Goal: Information Seeking & Learning: Learn about a topic

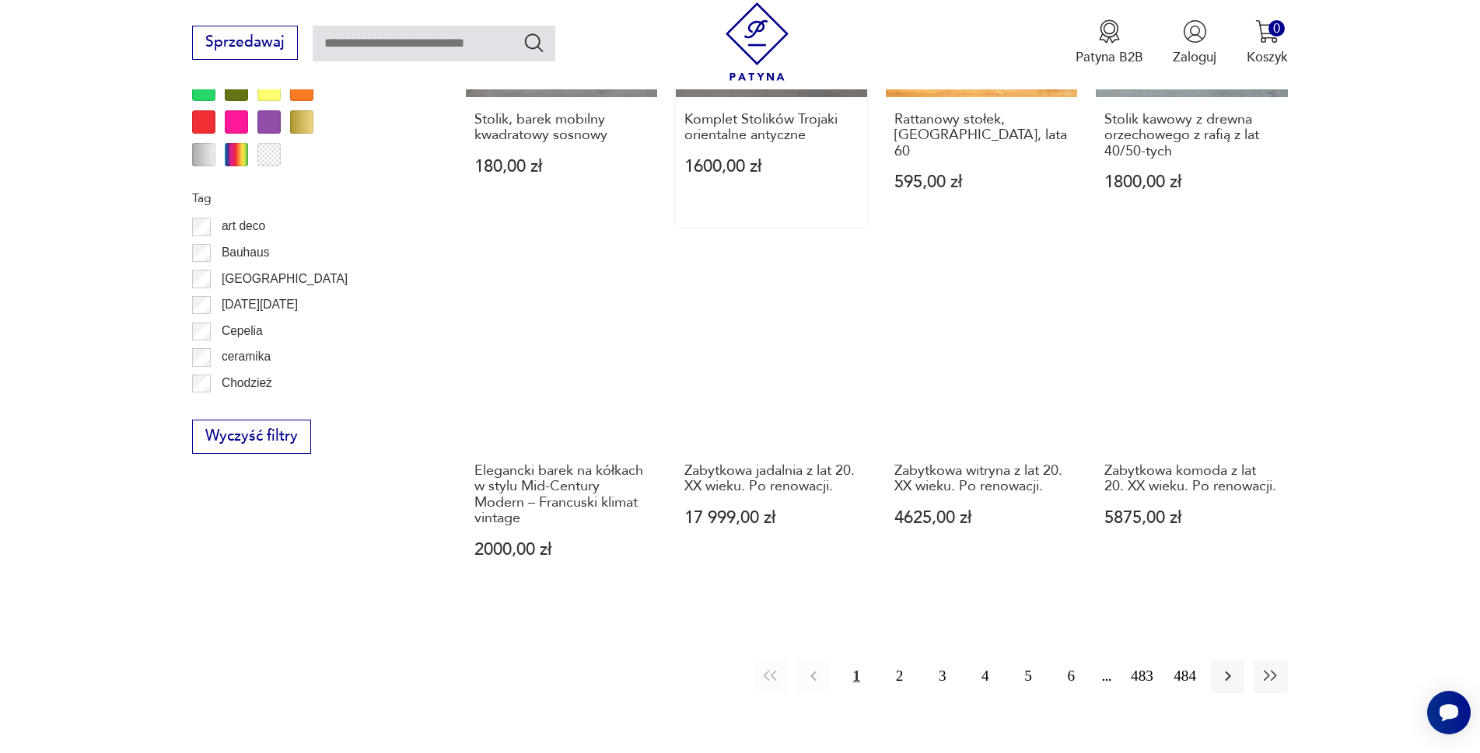
scroll to position [1859, 0]
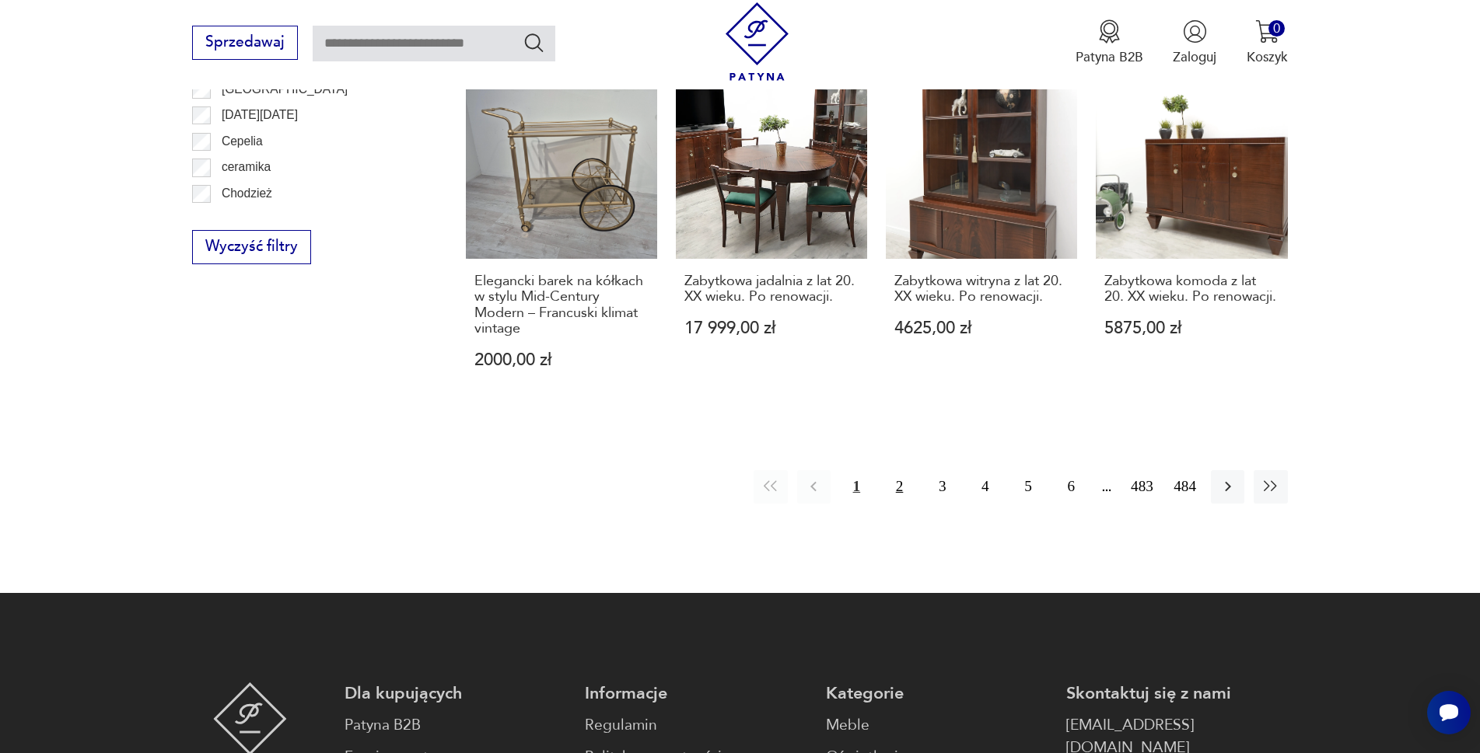
click at [916, 470] on button "2" at bounding box center [899, 486] width 33 height 33
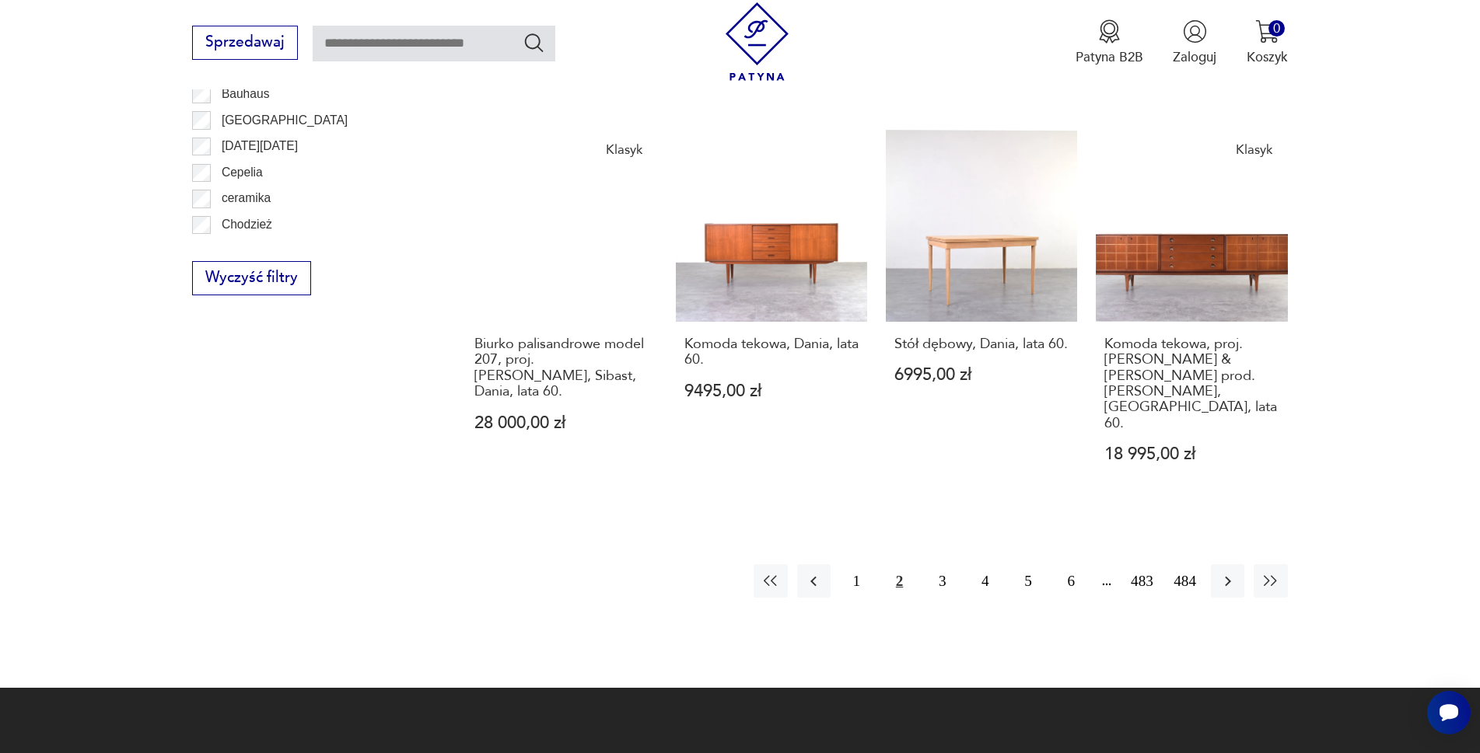
scroll to position [1866, 0]
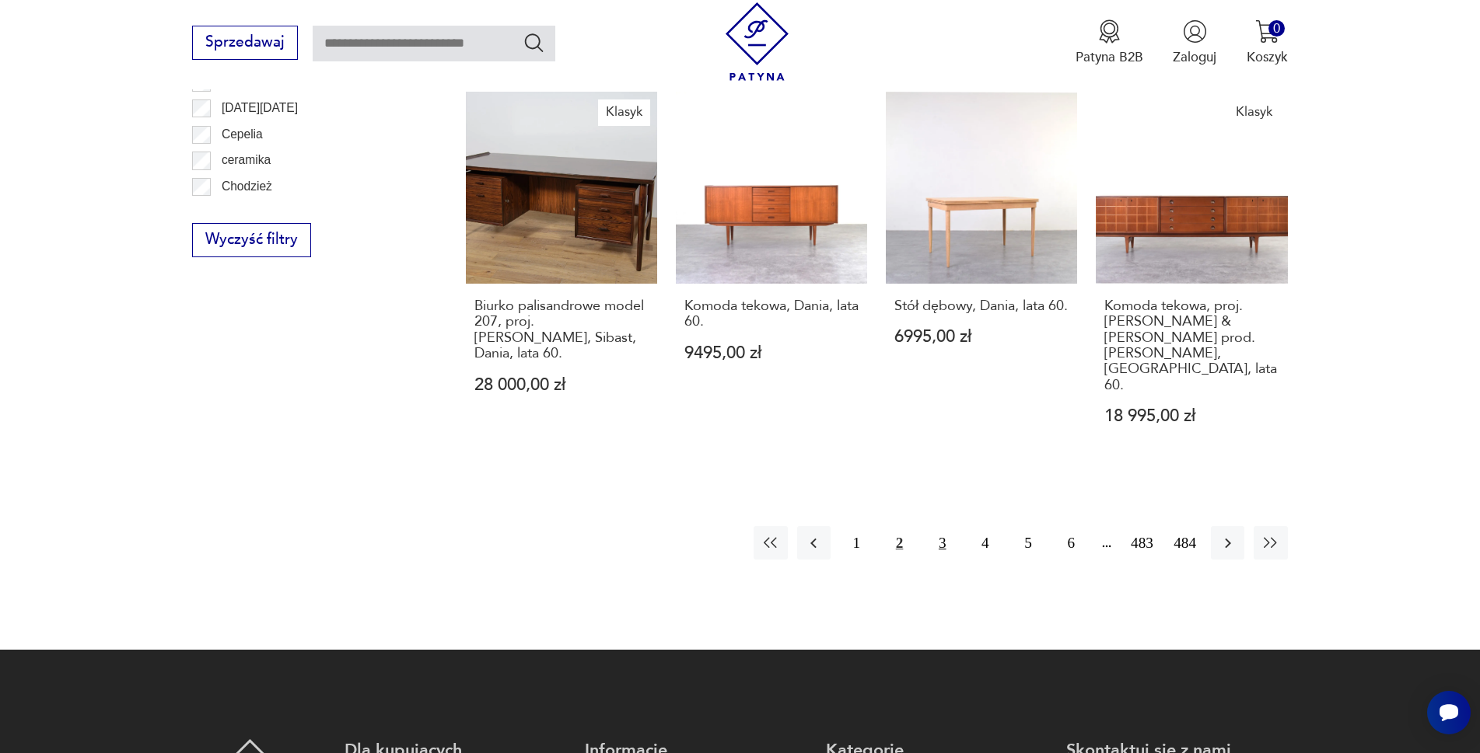
click at [953, 526] on button "3" at bounding box center [941, 542] width 33 height 33
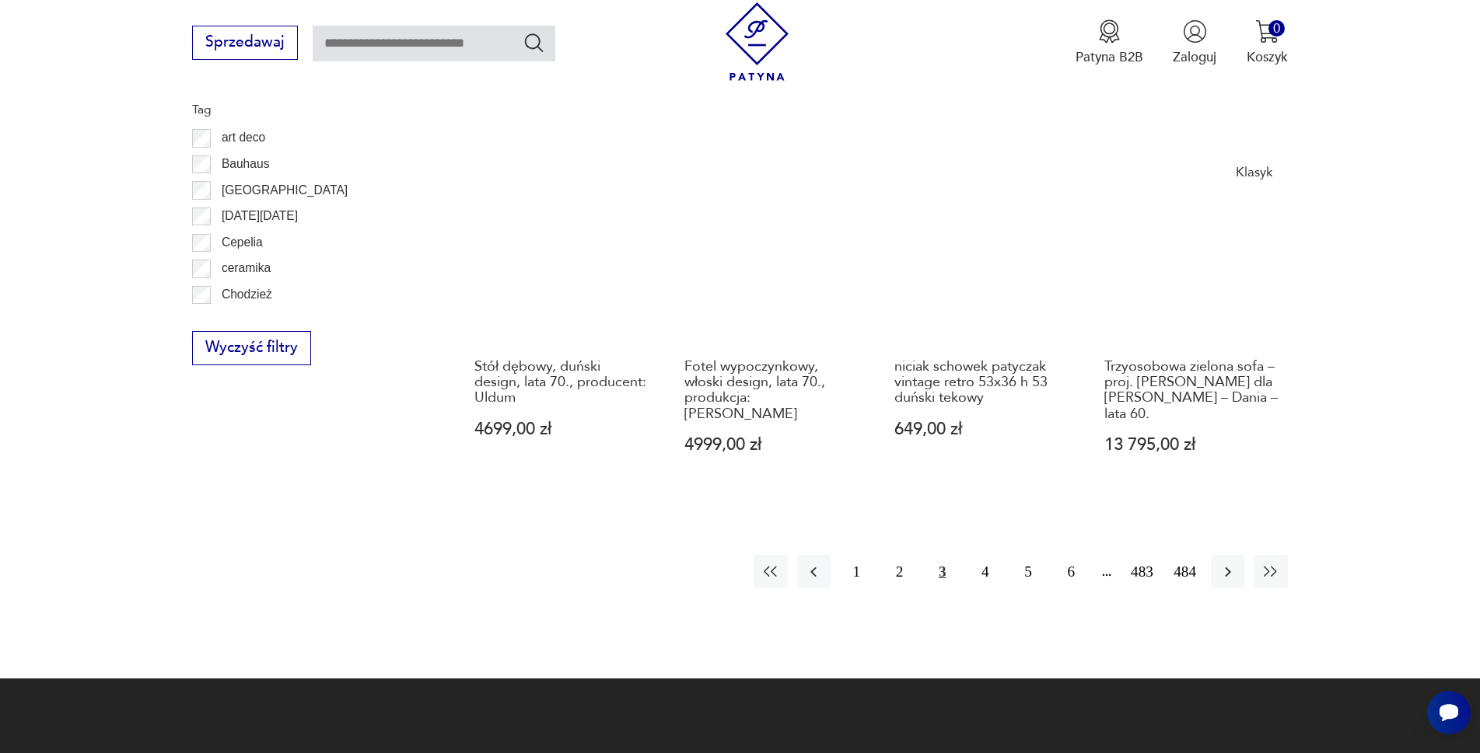
scroll to position [1788, 0]
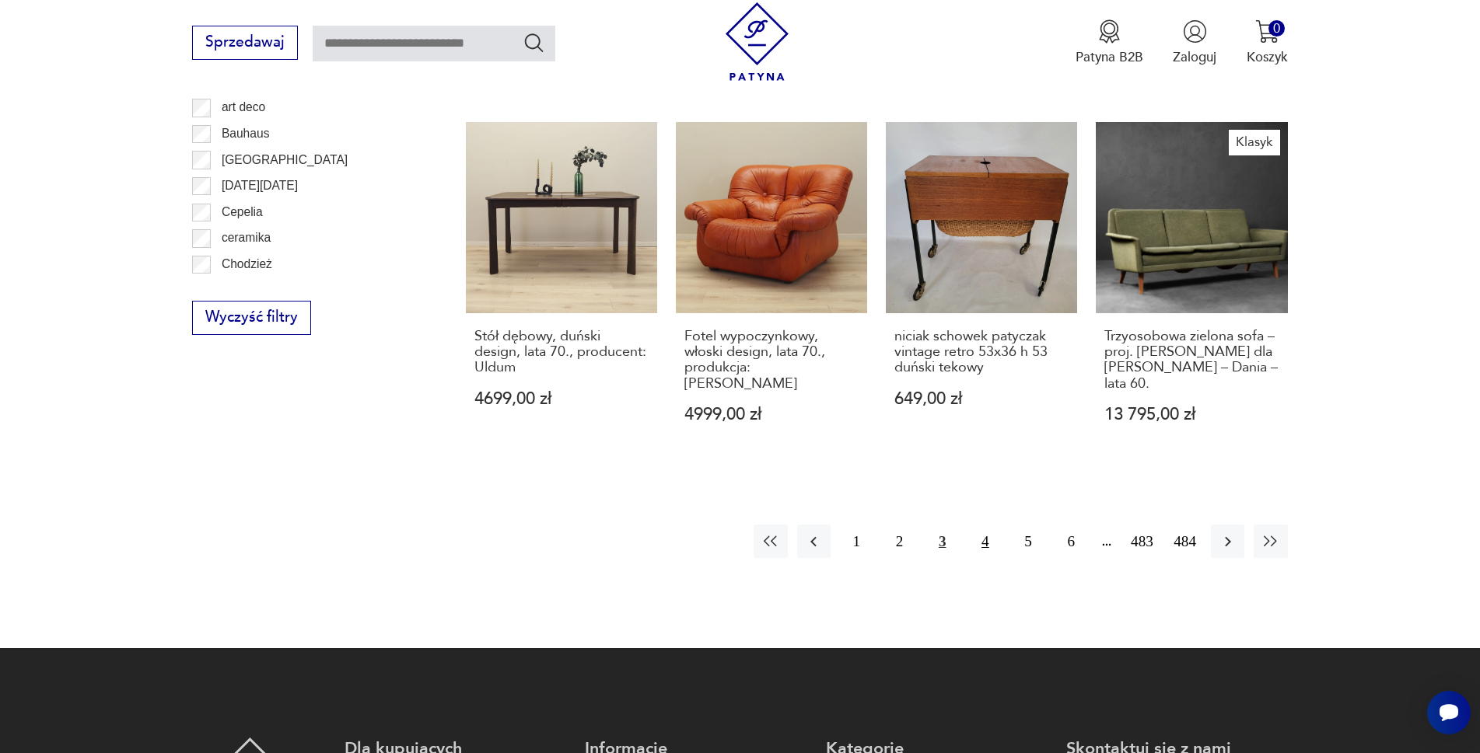
click at [997, 525] on button "4" at bounding box center [984, 541] width 33 height 33
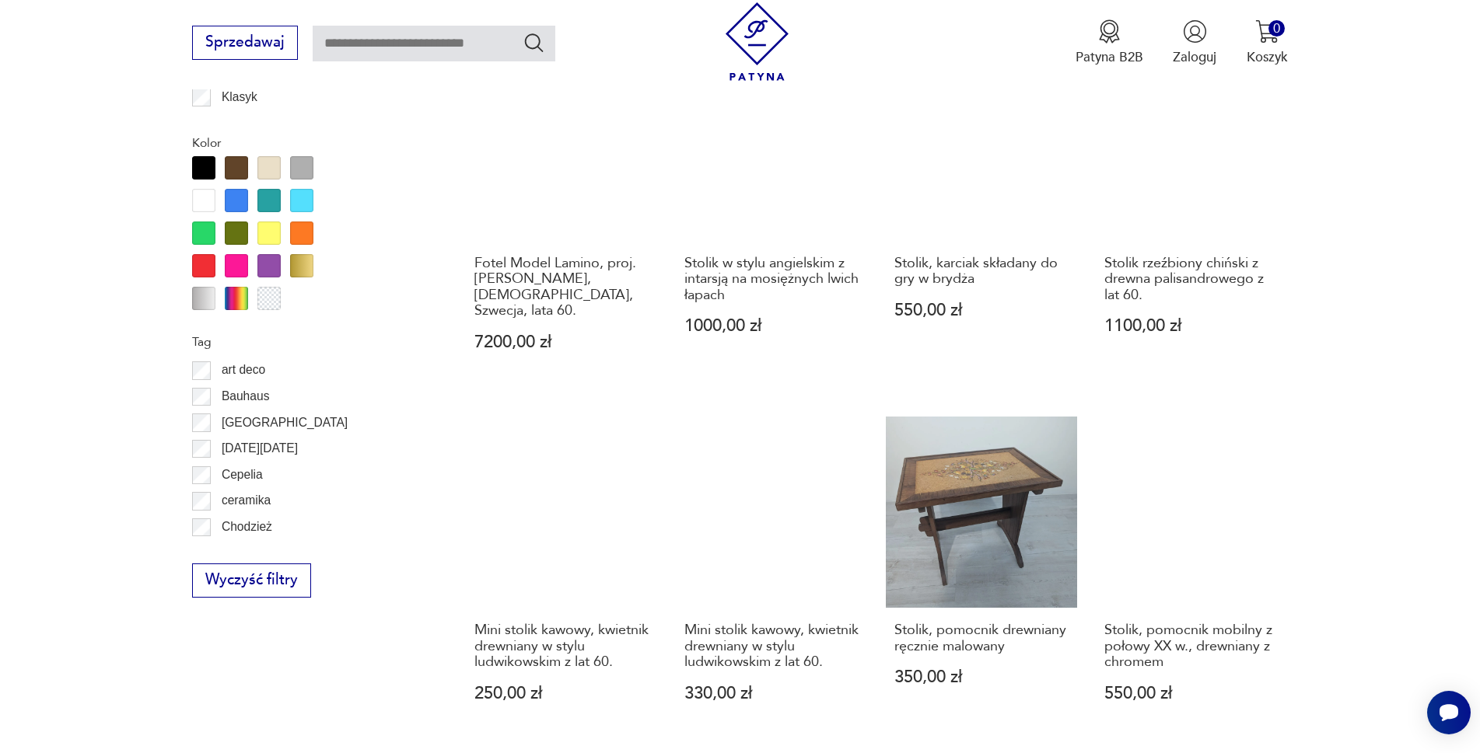
scroll to position [1711, 0]
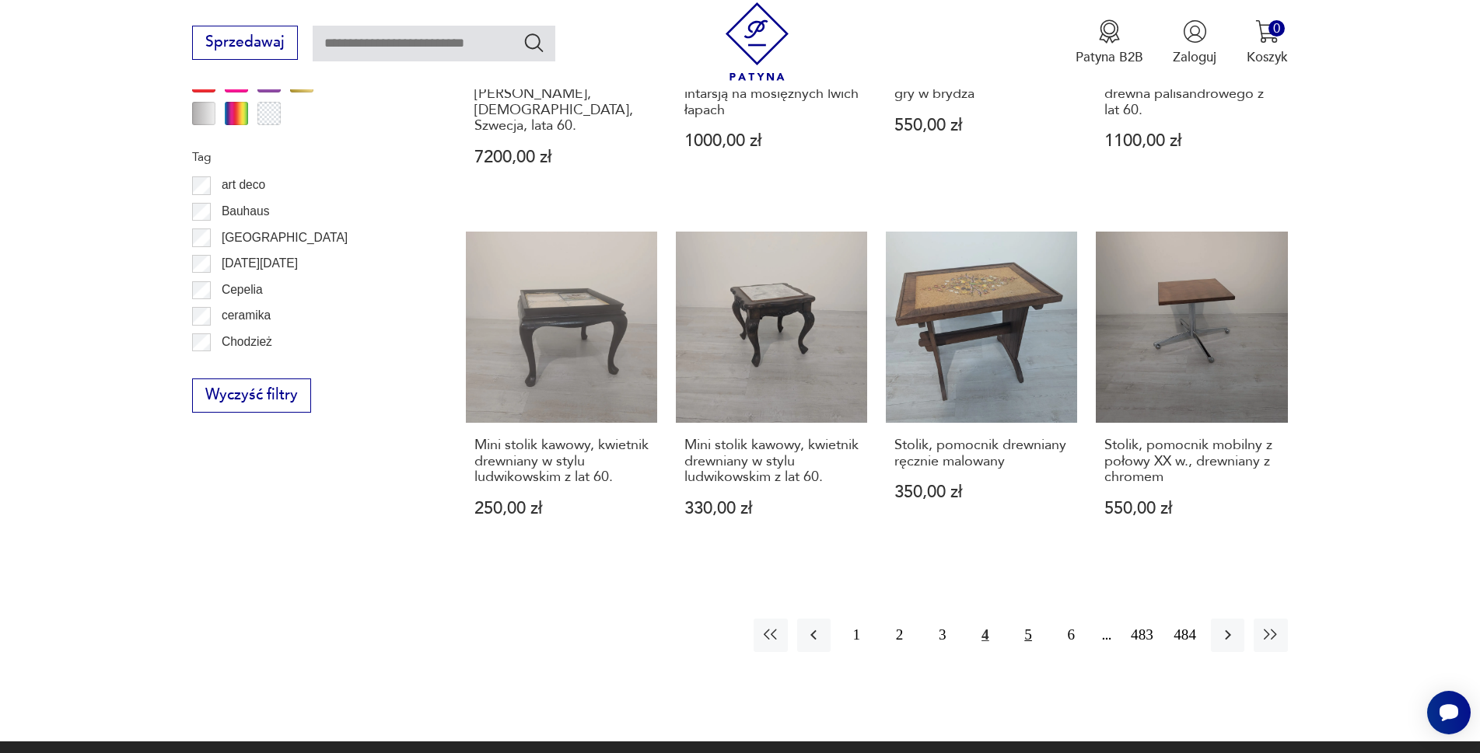
click at [1045, 619] on button "5" at bounding box center [1028, 635] width 33 height 33
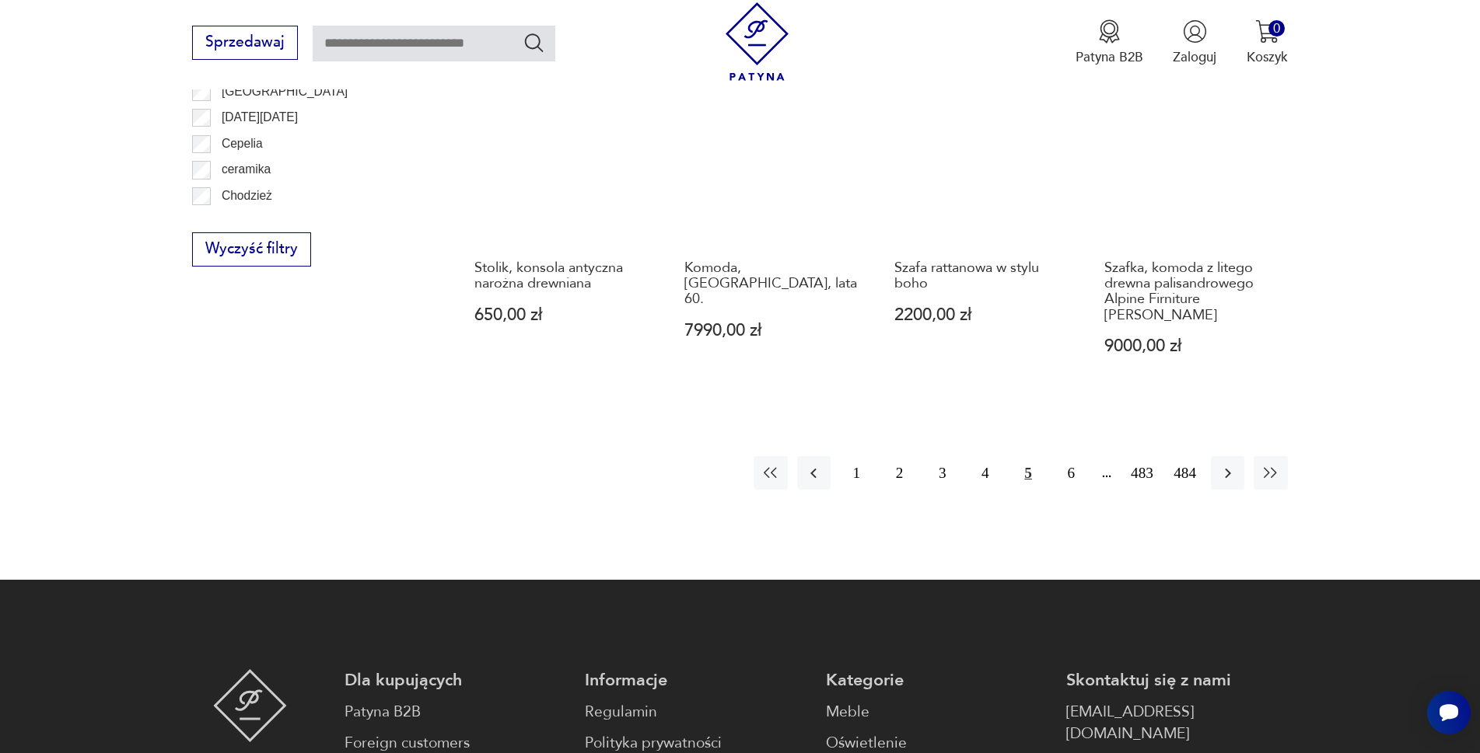
scroll to position [1866, 0]
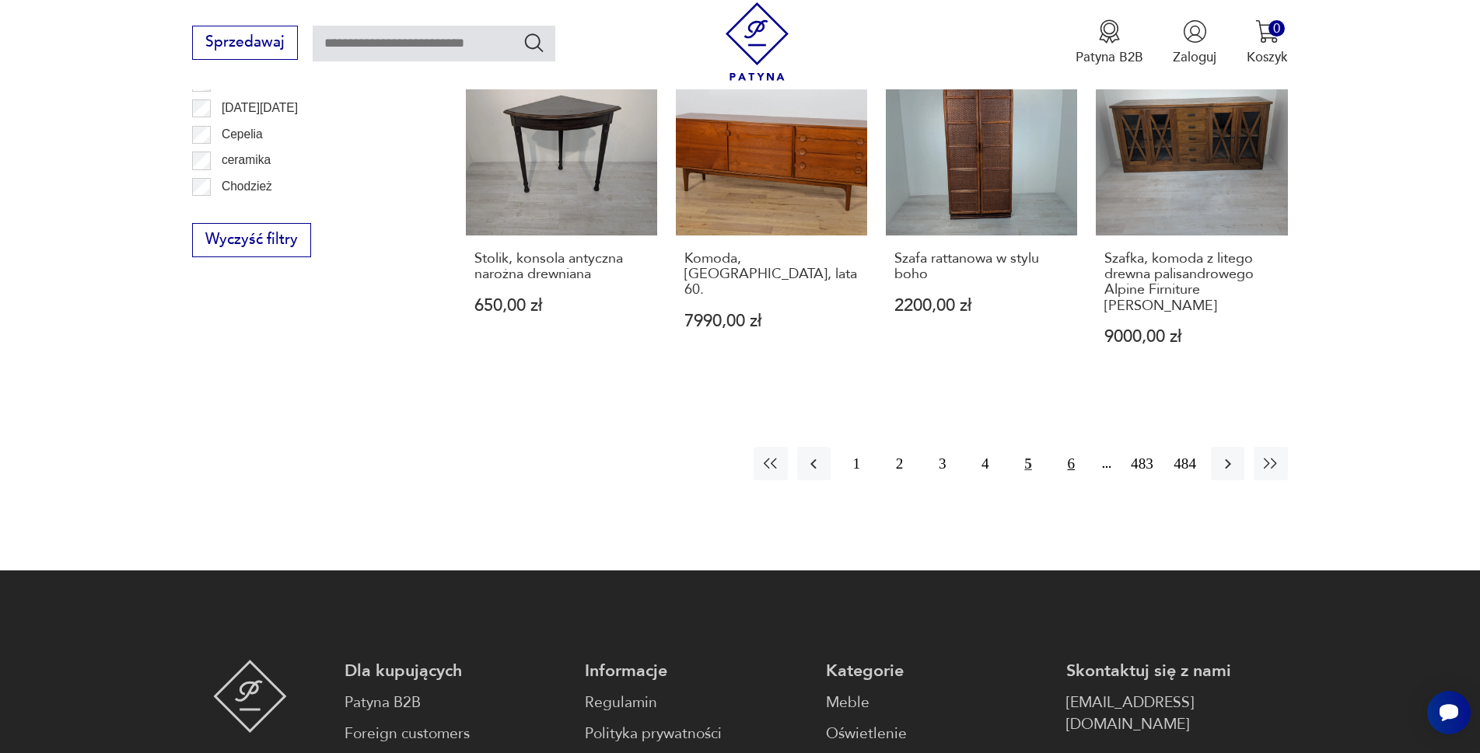
click at [1085, 447] on button "6" at bounding box center [1070, 463] width 33 height 33
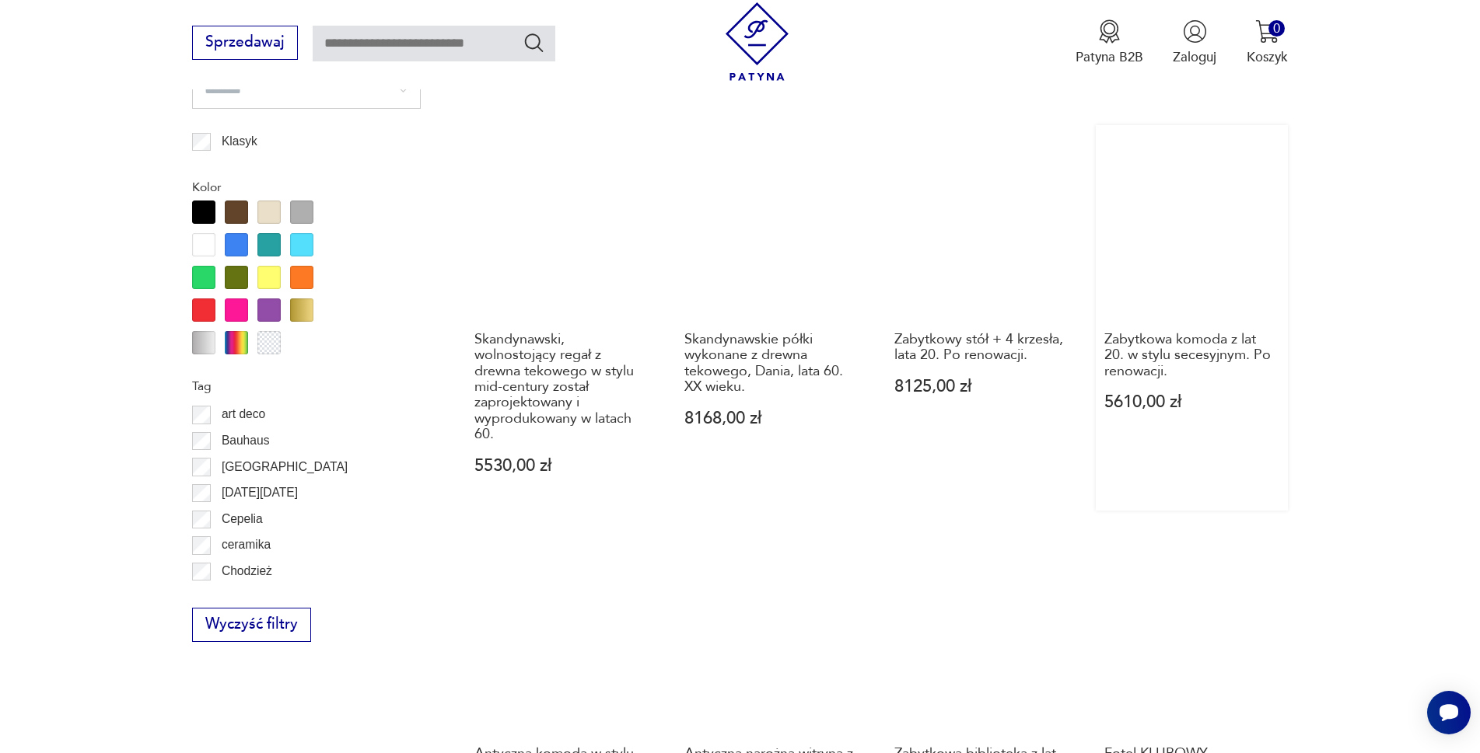
scroll to position [1711, 0]
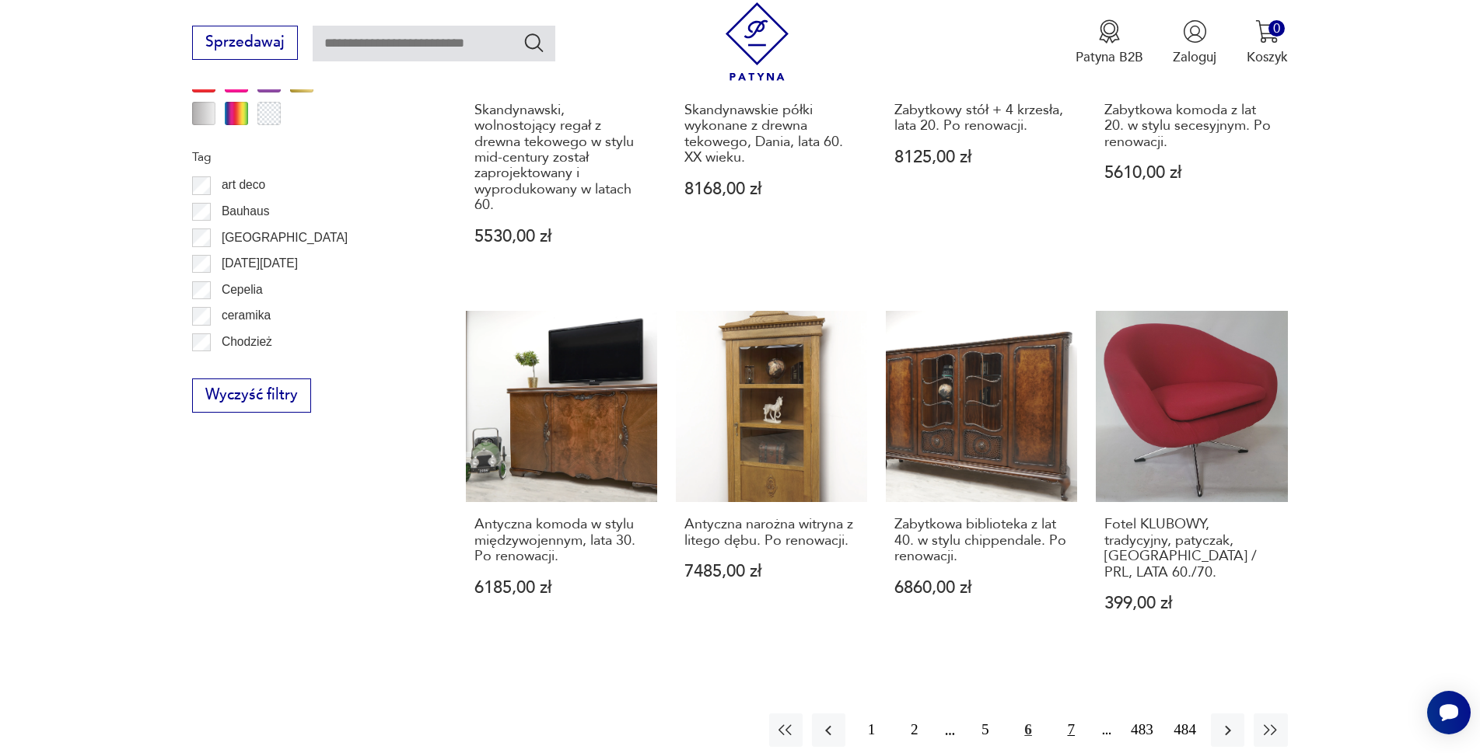
click at [1088, 714] on button "7" at bounding box center [1070, 730] width 33 height 33
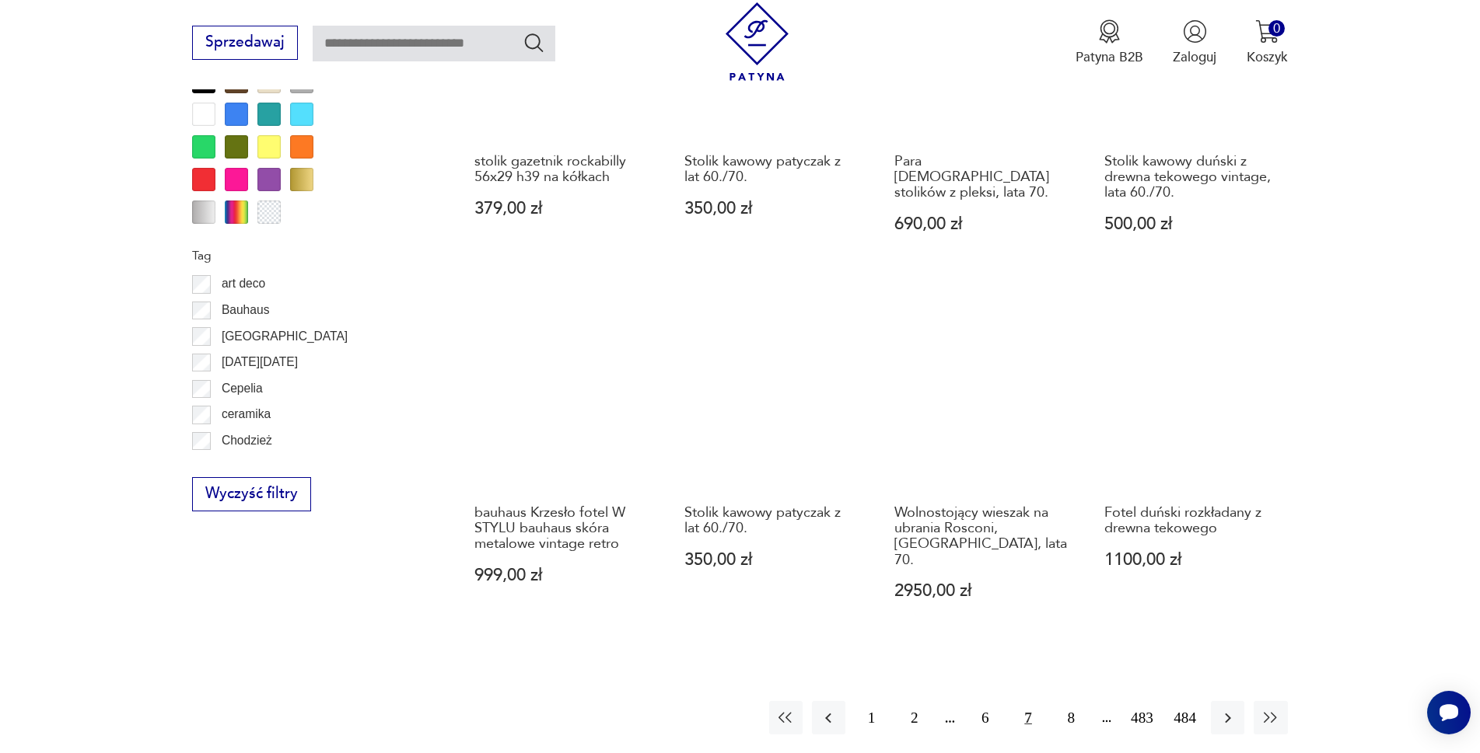
scroll to position [1633, 0]
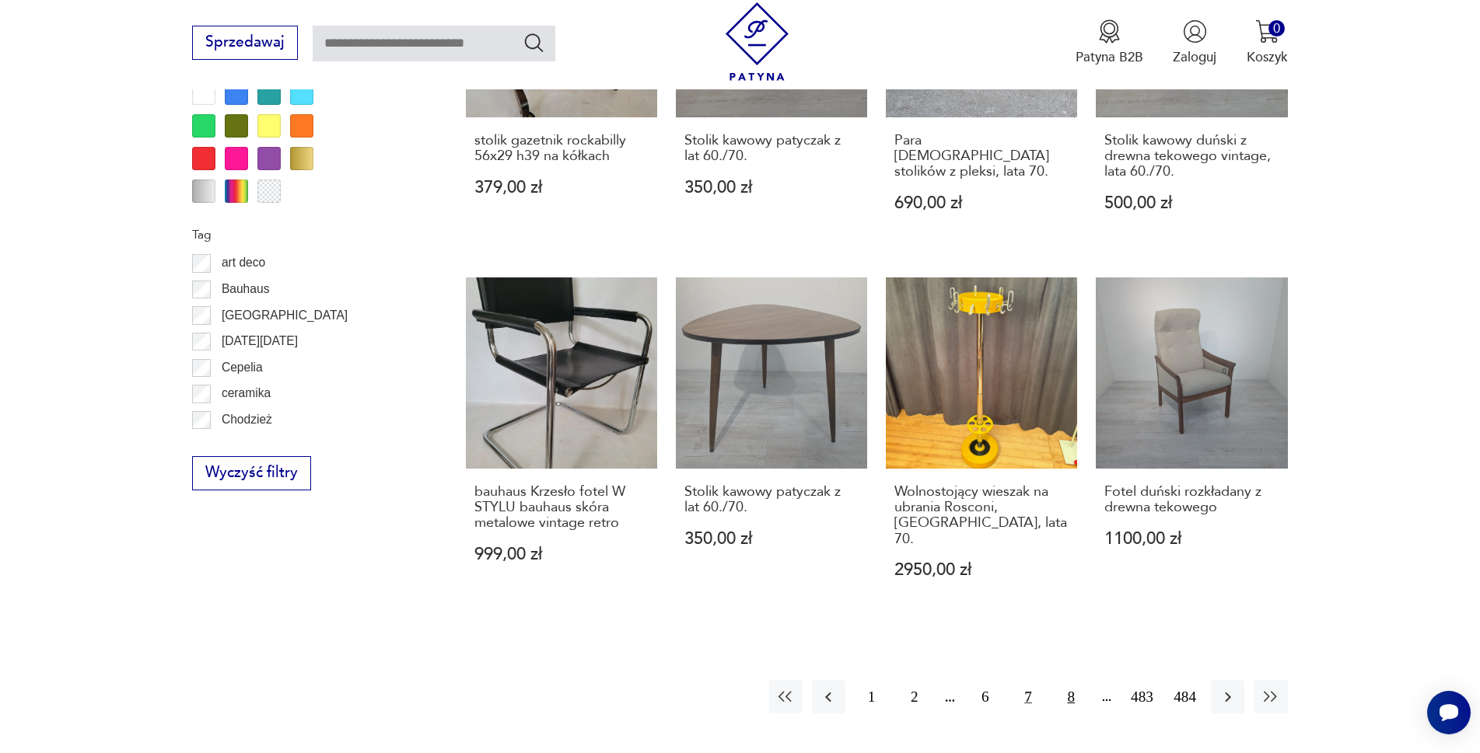
click at [1088, 680] on button "8" at bounding box center [1070, 696] width 33 height 33
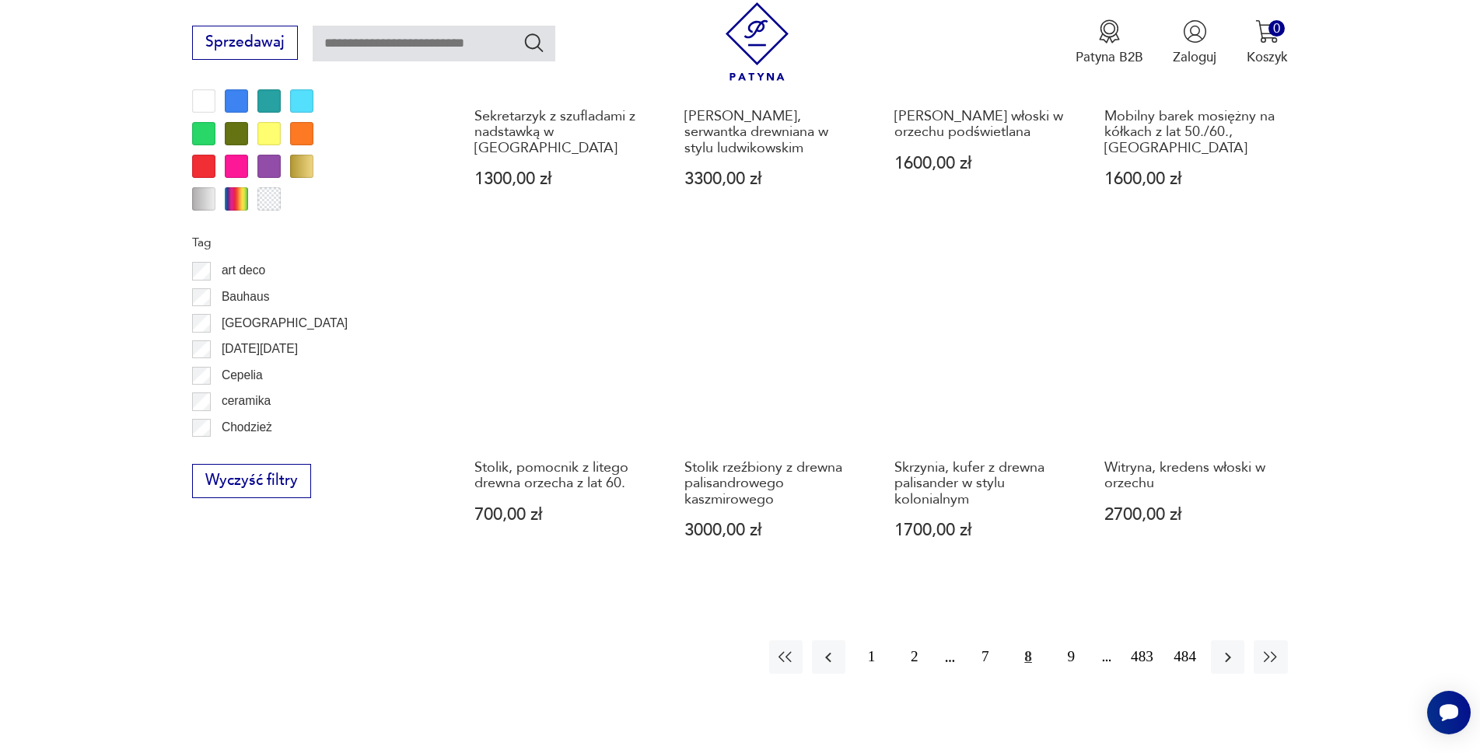
scroll to position [1633, 0]
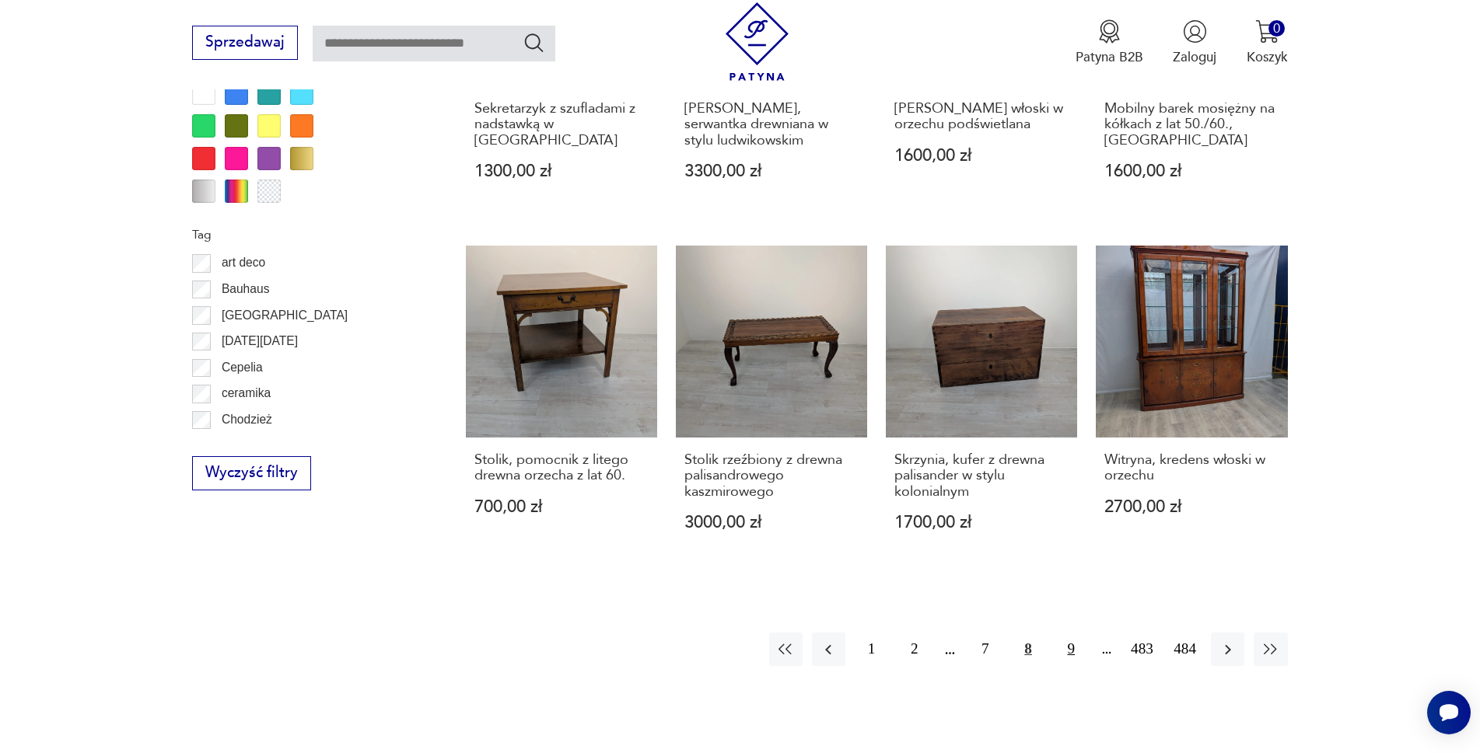
click at [1088, 633] on button "9" at bounding box center [1070, 649] width 33 height 33
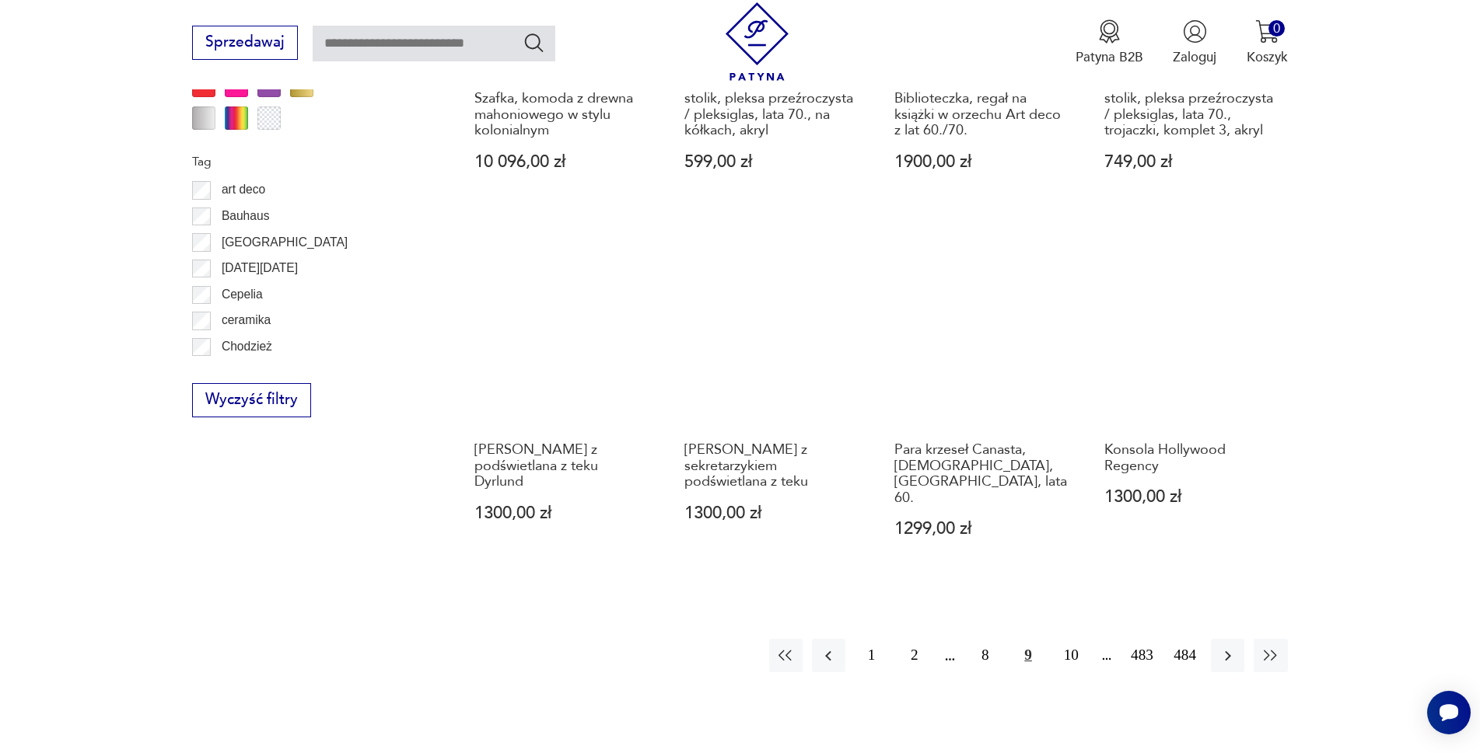
scroll to position [1711, 0]
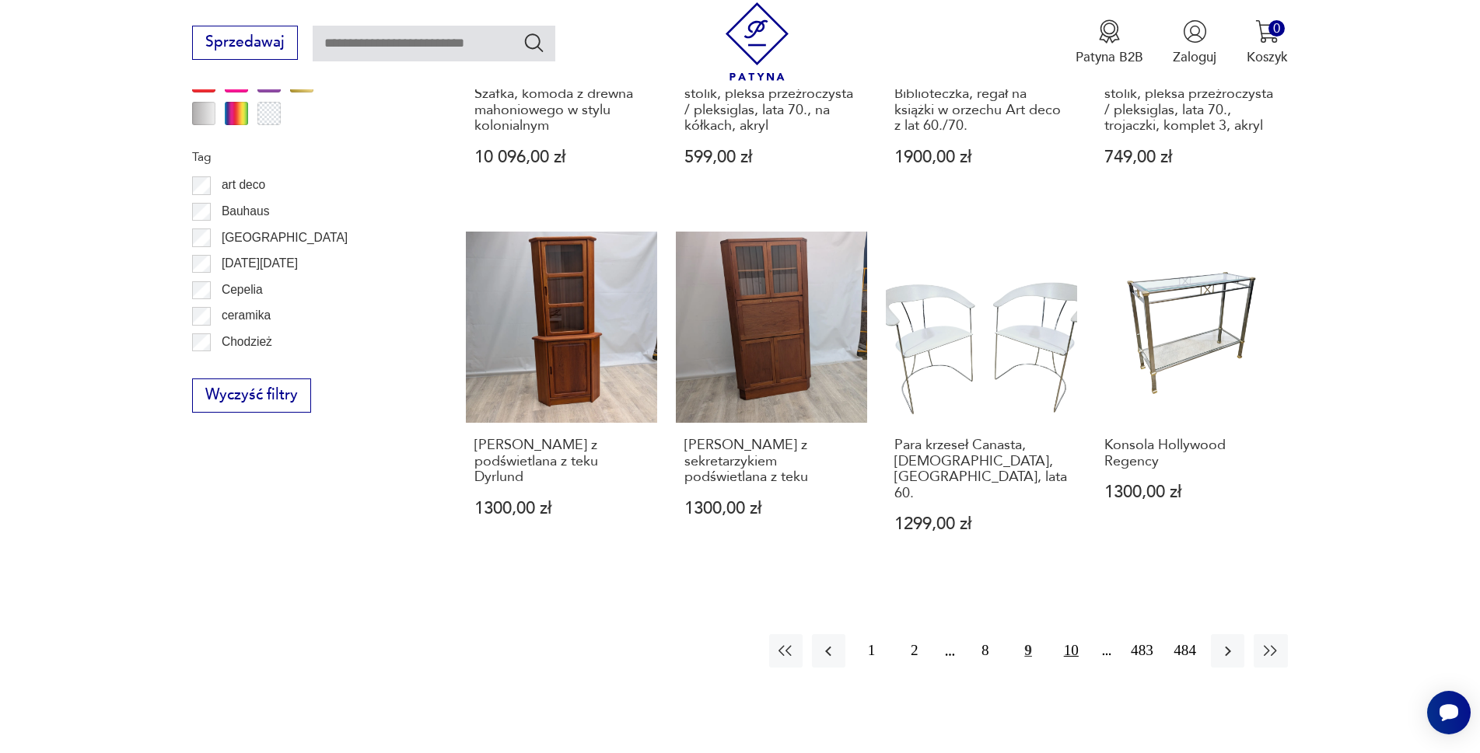
click at [1087, 634] on button "10" at bounding box center [1070, 650] width 33 height 33
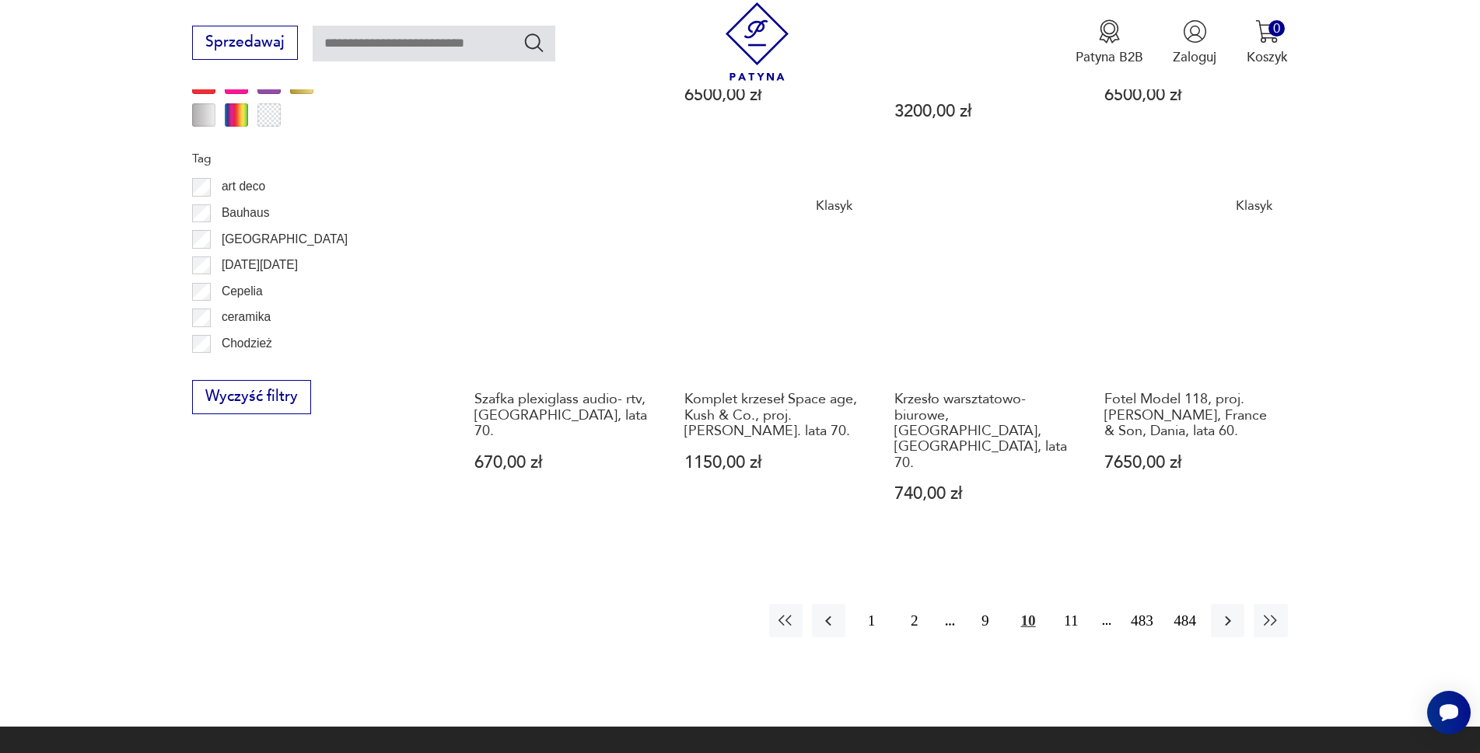
scroll to position [1711, 0]
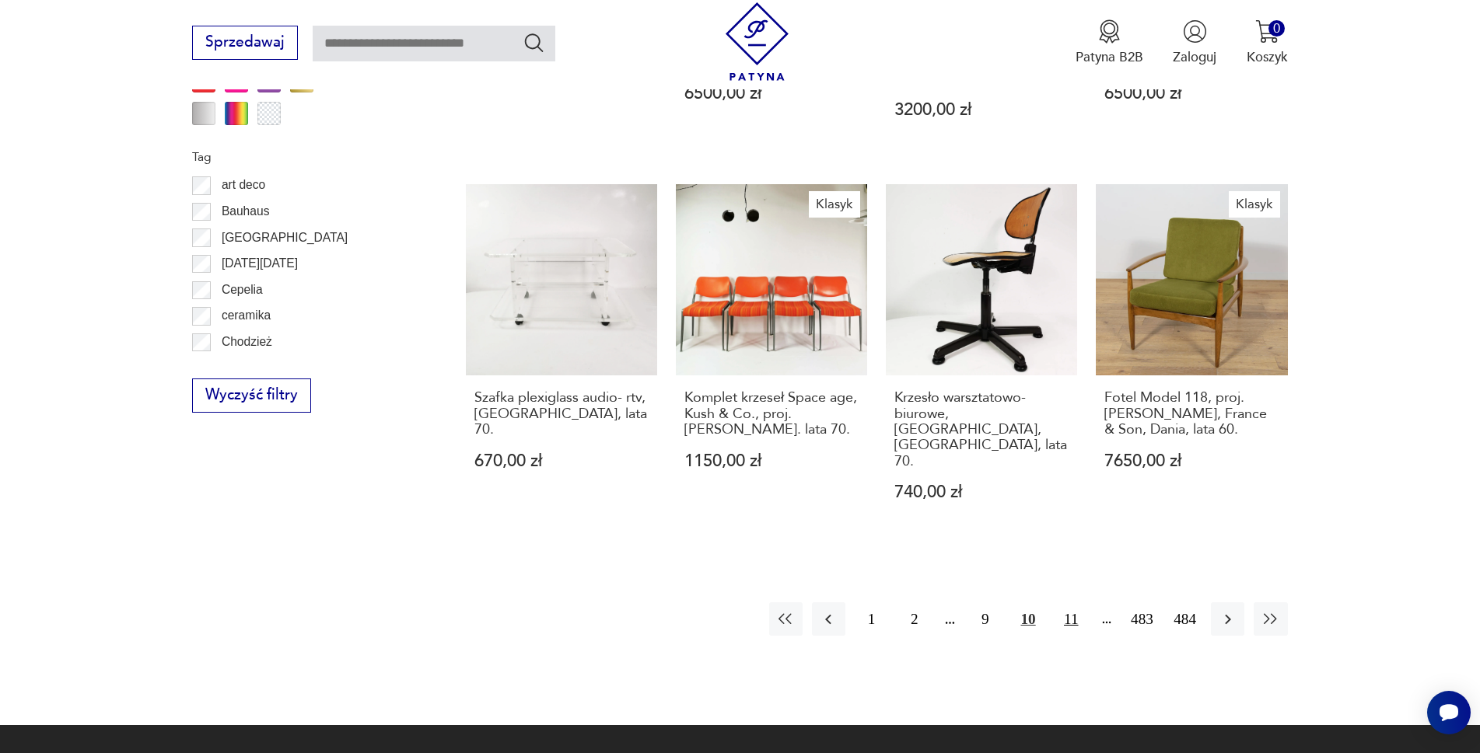
click at [1088, 603] on button "11" at bounding box center [1070, 619] width 33 height 33
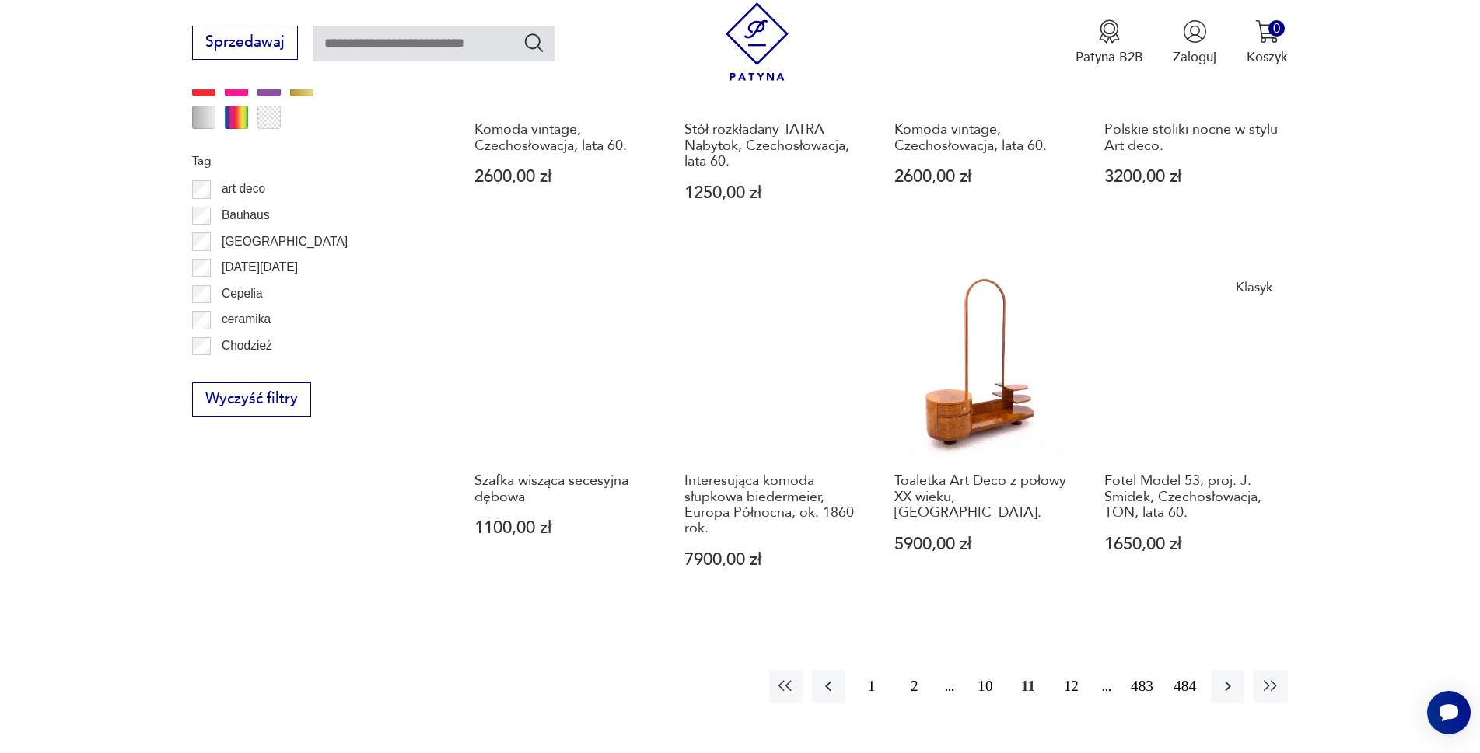
scroll to position [1711, 0]
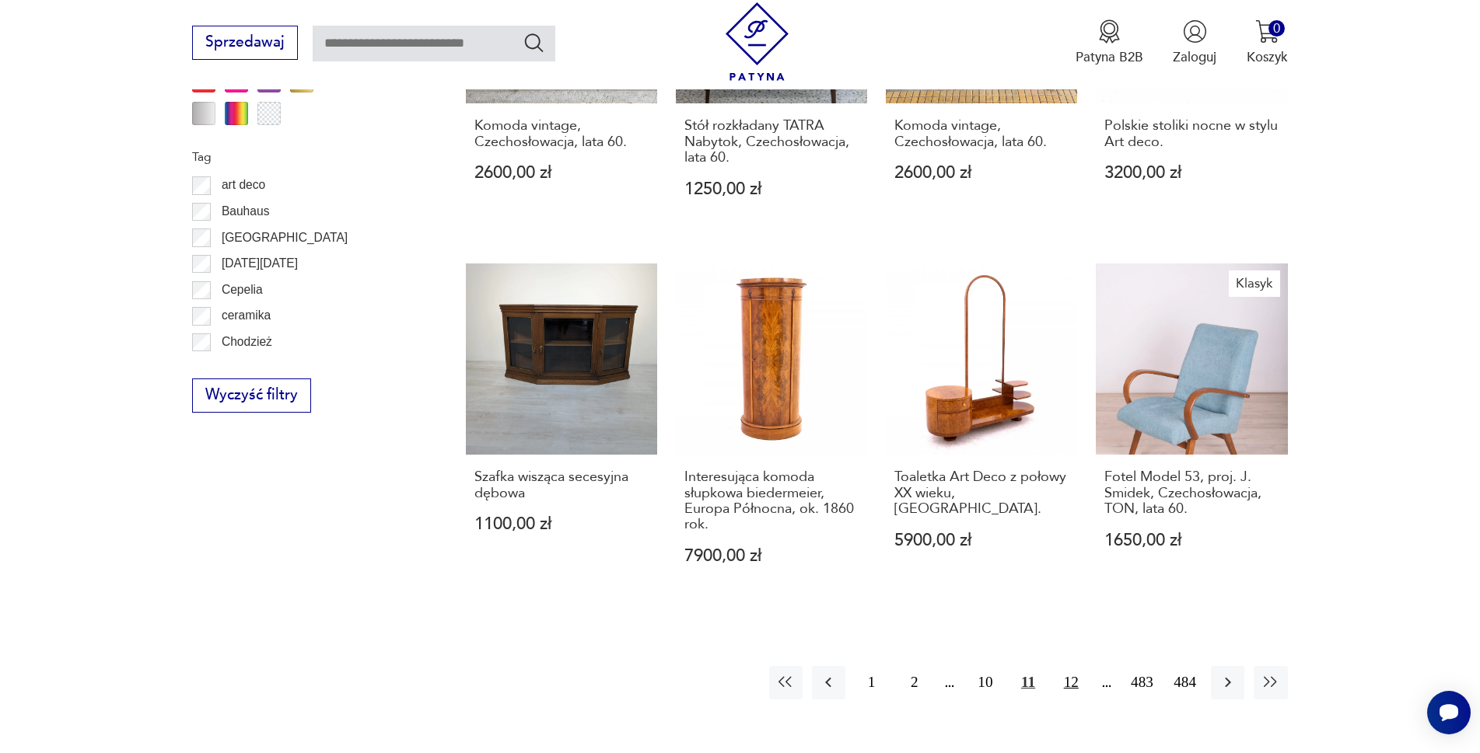
click at [1088, 666] on button "12" at bounding box center [1070, 682] width 33 height 33
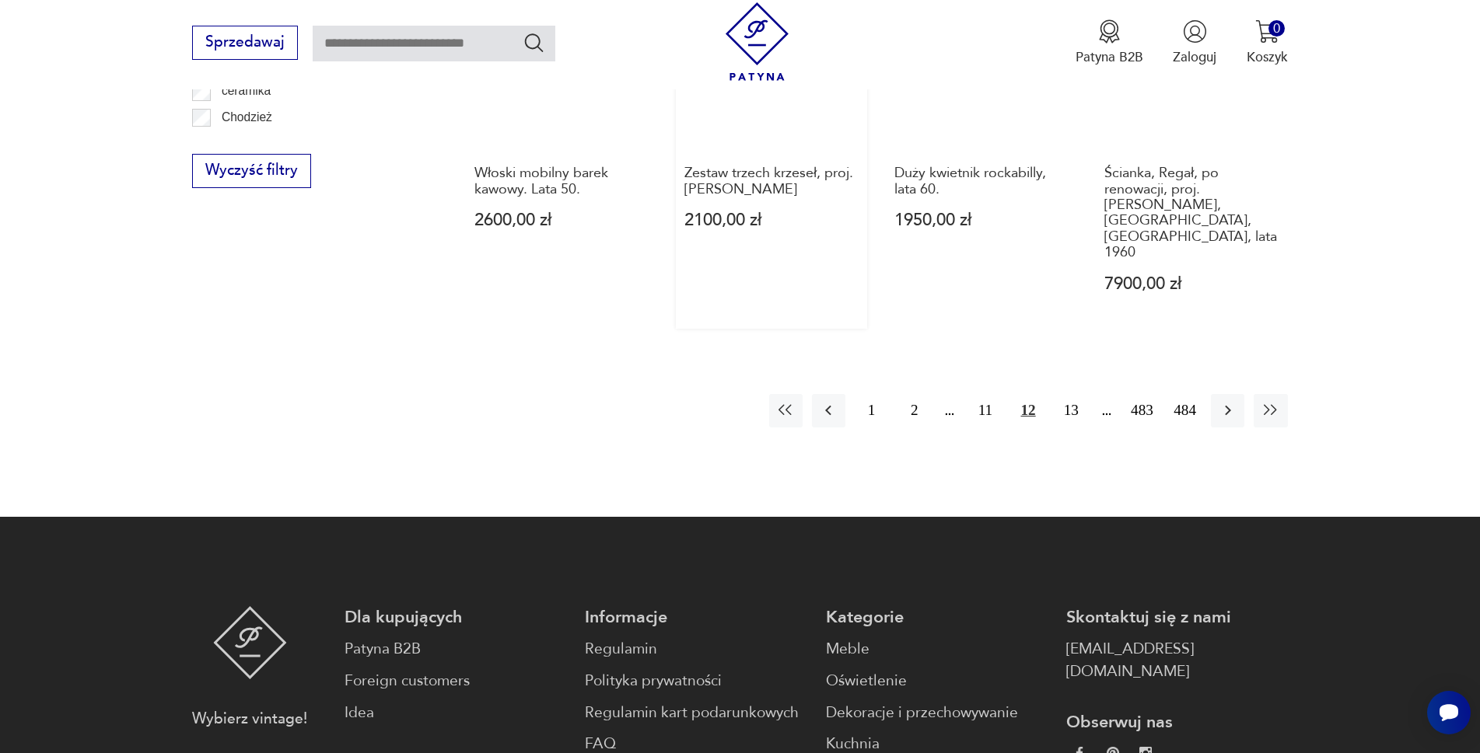
scroll to position [1944, 0]
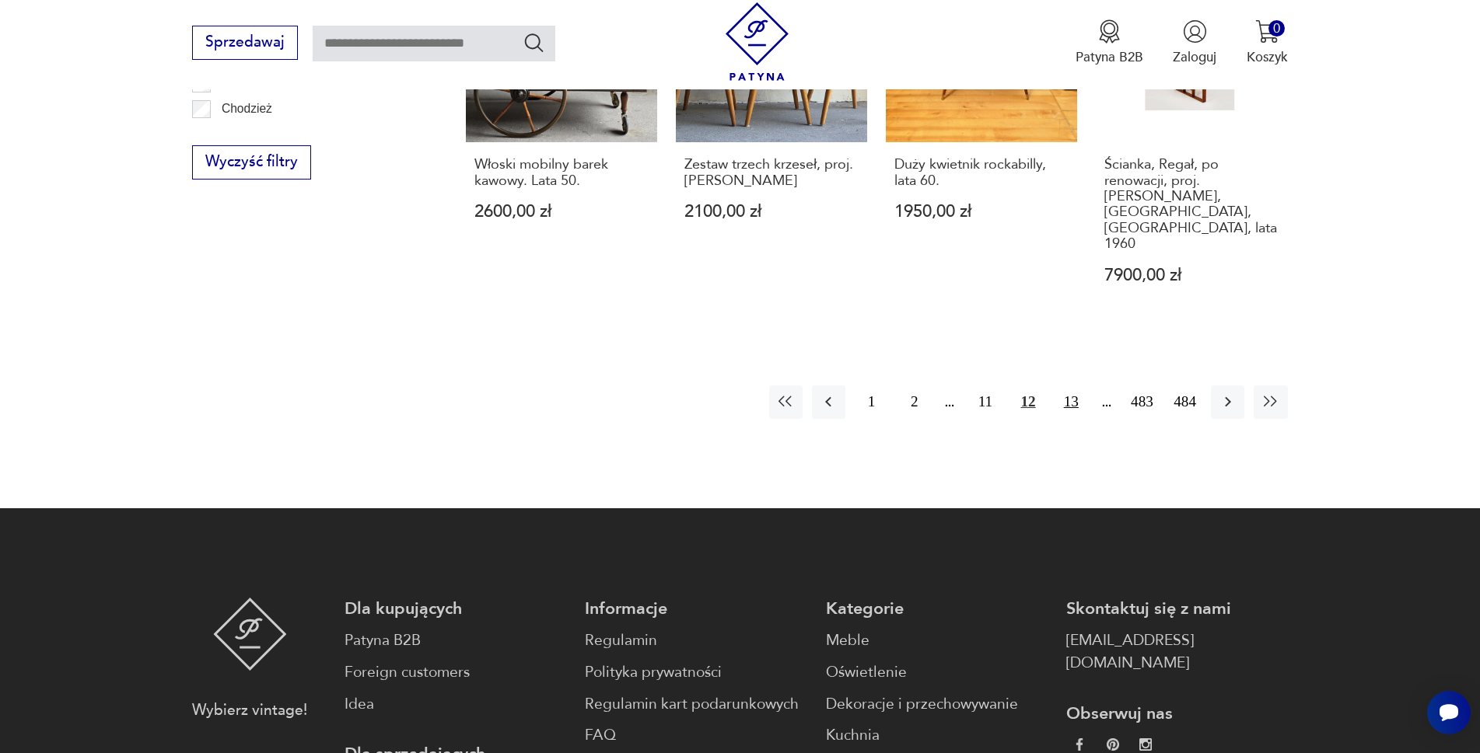
click at [1088, 386] on button "13" at bounding box center [1070, 402] width 33 height 33
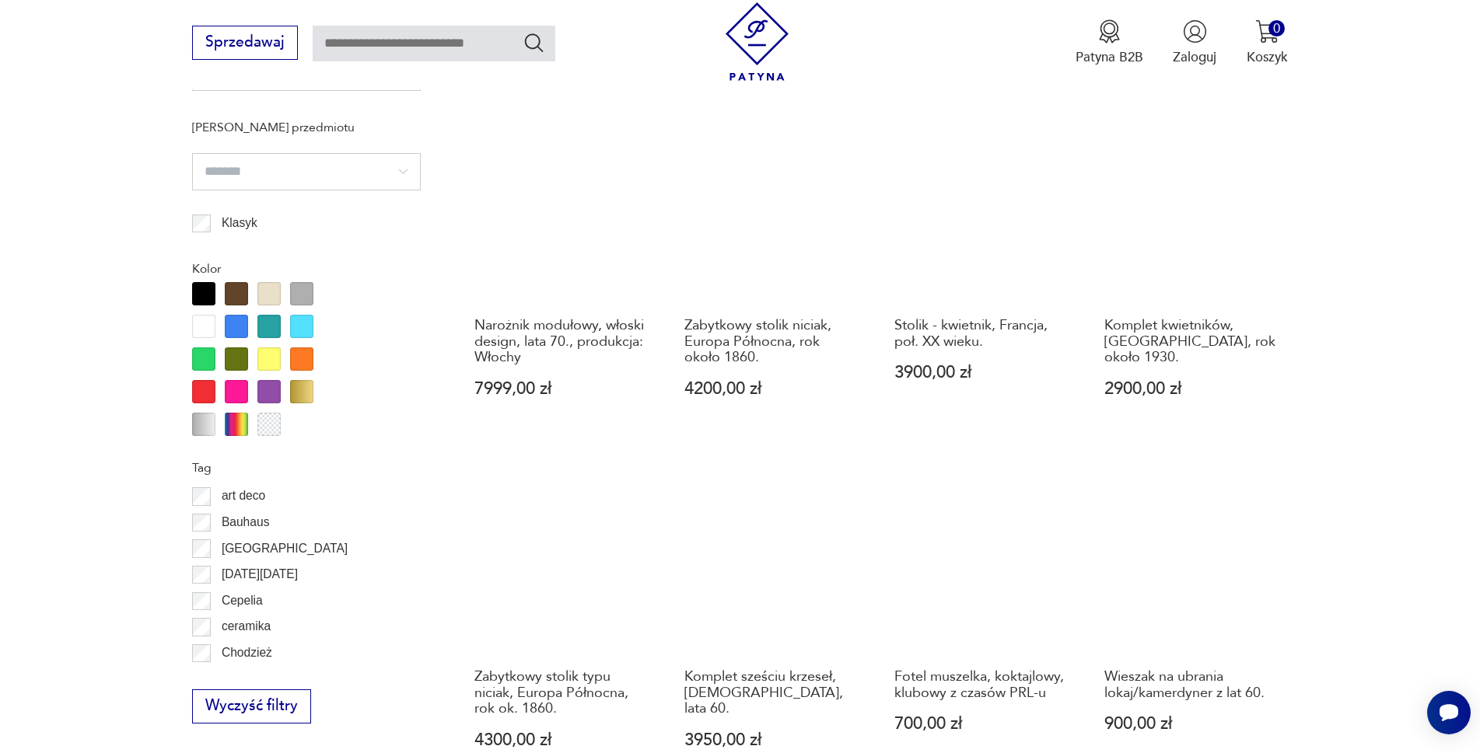
scroll to position [1711, 0]
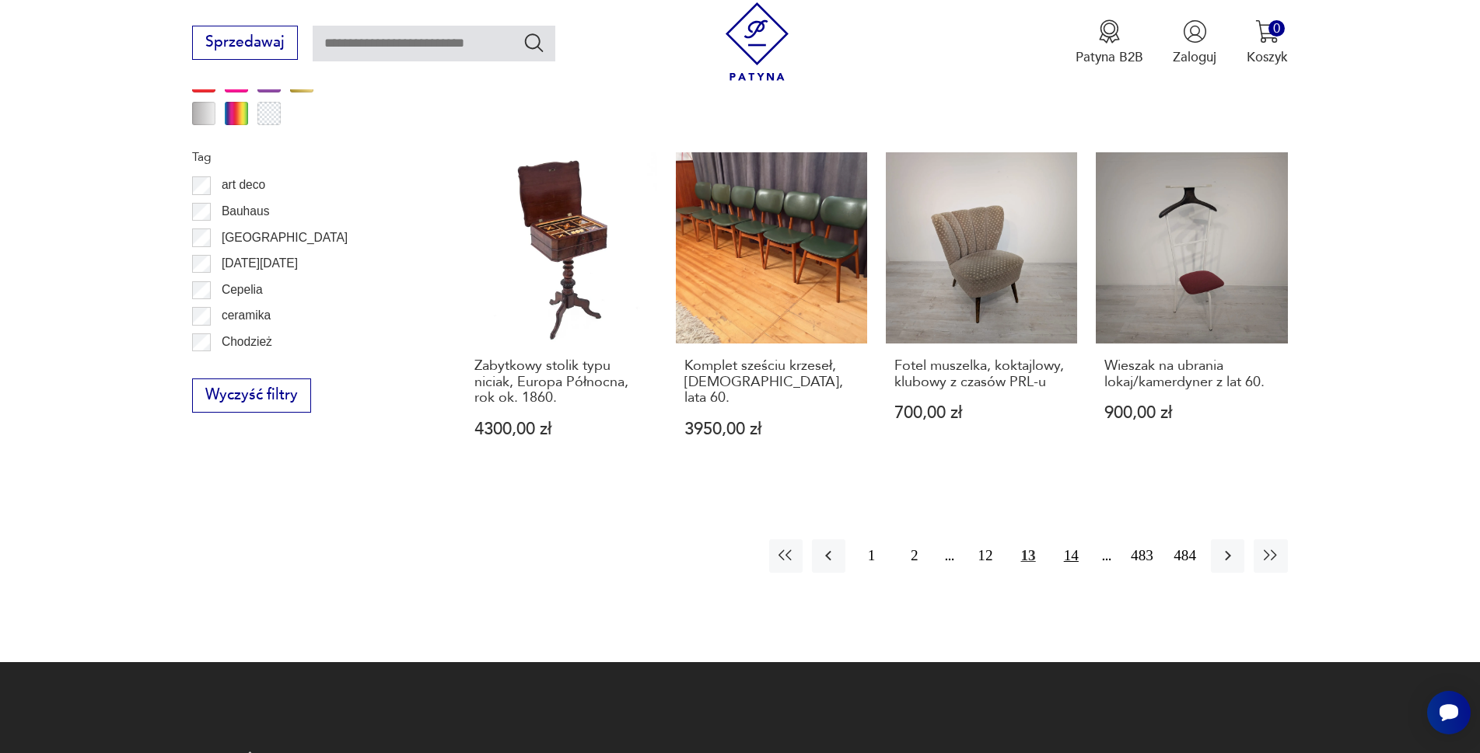
click at [1086, 560] on button "14" at bounding box center [1070, 556] width 33 height 33
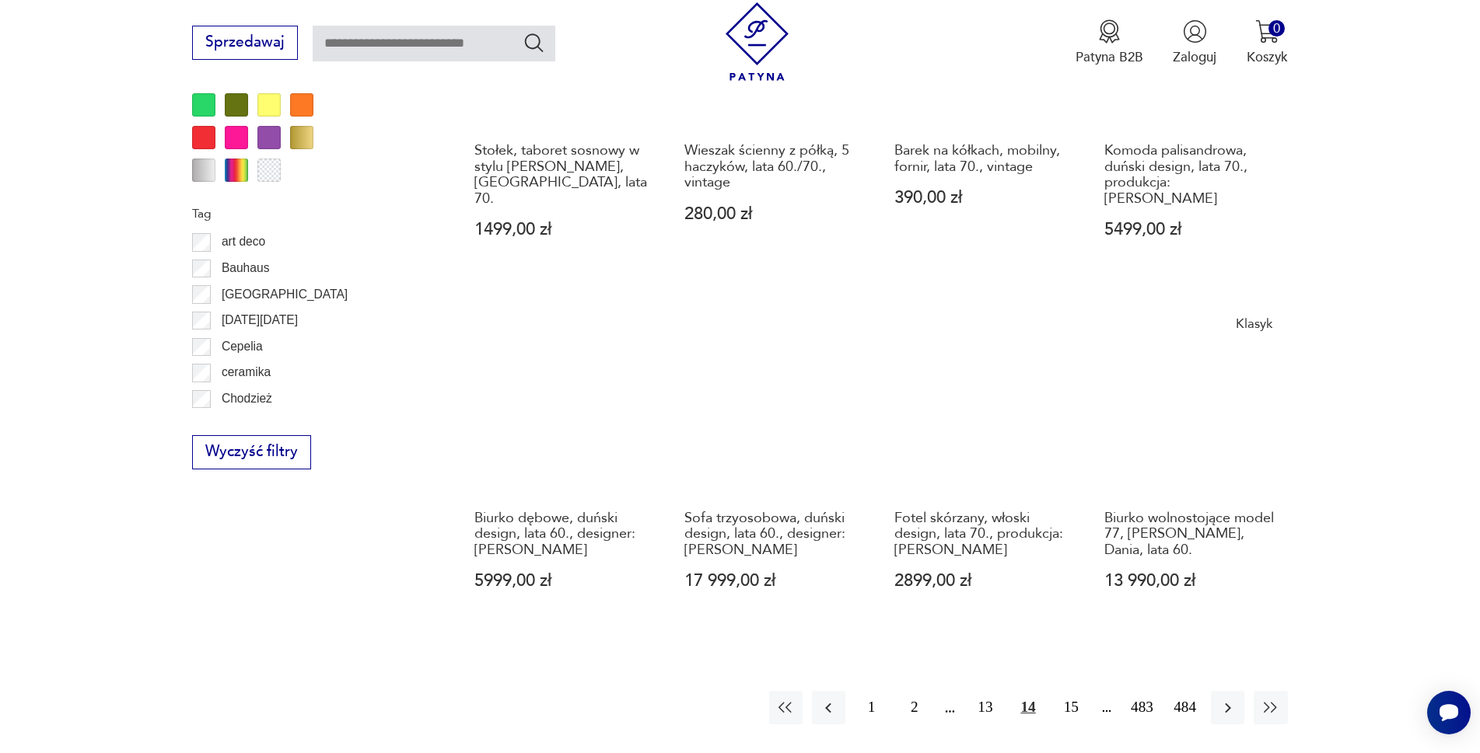
scroll to position [1866, 0]
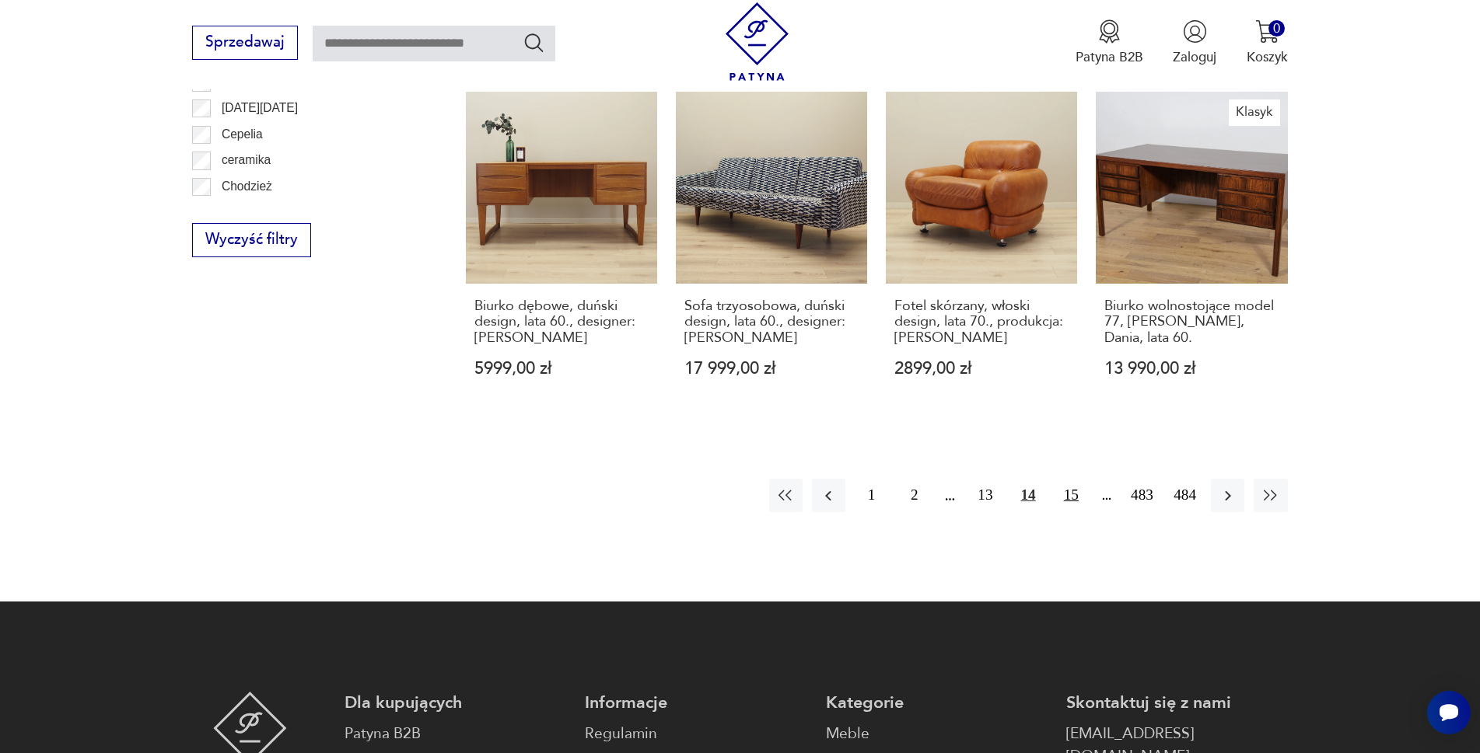
click at [1088, 479] on button "15" at bounding box center [1070, 495] width 33 height 33
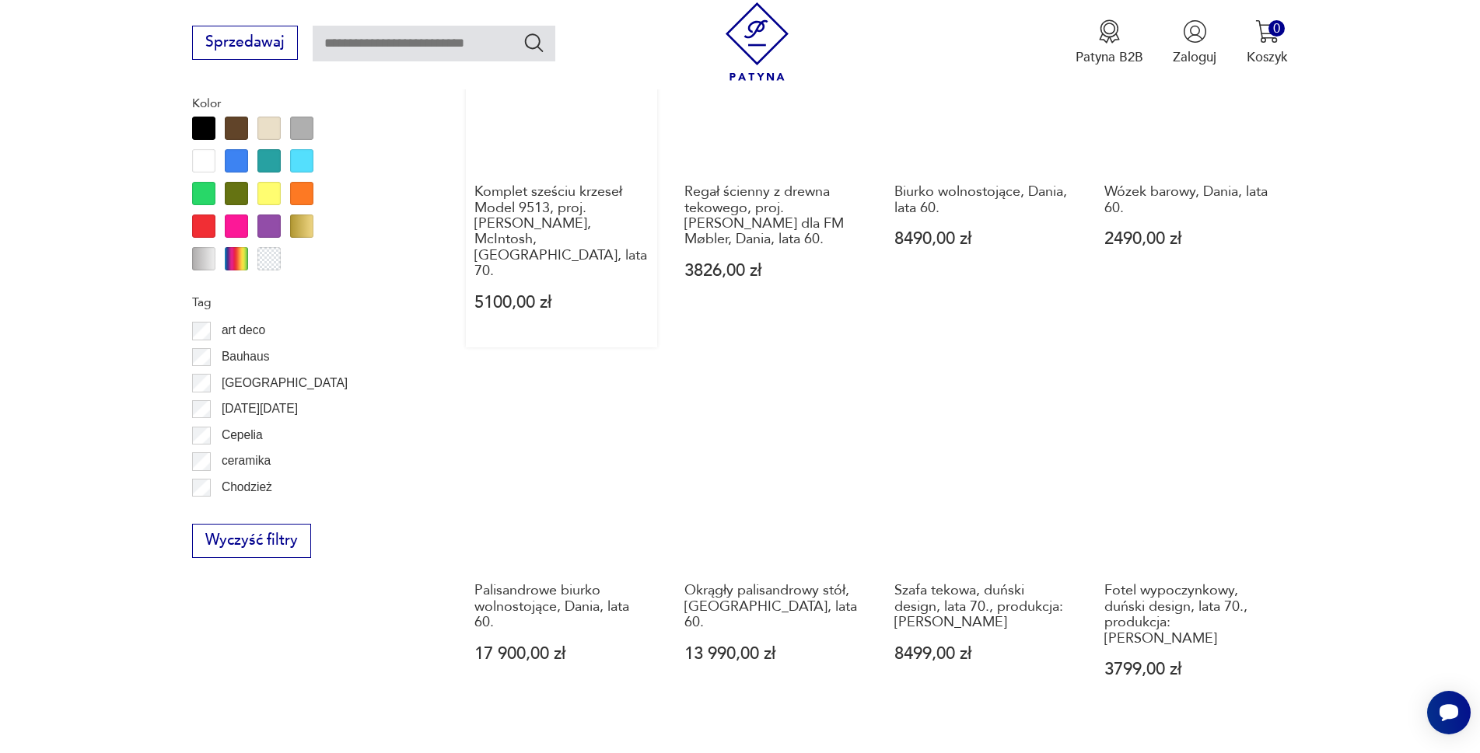
scroll to position [1711, 0]
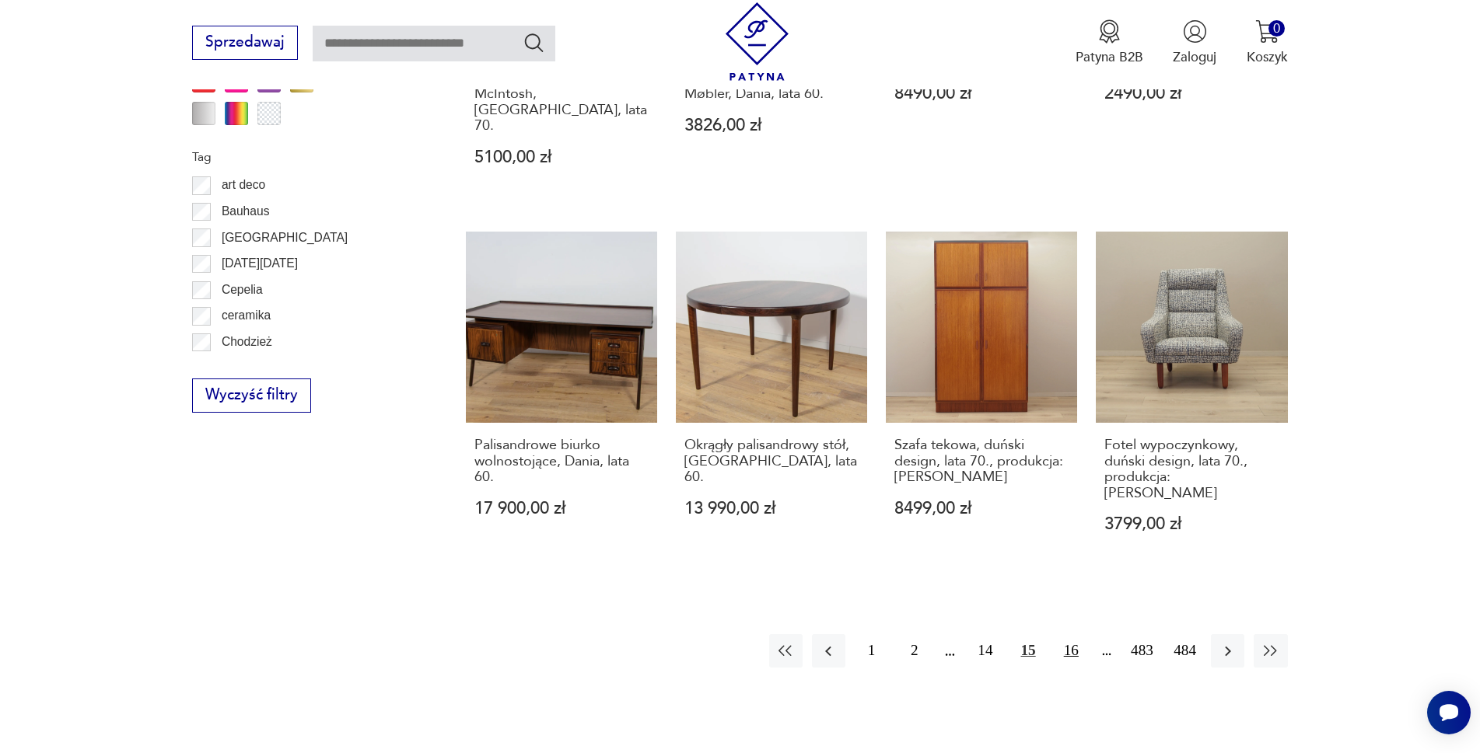
click at [1088, 634] on button "16" at bounding box center [1070, 650] width 33 height 33
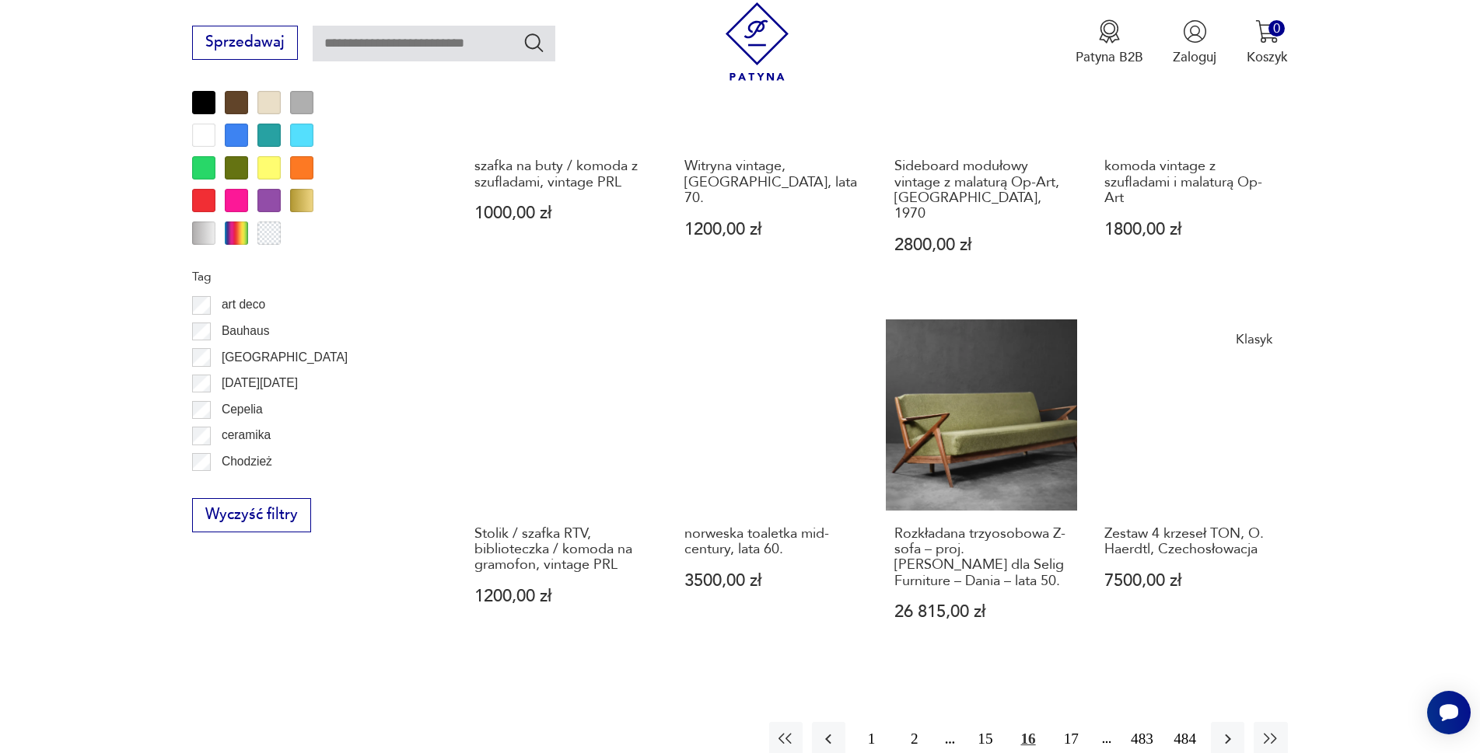
scroll to position [1711, 0]
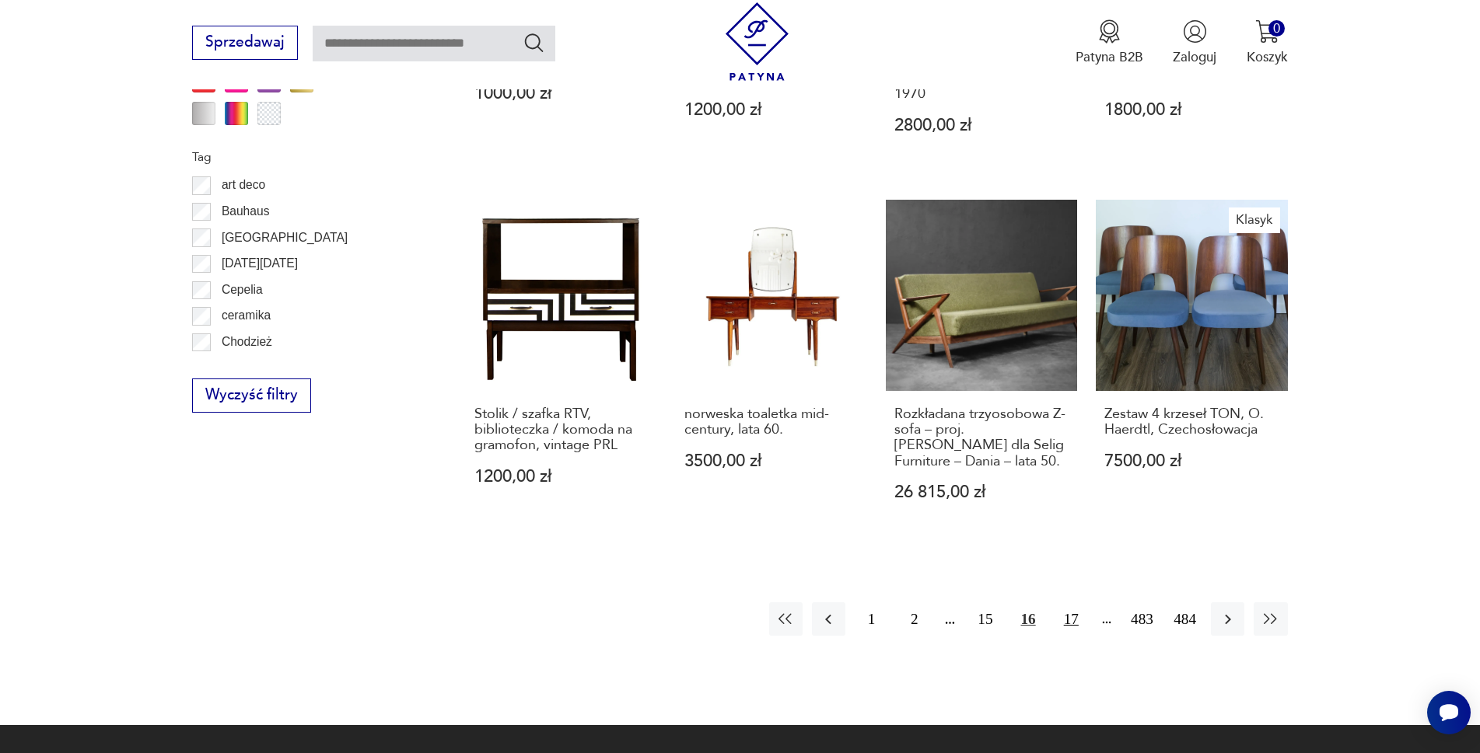
click at [1088, 603] on button "17" at bounding box center [1070, 619] width 33 height 33
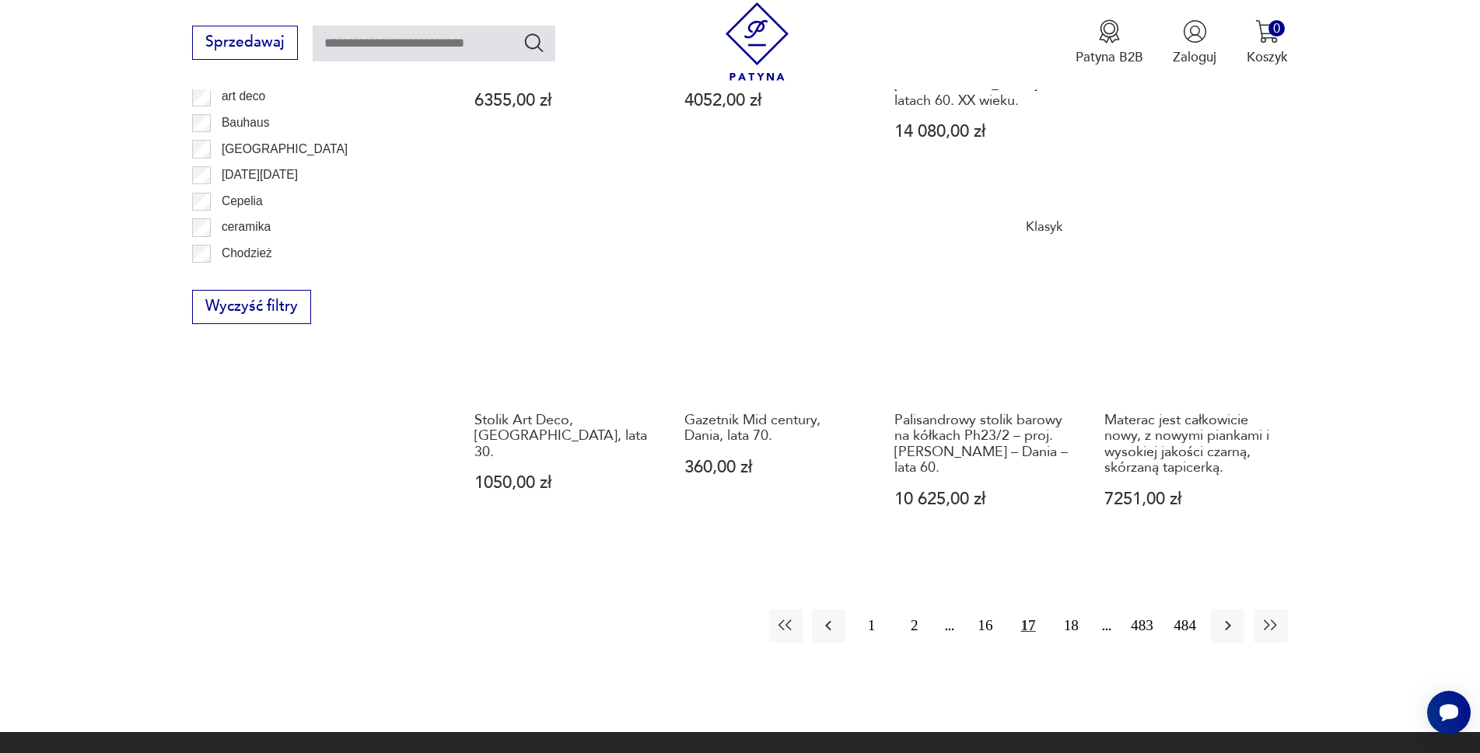
scroll to position [1944, 0]
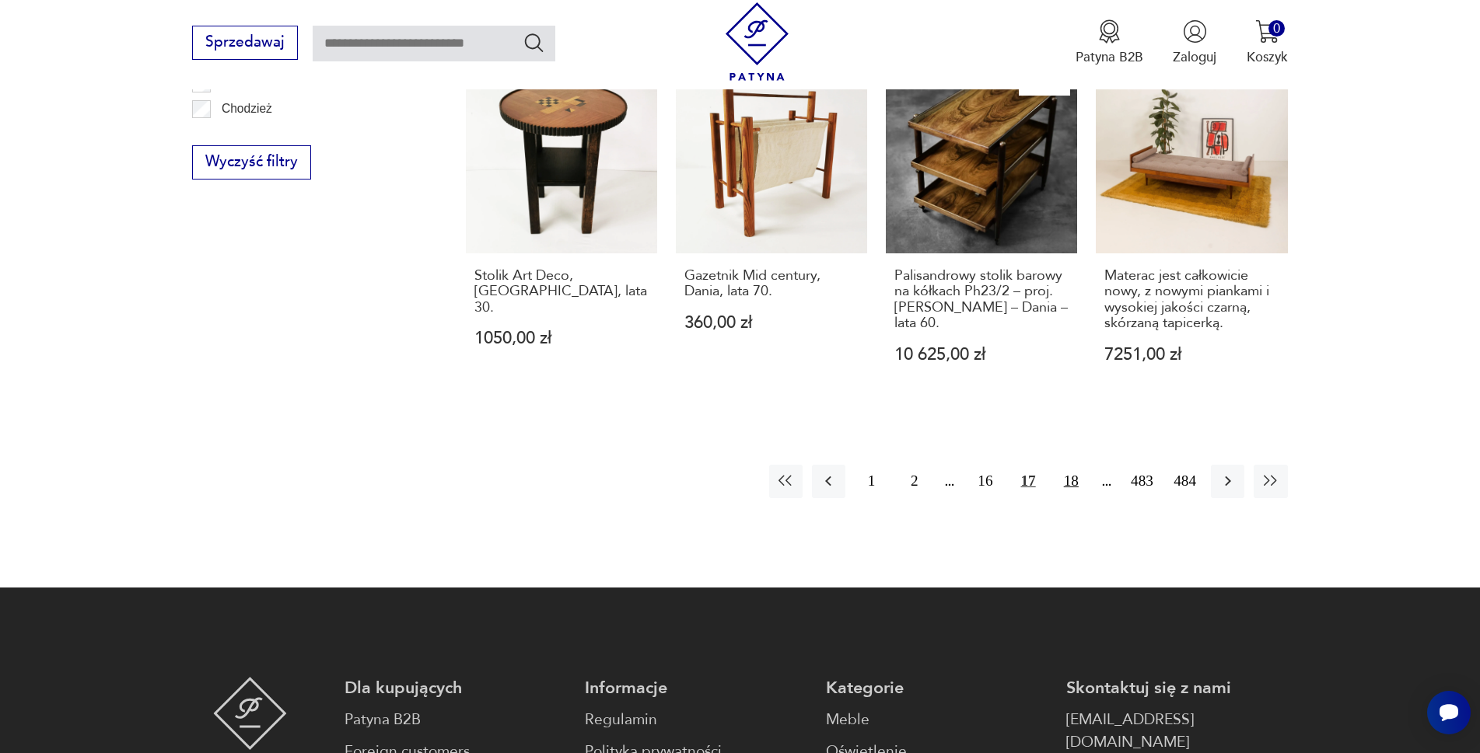
click at [1088, 498] on button "18" at bounding box center [1070, 481] width 33 height 33
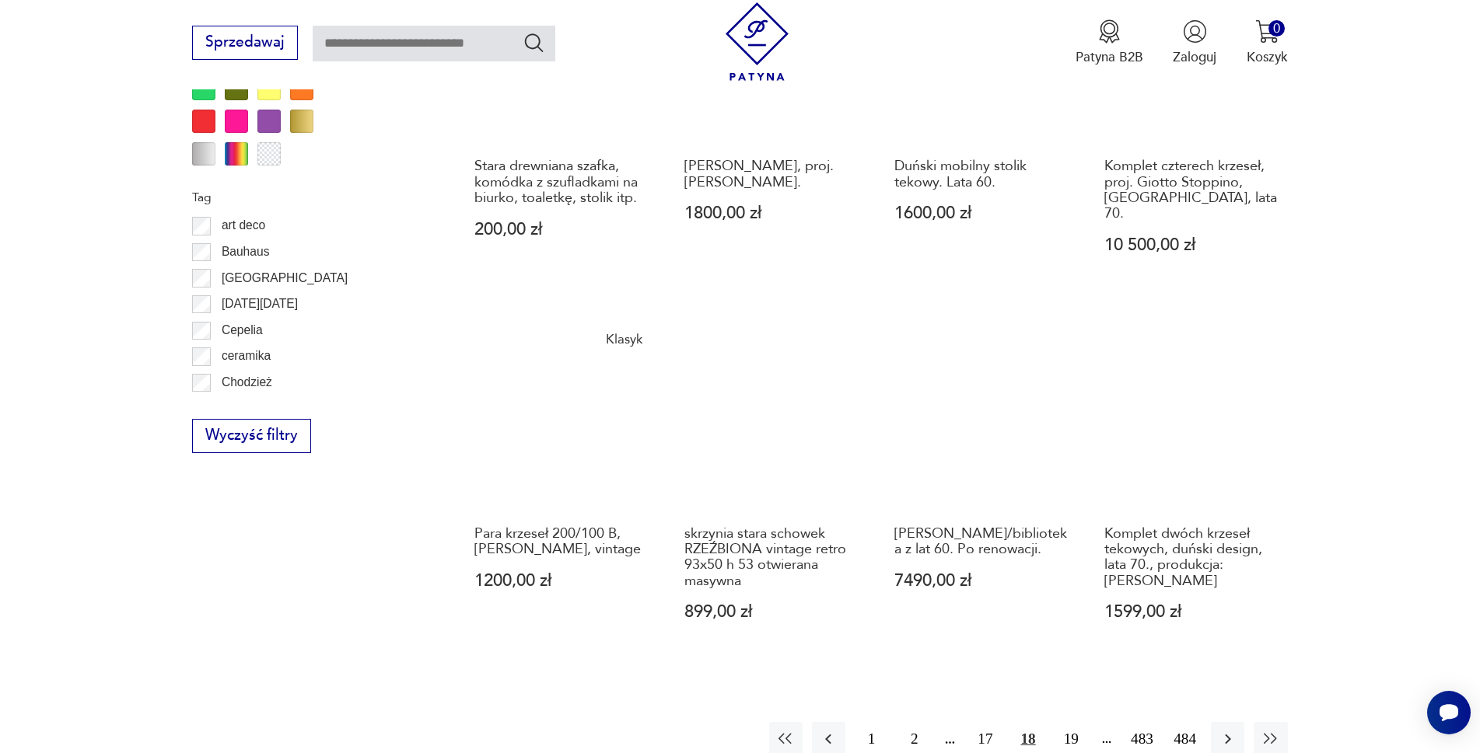
scroll to position [1711, 0]
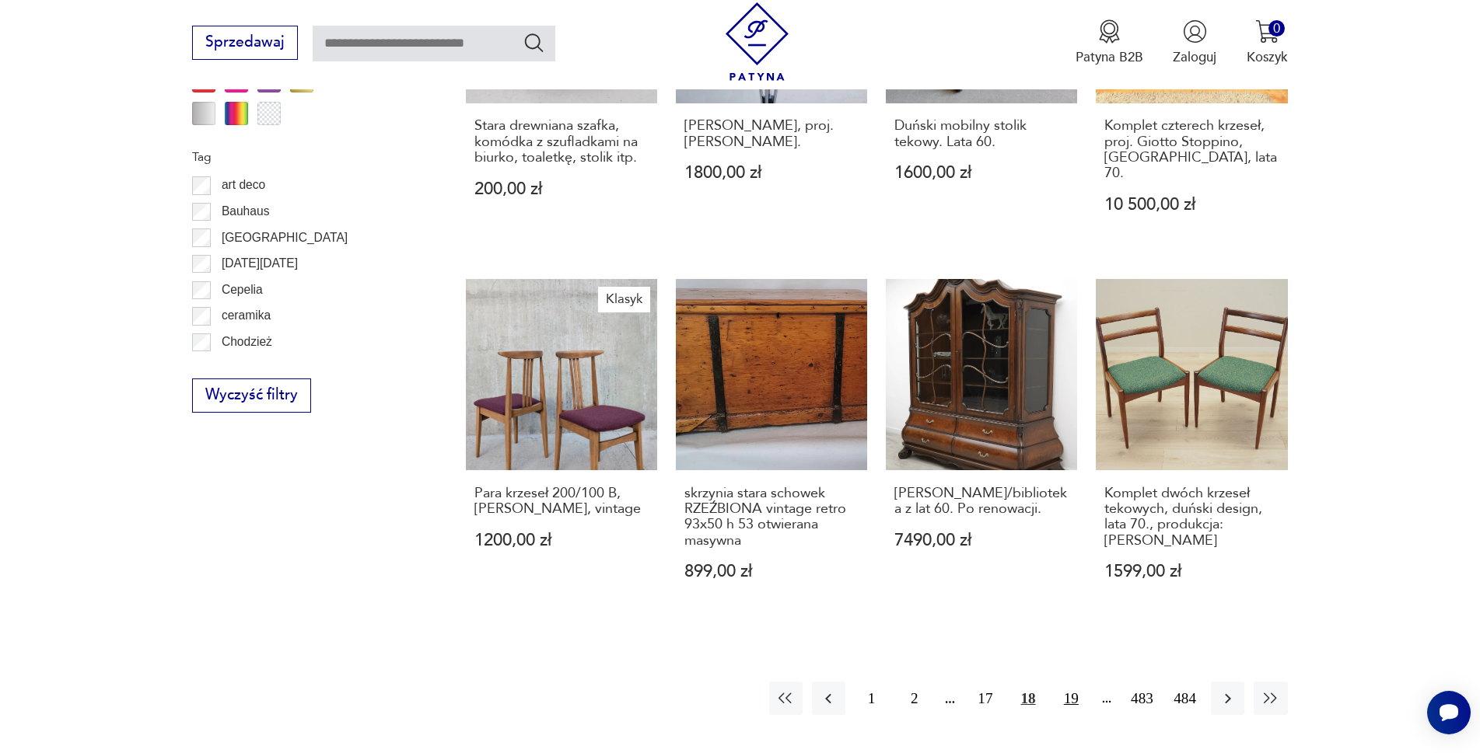
click at [1088, 682] on button "19" at bounding box center [1070, 698] width 33 height 33
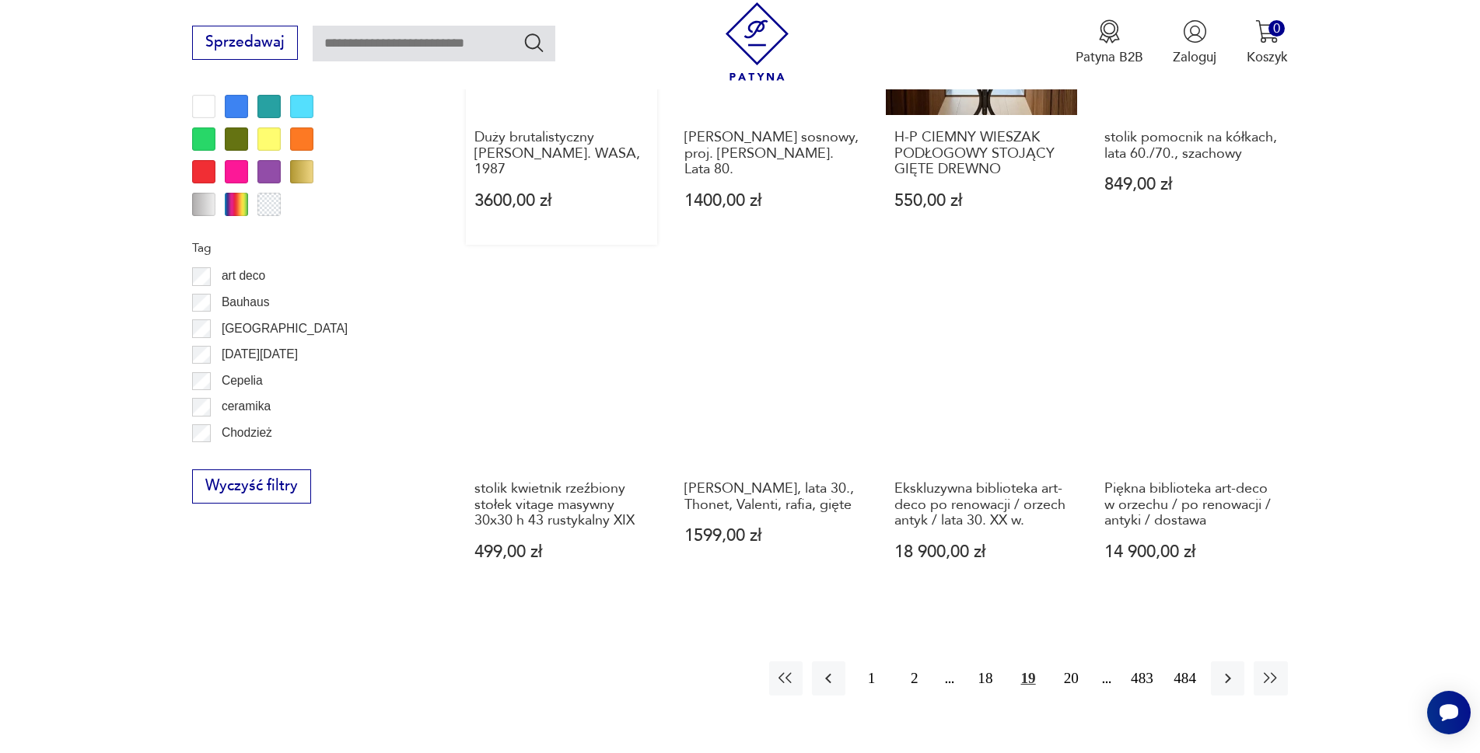
scroll to position [1711, 0]
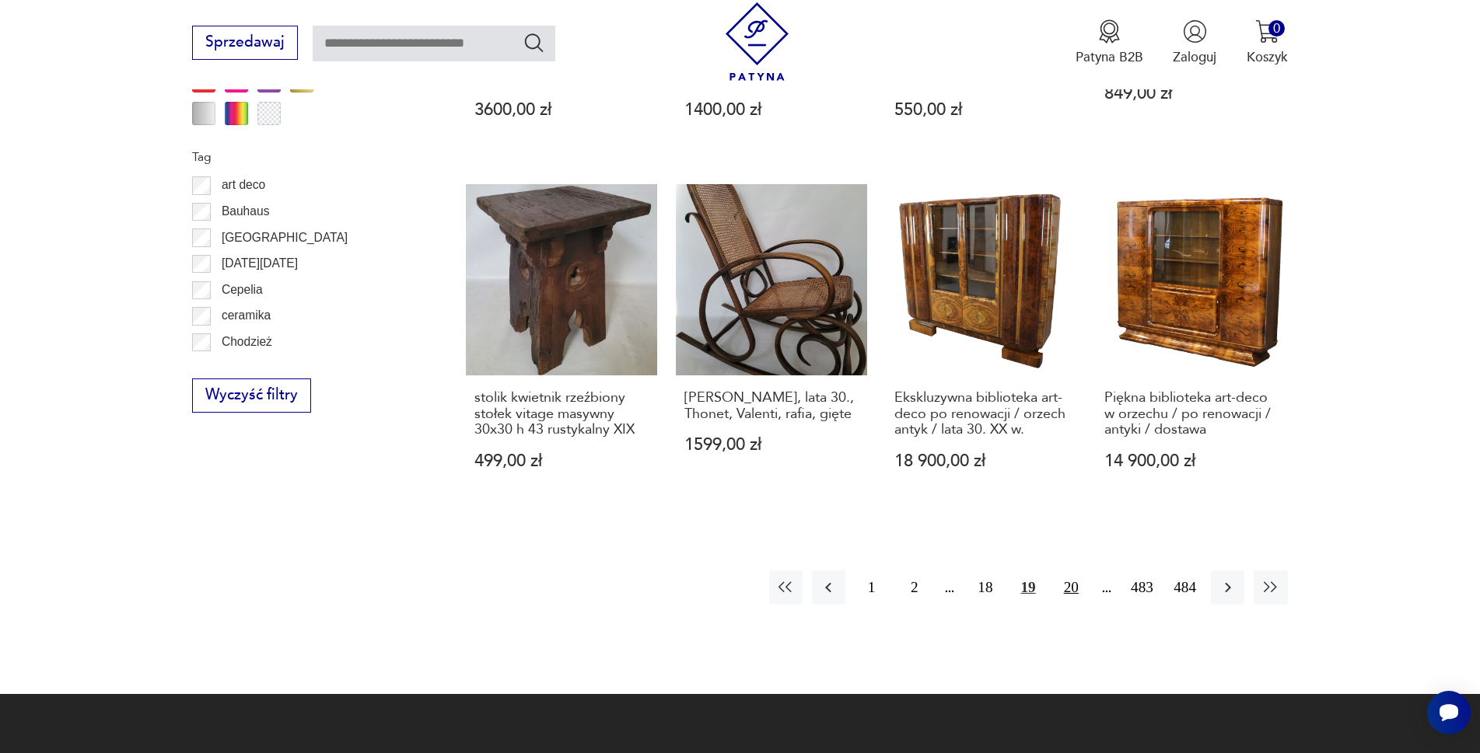
click at [1082, 571] on button "20" at bounding box center [1070, 587] width 33 height 33
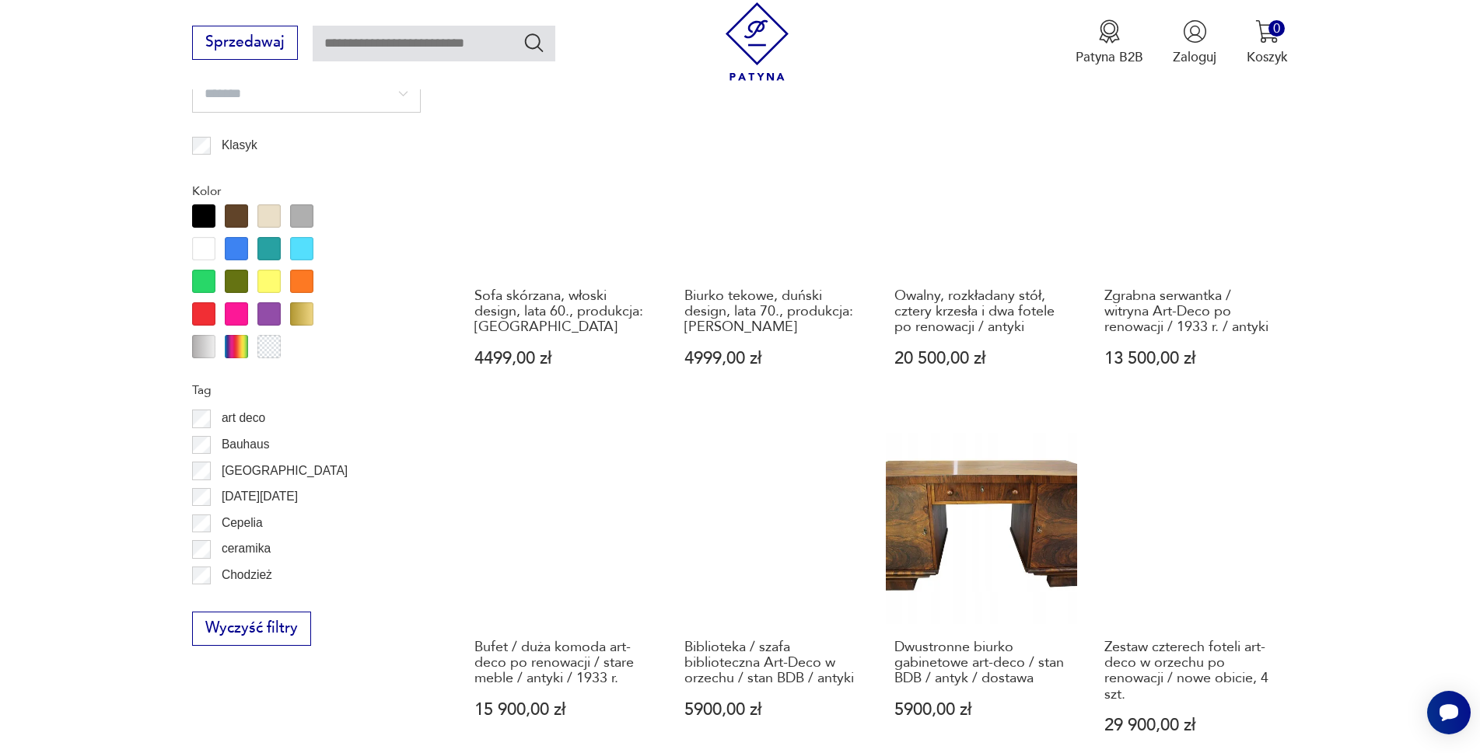
scroll to position [1711, 0]
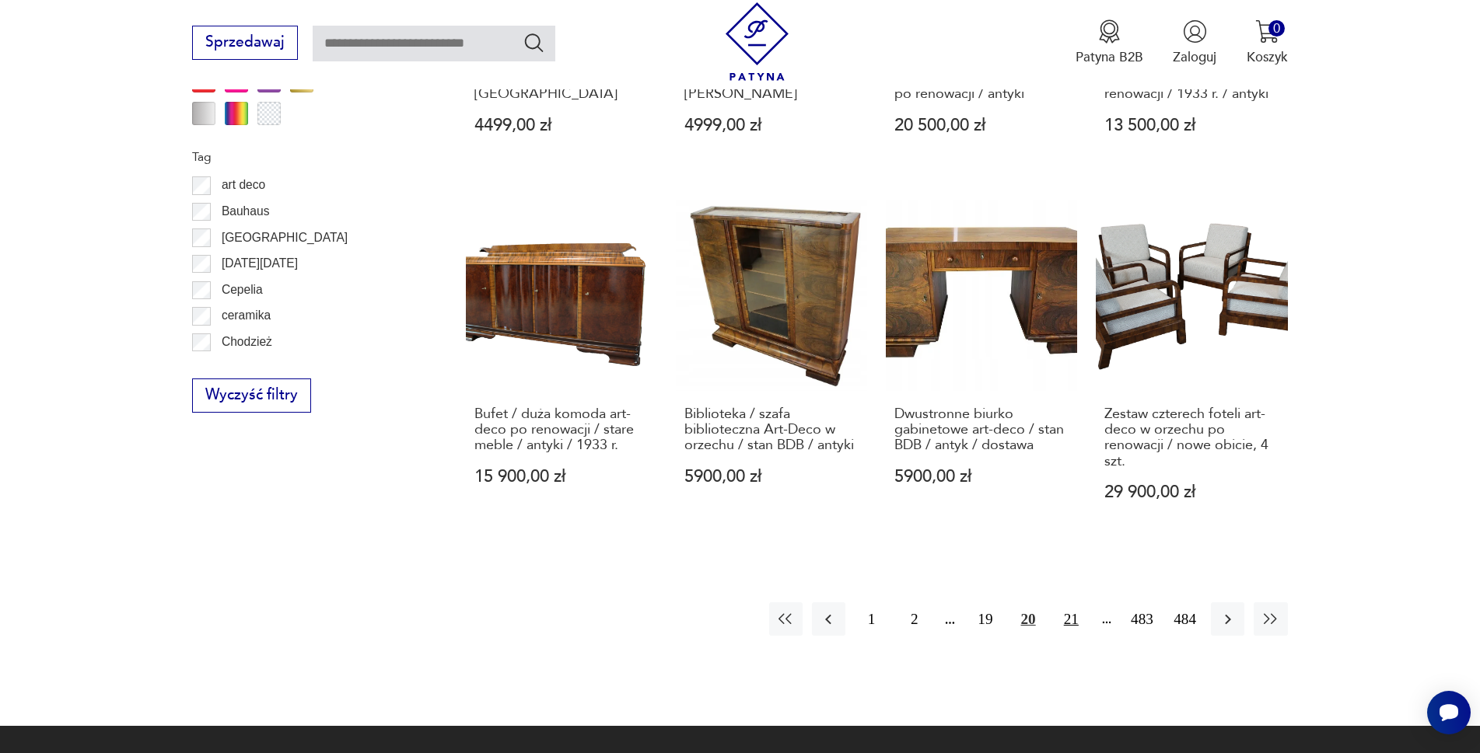
click at [1088, 630] on button "21" at bounding box center [1070, 619] width 33 height 33
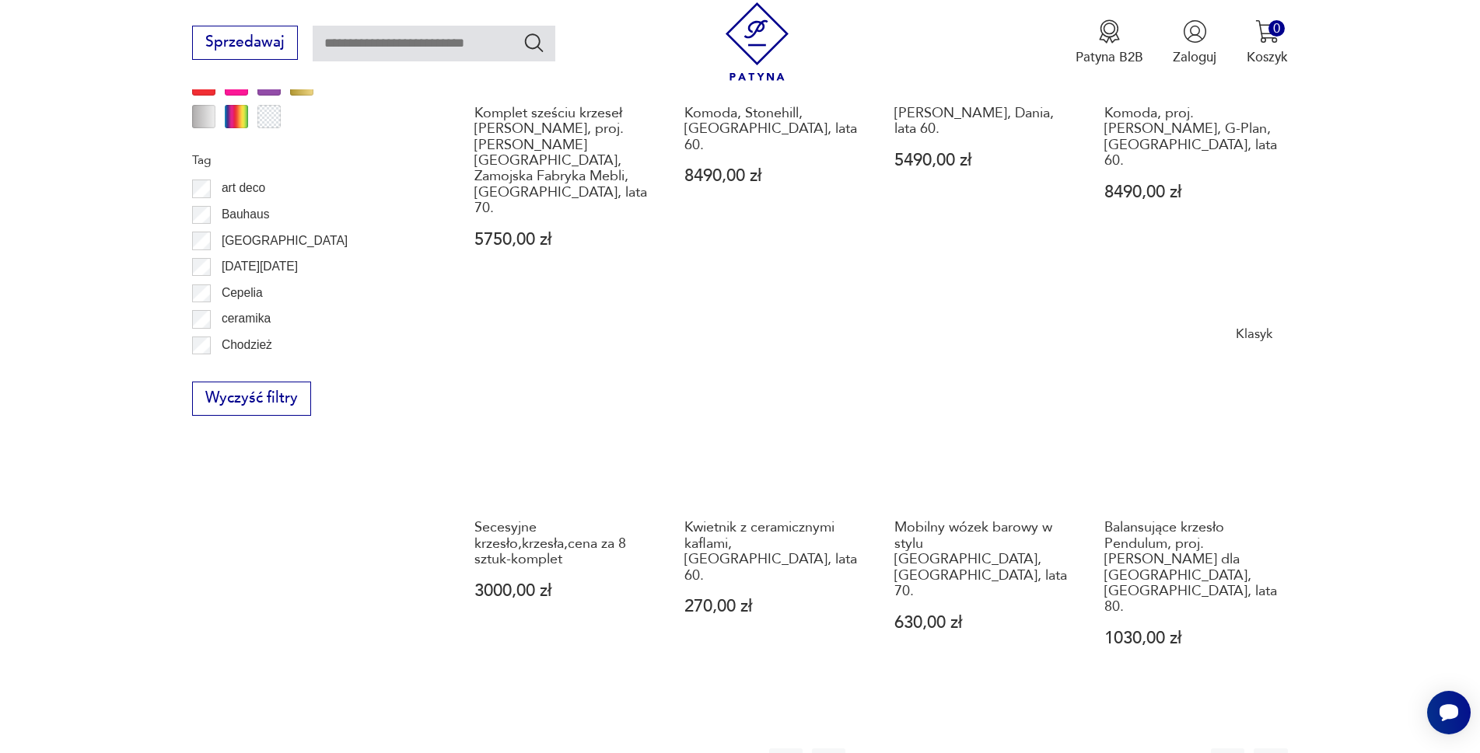
scroll to position [1711, 0]
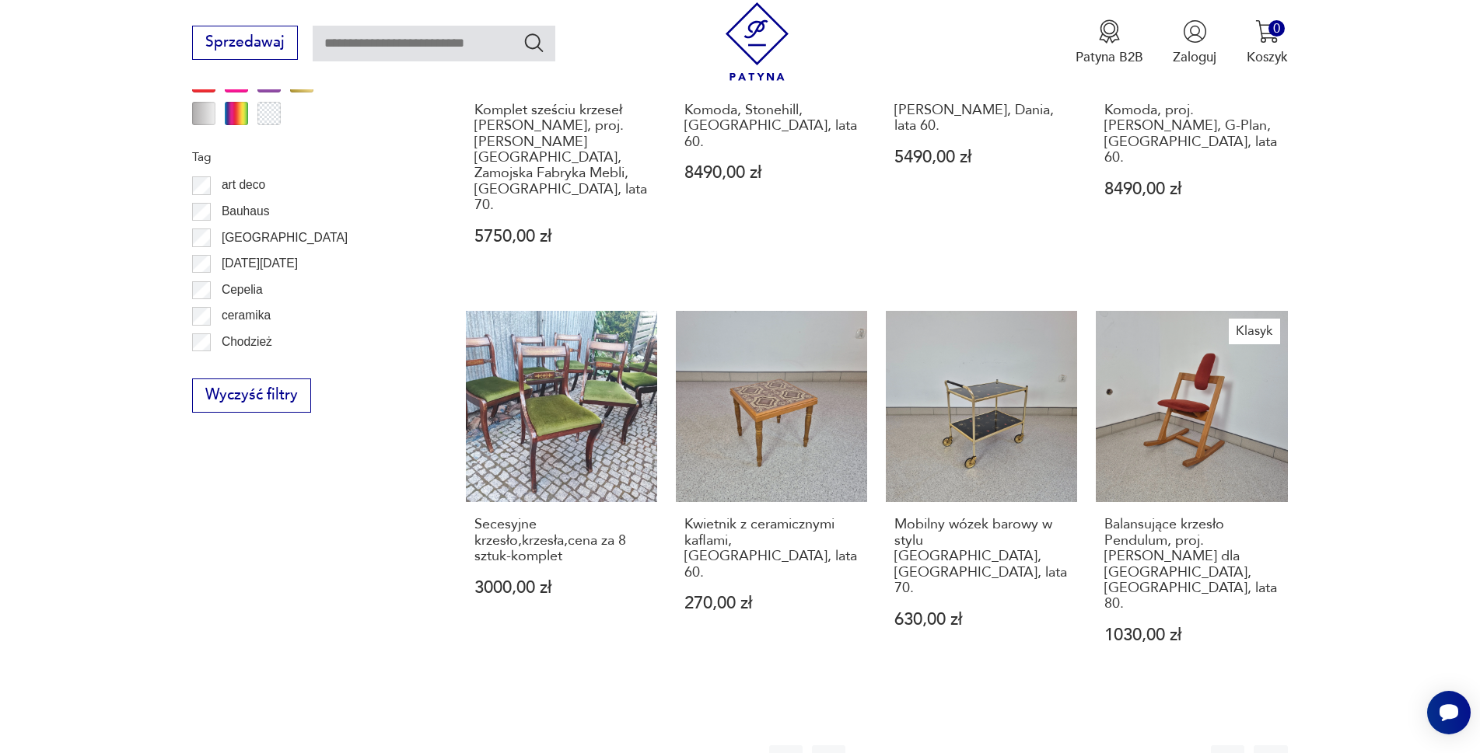
click at [1088, 746] on button "22" at bounding box center [1070, 762] width 33 height 33
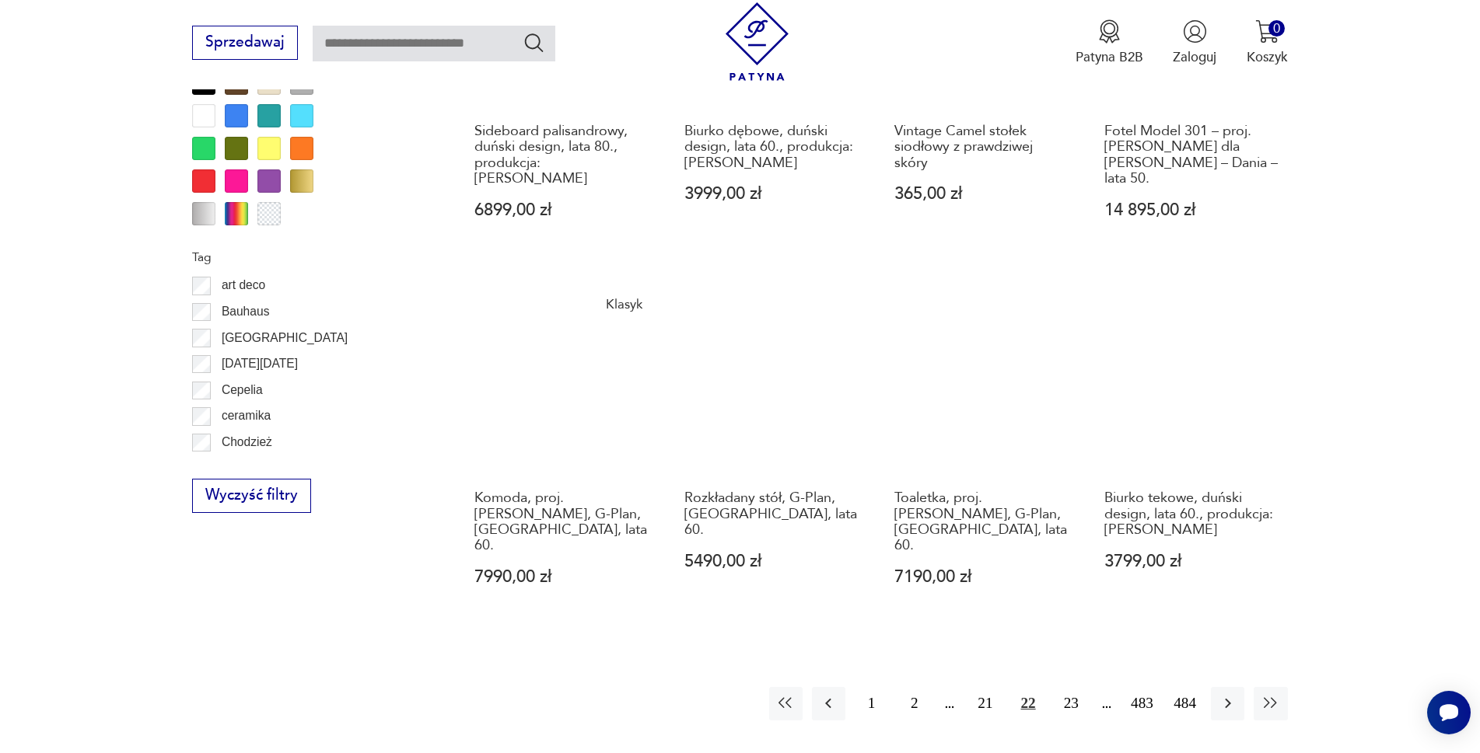
scroll to position [1633, 0]
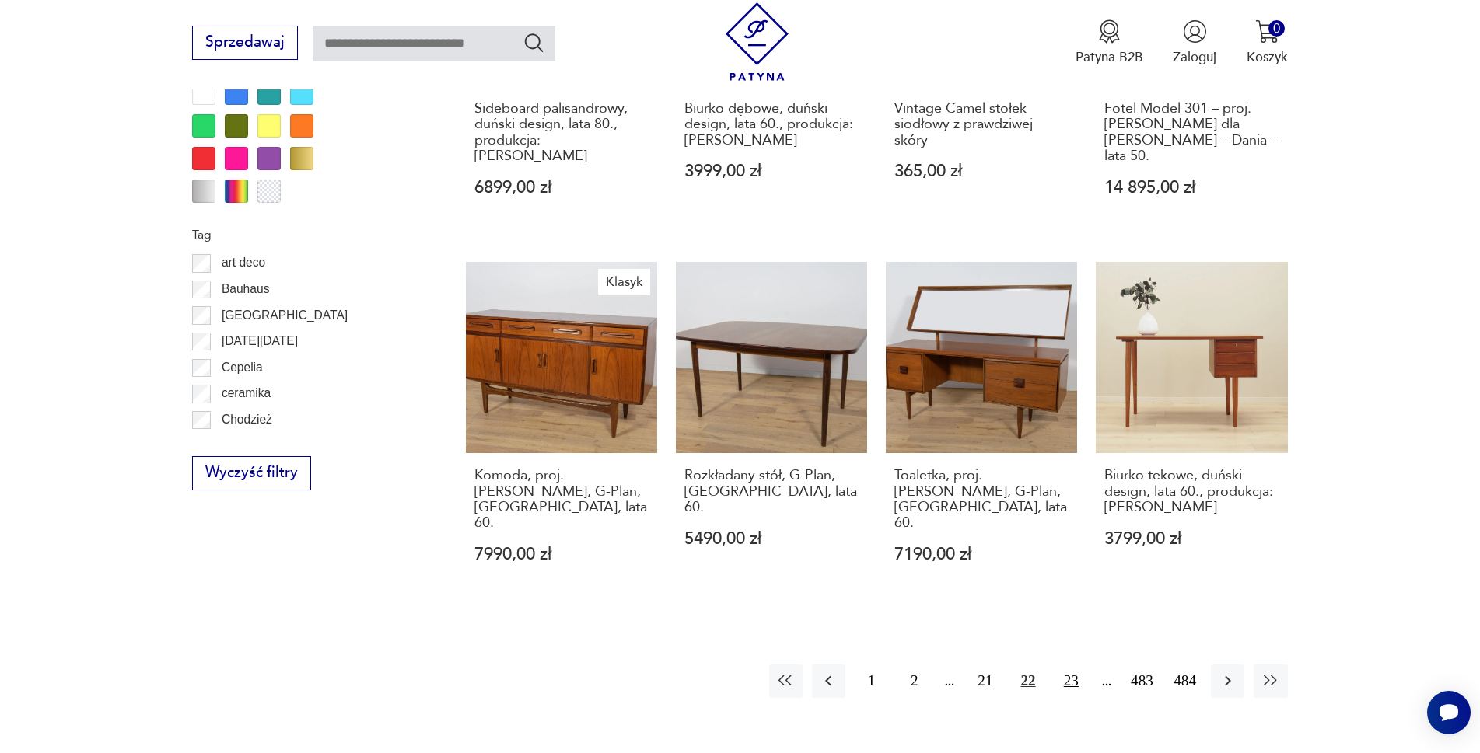
click at [1083, 665] on button "23" at bounding box center [1070, 681] width 33 height 33
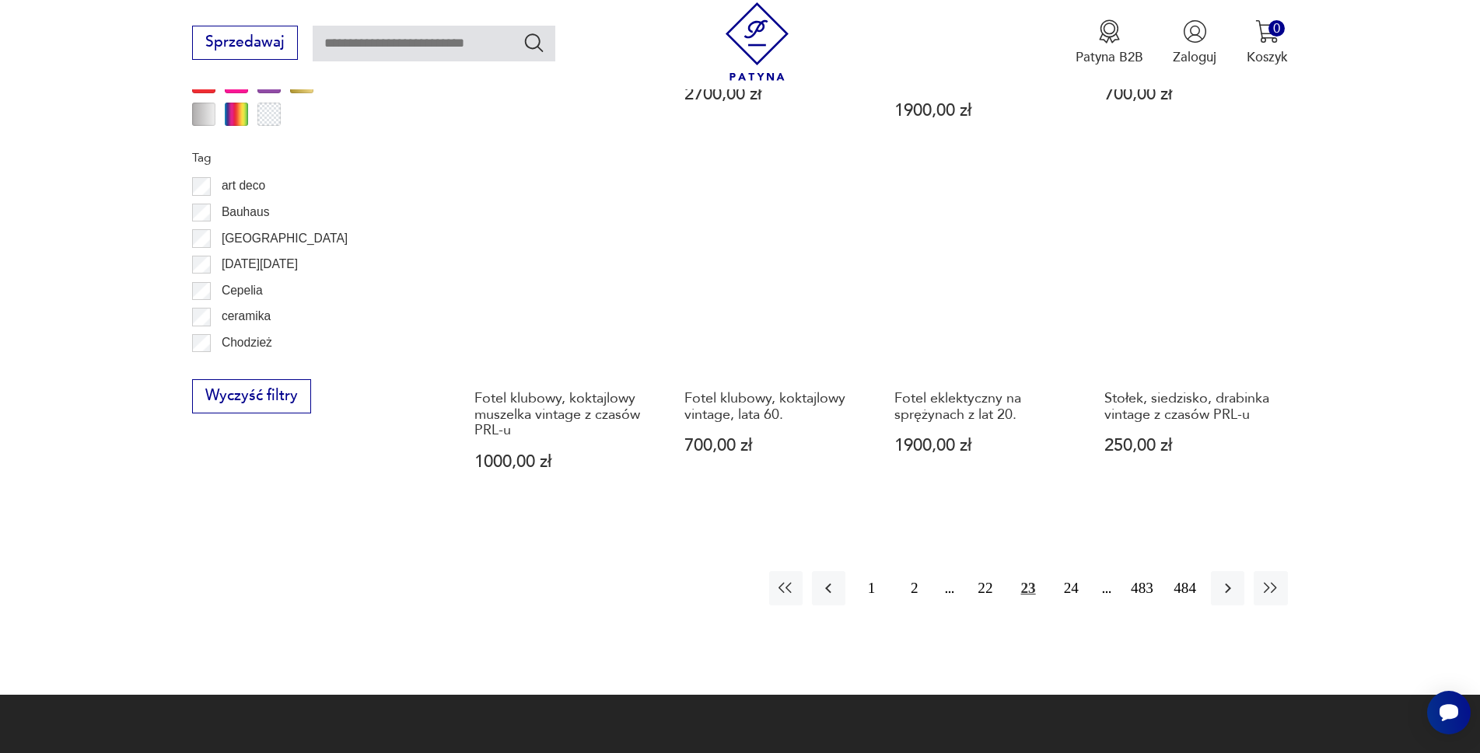
scroll to position [1711, 0]
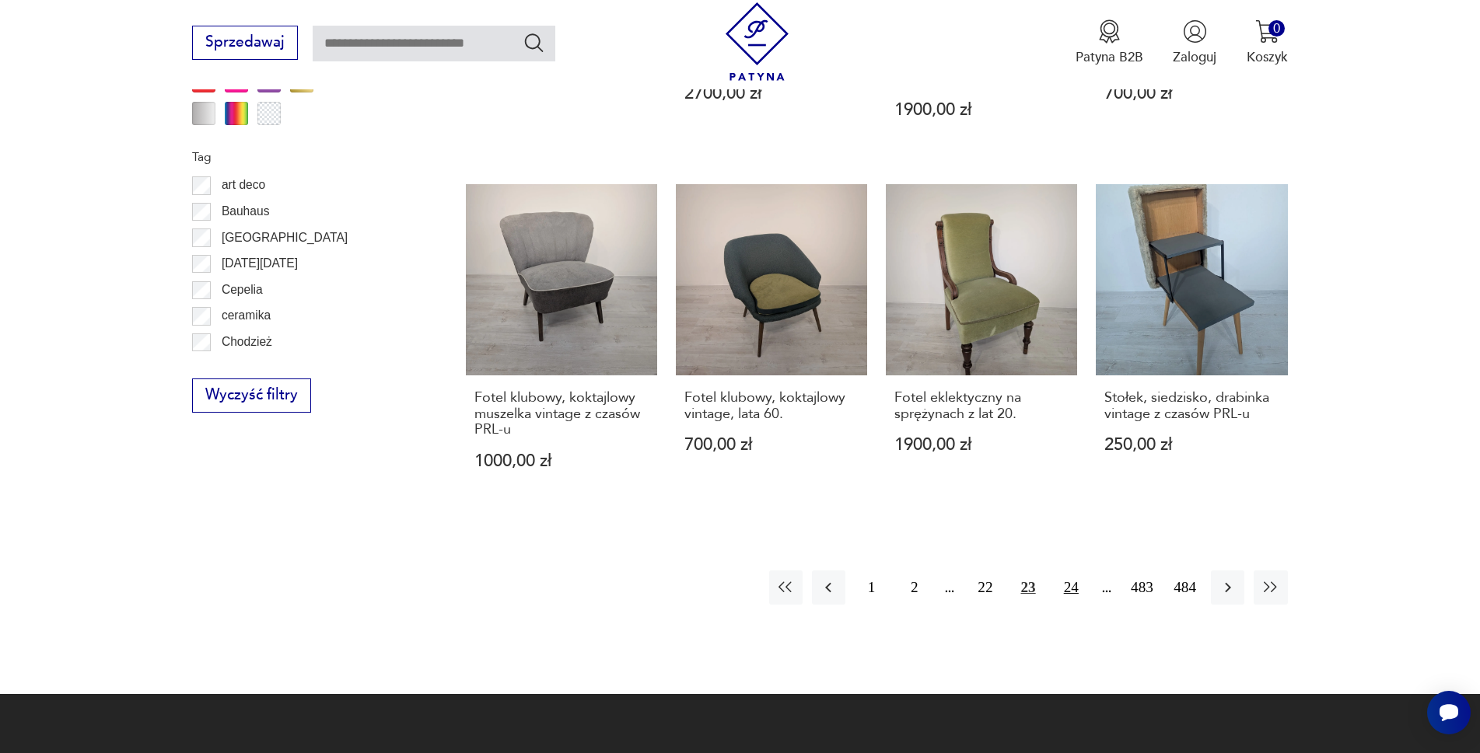
click at [1088, 571] on button "24" at bounding box center [1070, 587] width 33 height 33
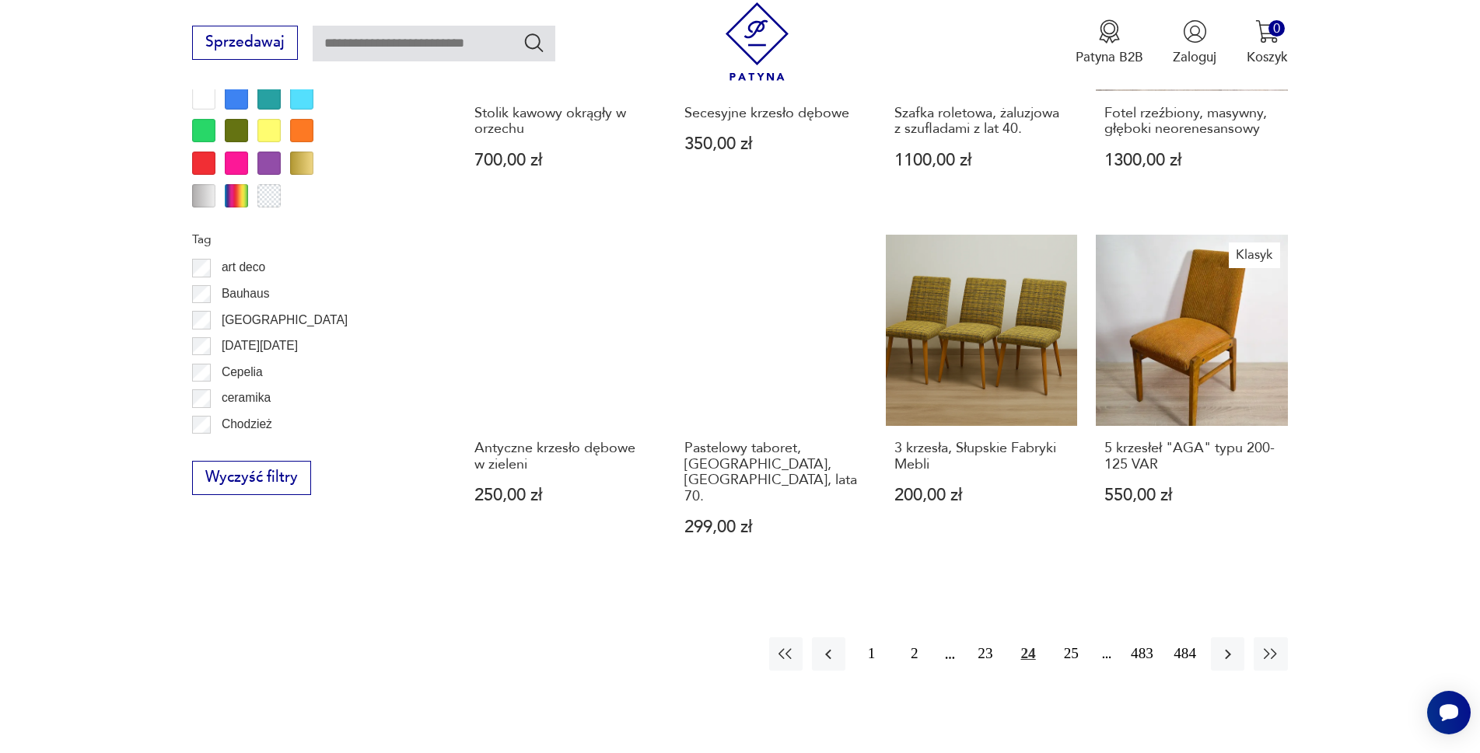
scroll to position [1633, 0]
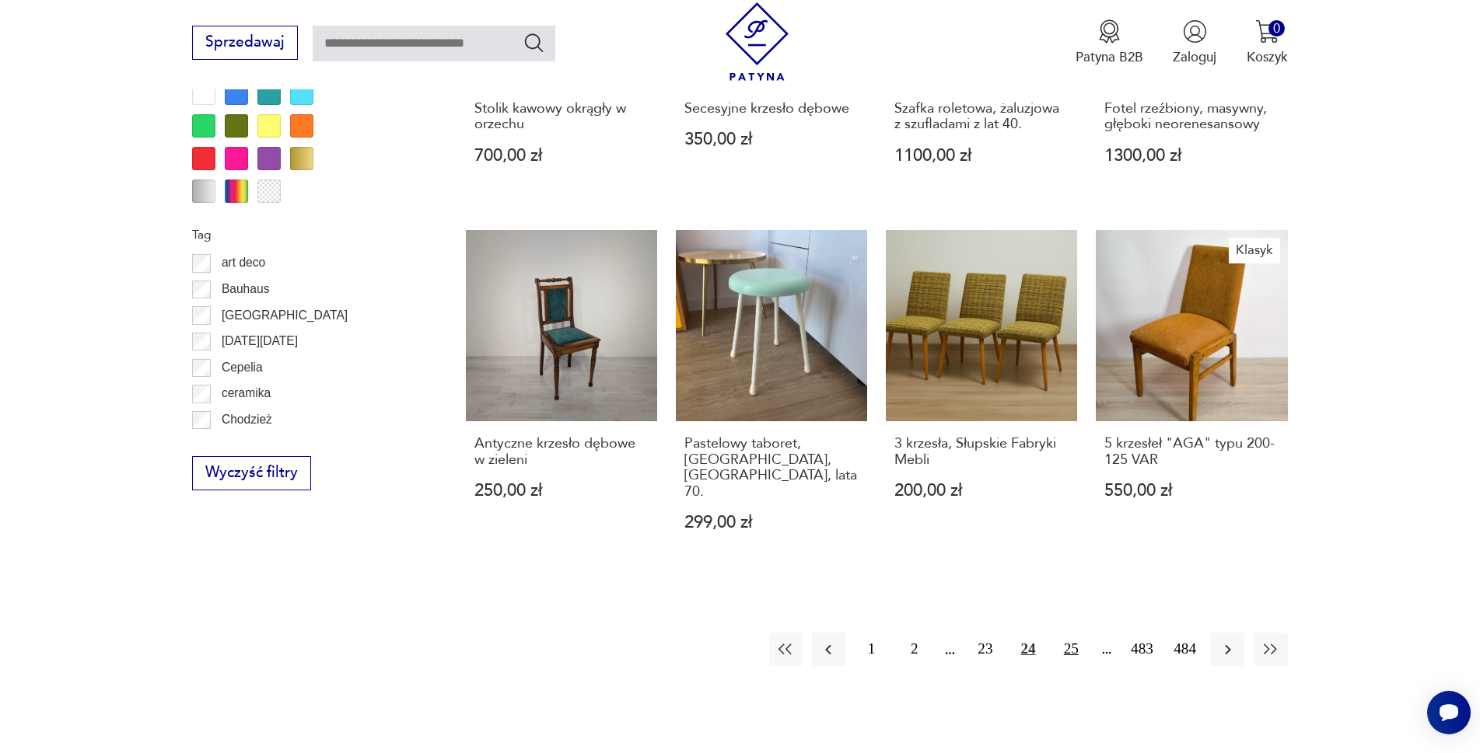
click at [1086, 633] on button "25" at bounding box center [1070, 649] width 33 height 33
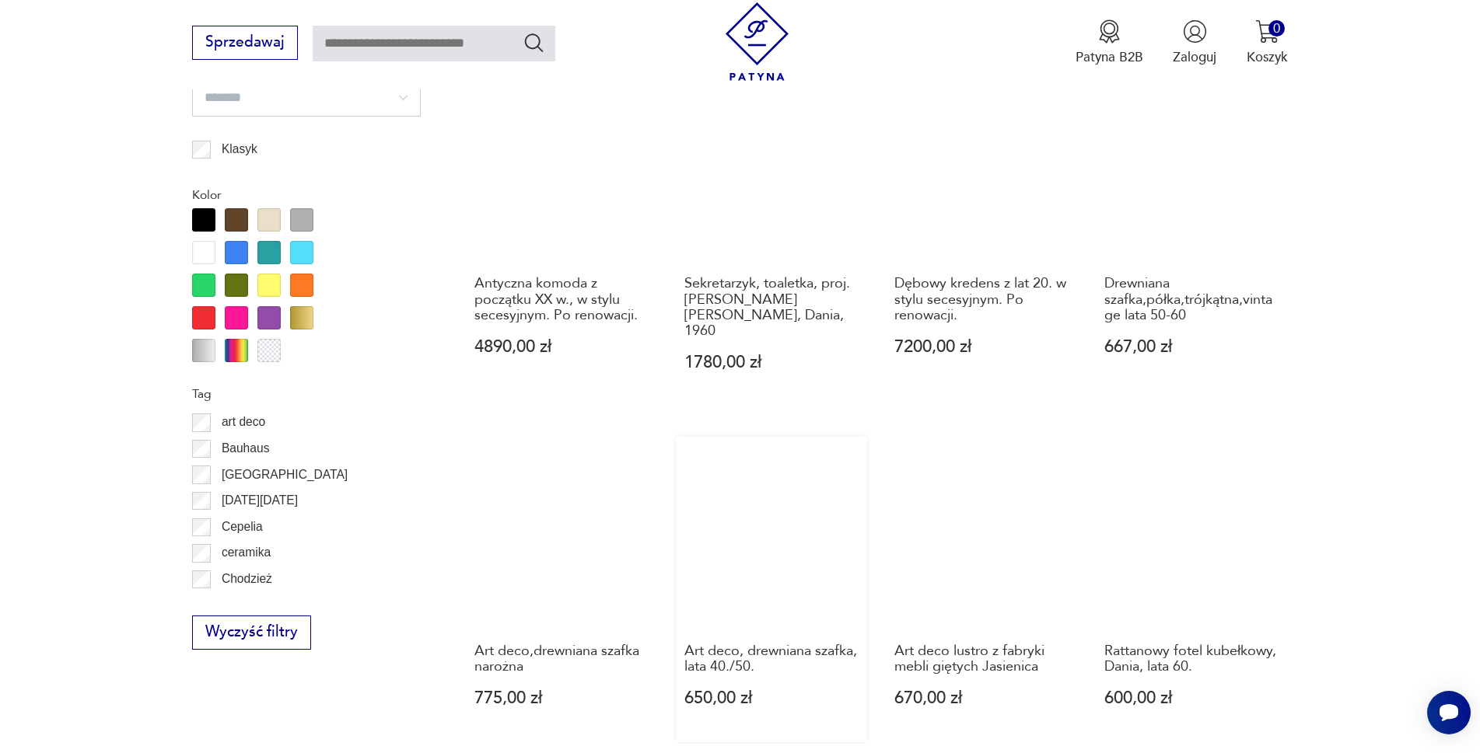
scroll to position [1555, 0]
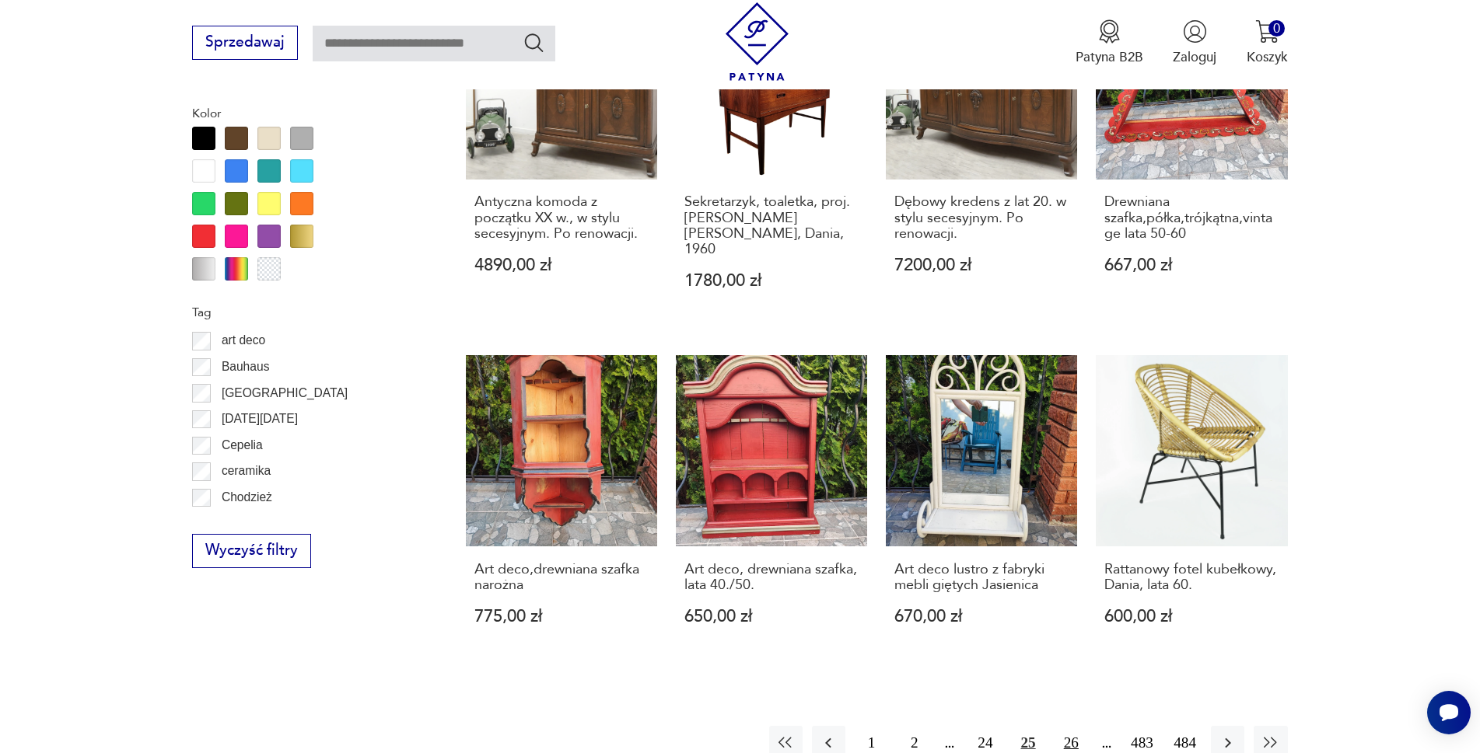
click at [1088, 726] on button "26" at bounding box center [1070, 742] width 33 height 33
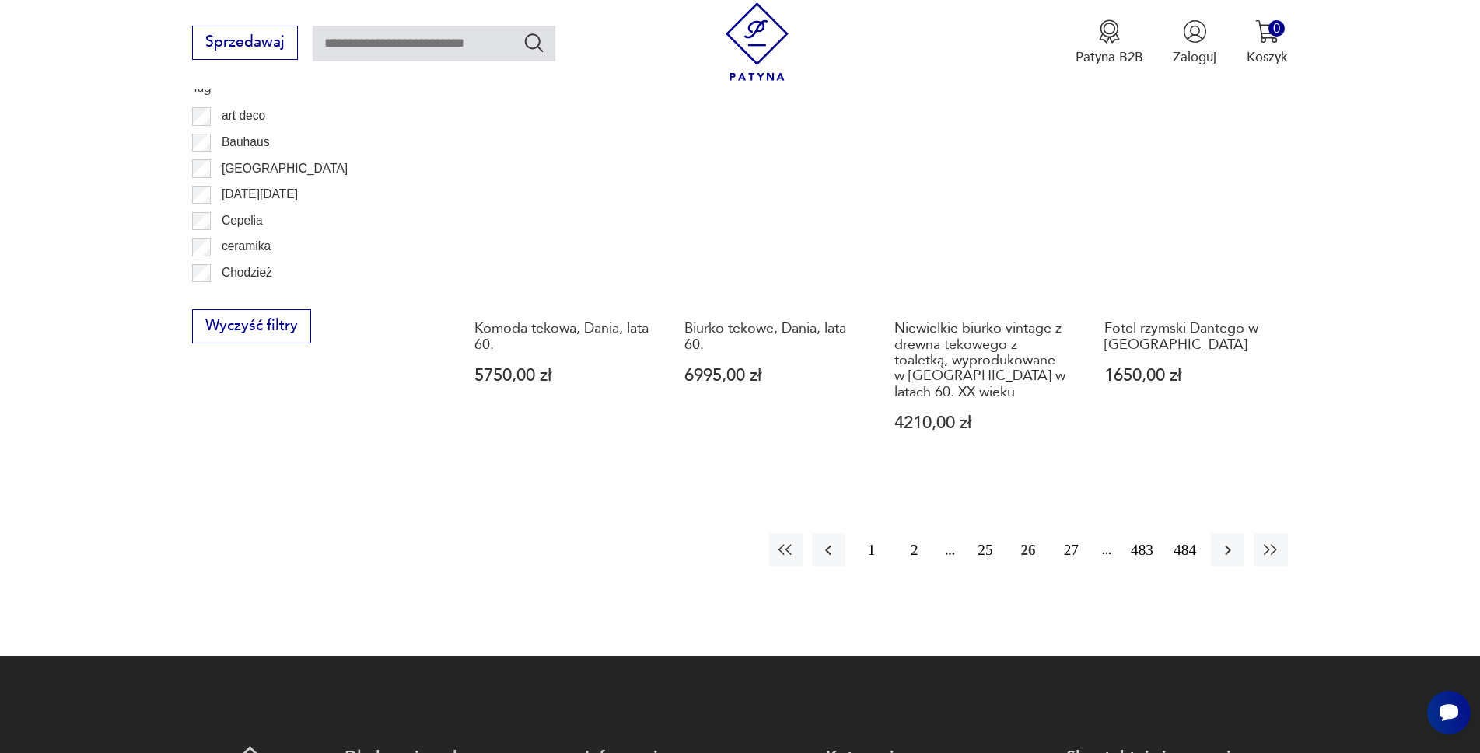
scroll to position [1788, 0]
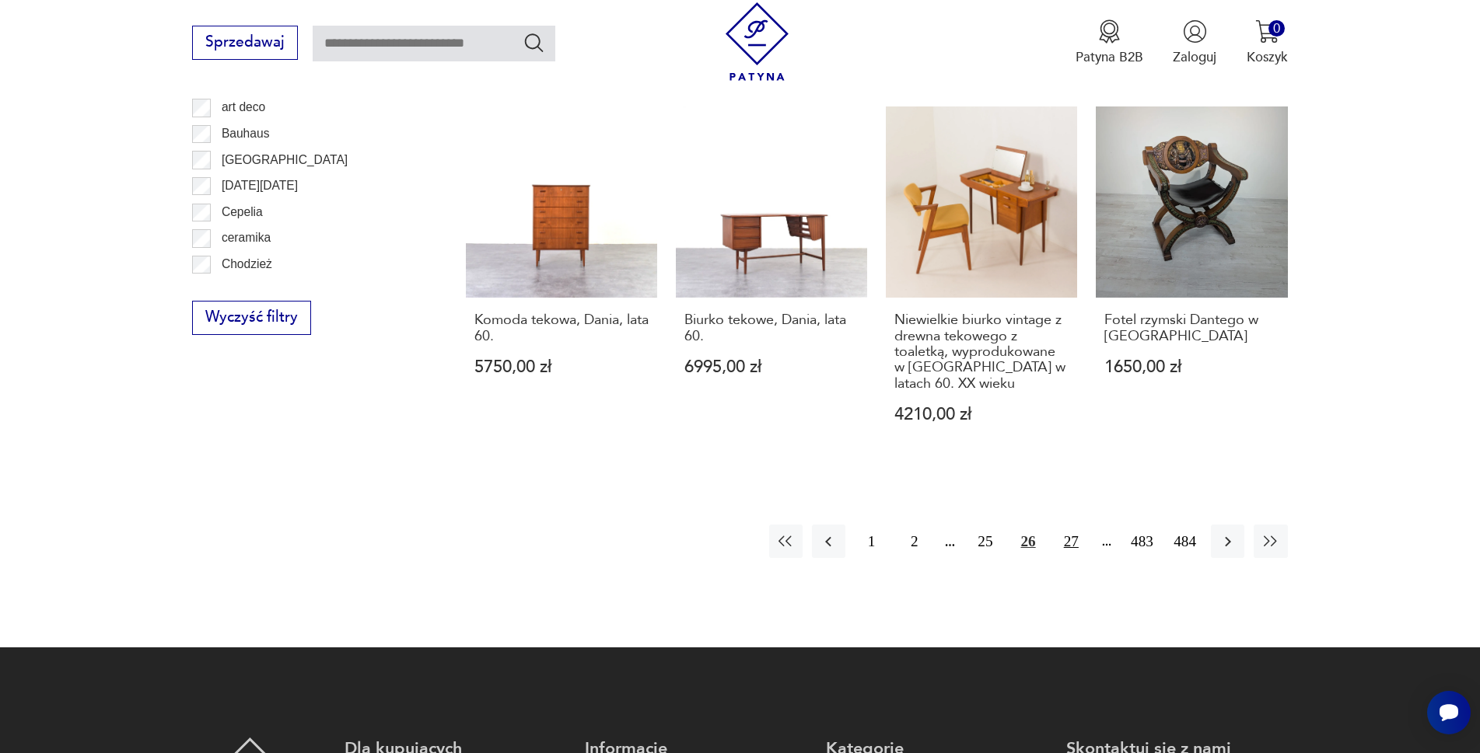
click at [1088, 525] on button "27" at bounding box center [1070, 541] width 33 height 33
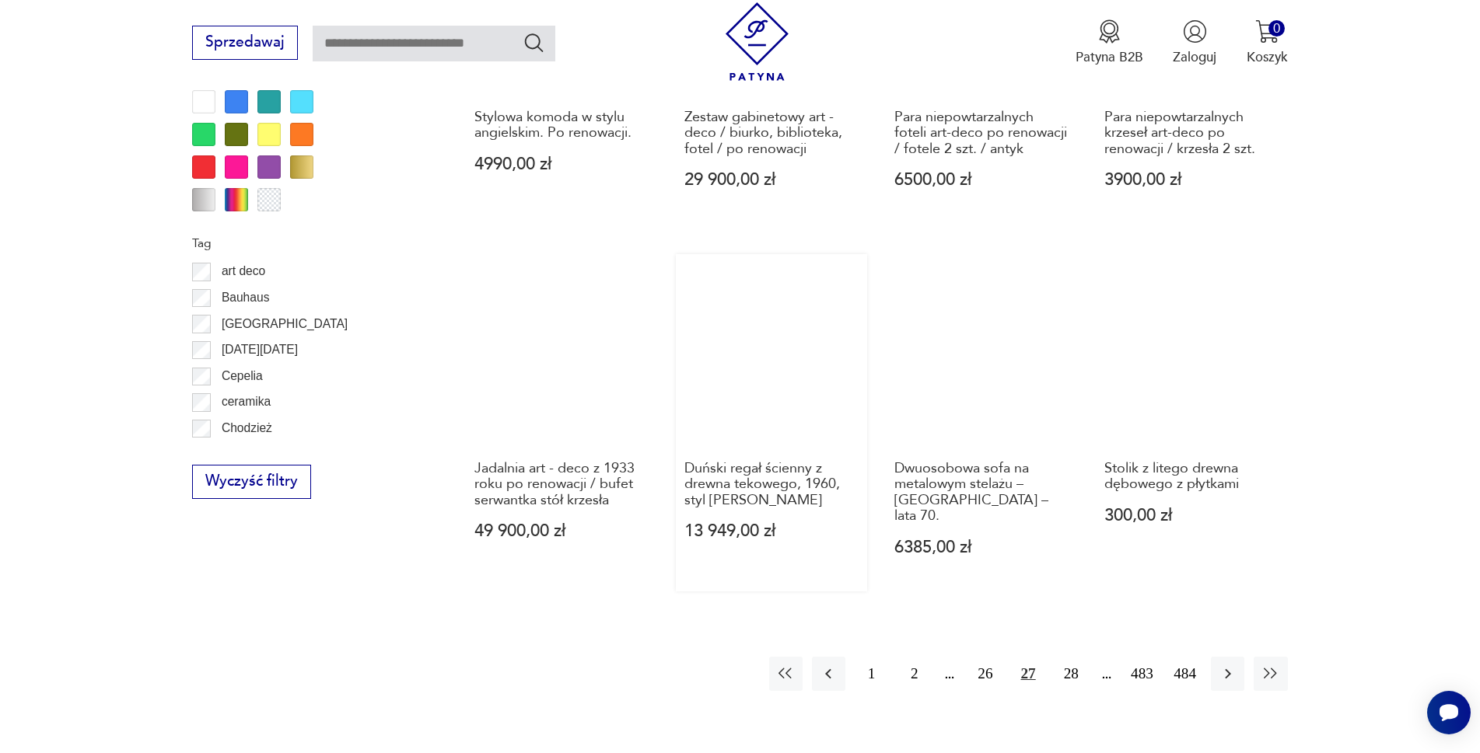
scroll to position [1633, 0]
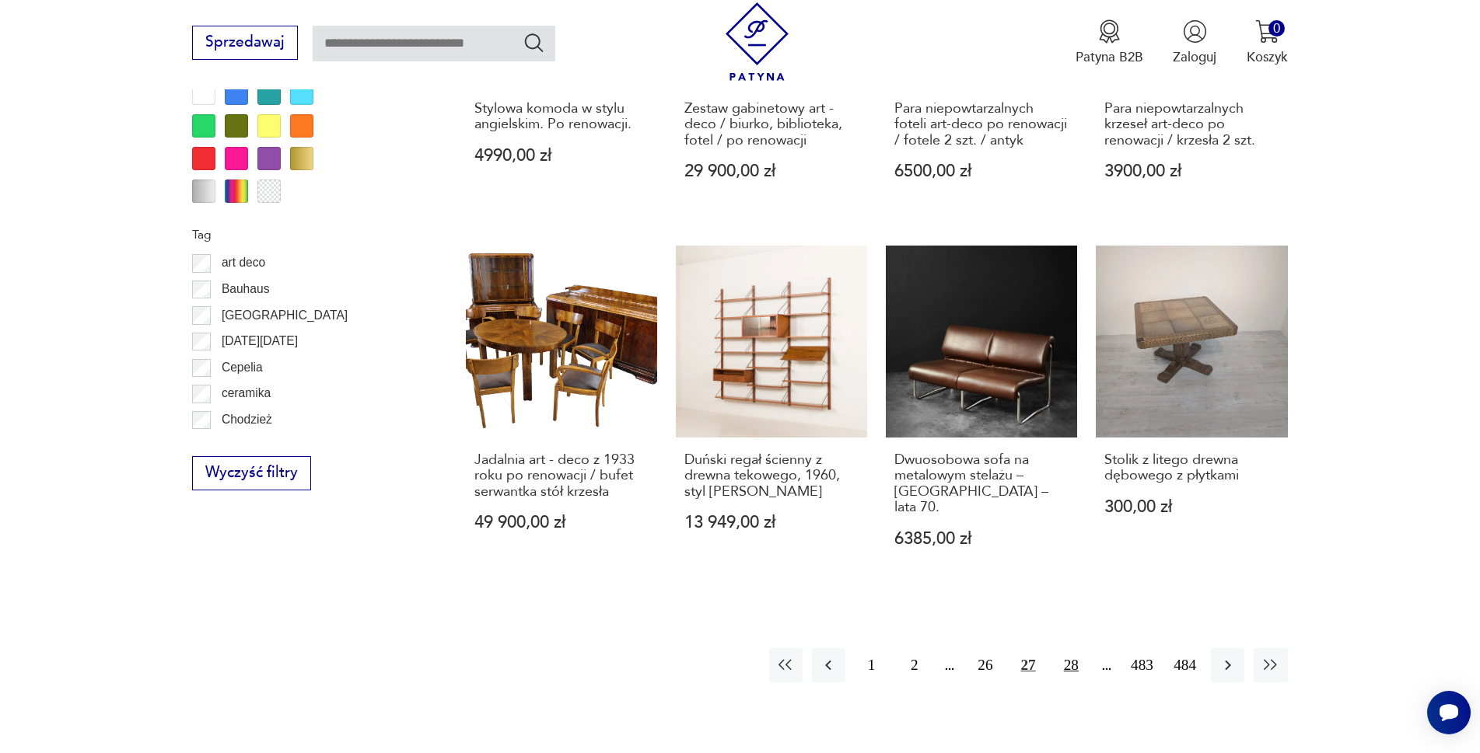
click at [1088, 648] on button "28" at bounding box center [1070, 664] width 33 height 33
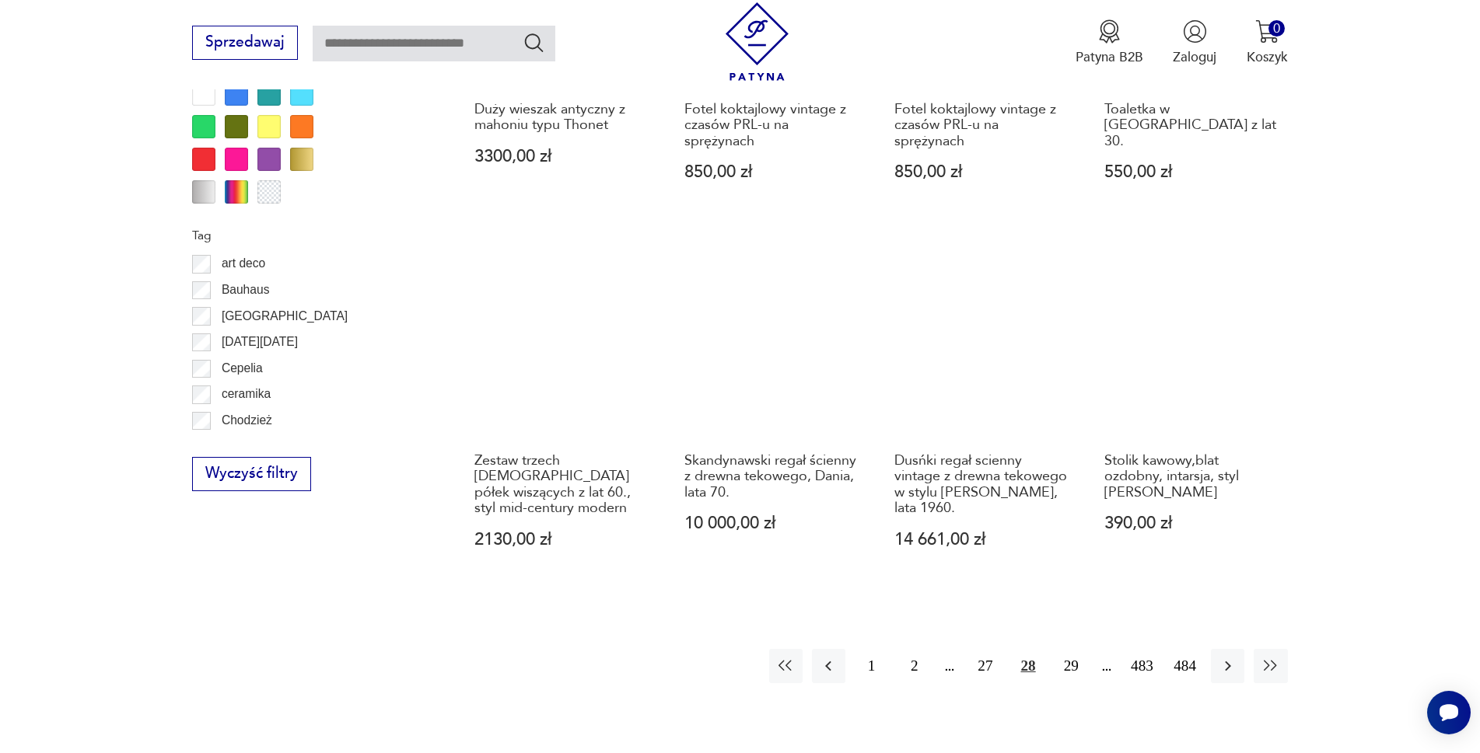
scroll to position [1633, 0]
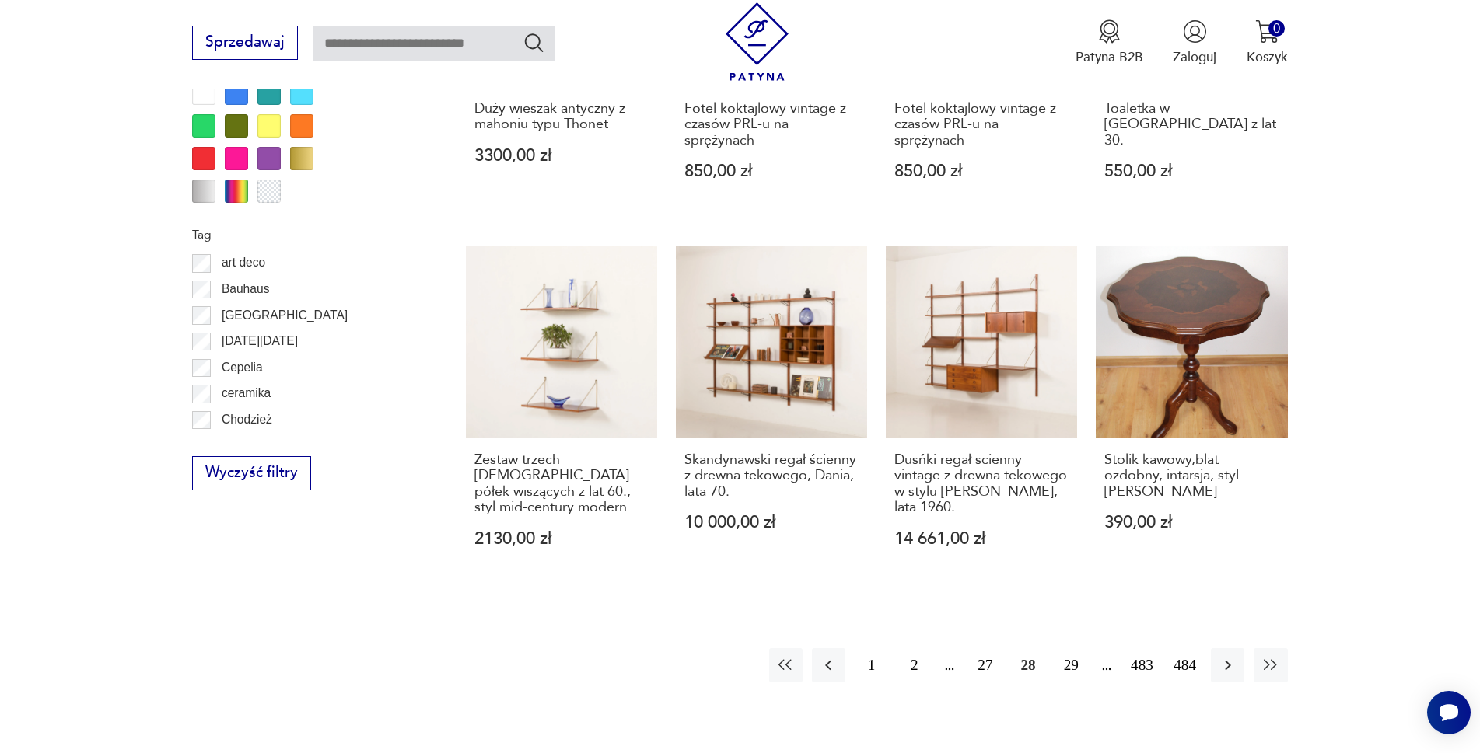
click at [1087, 648] on button "29" at bounding box center [1070, 664] width 33 height 33
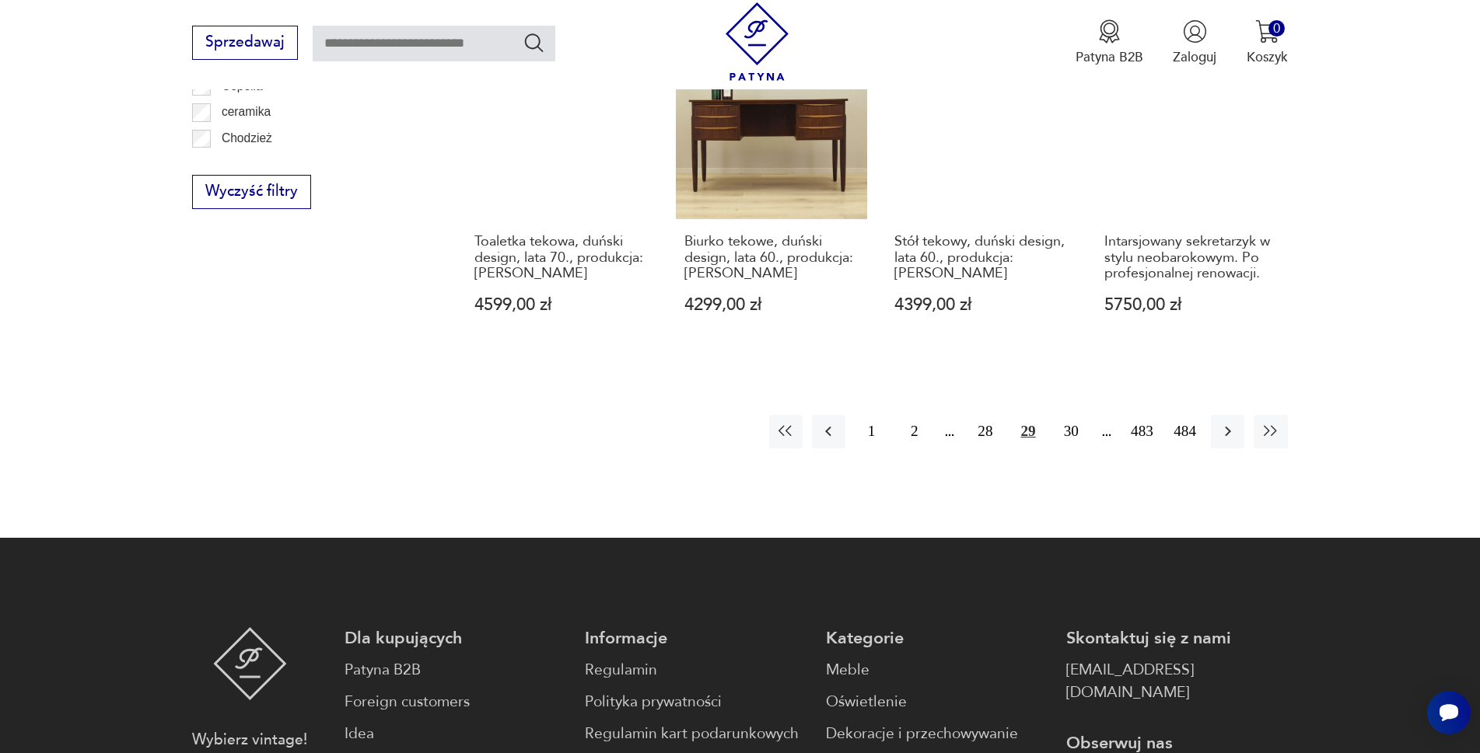
scroll to position [1944, 0]
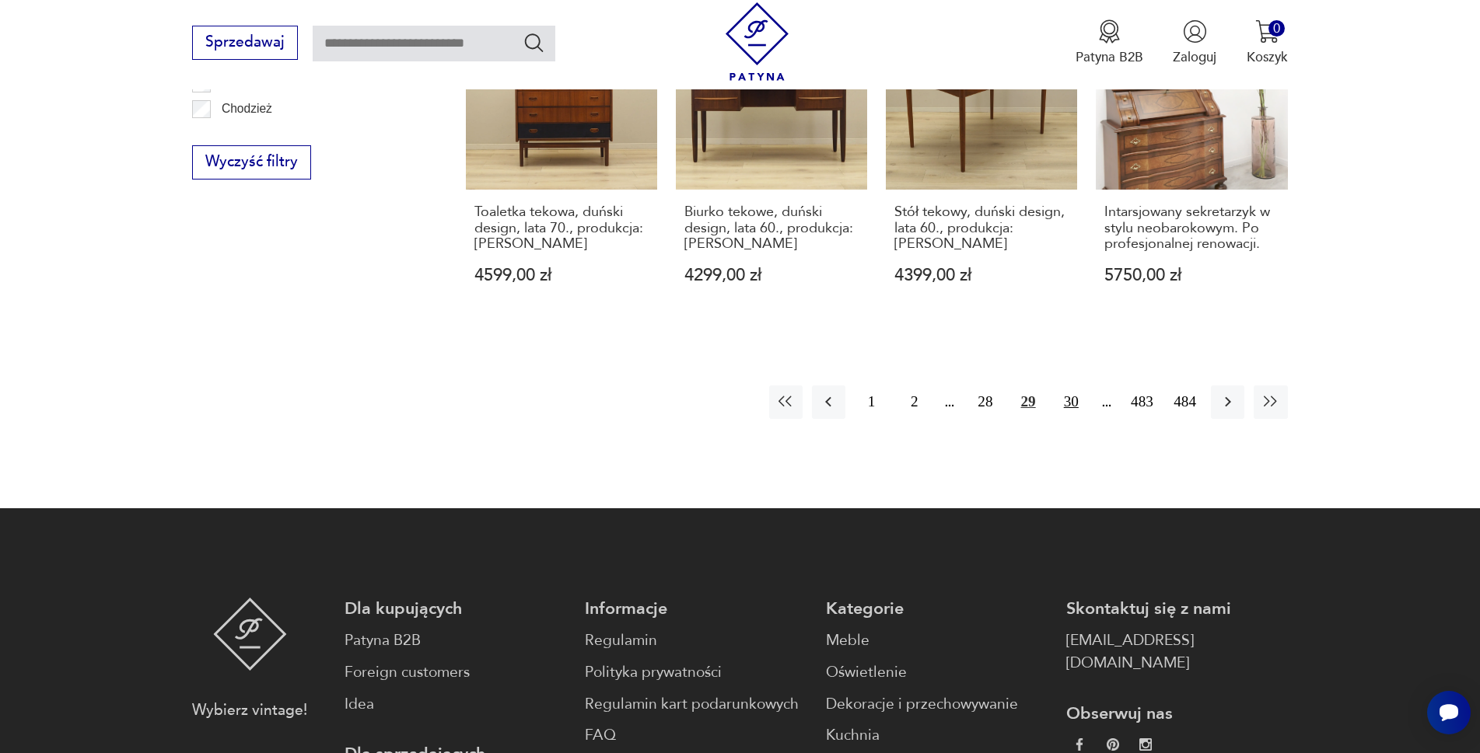
click at [1088, 419] on button "30" at bounding box center [1070, 402] width 33 height 33
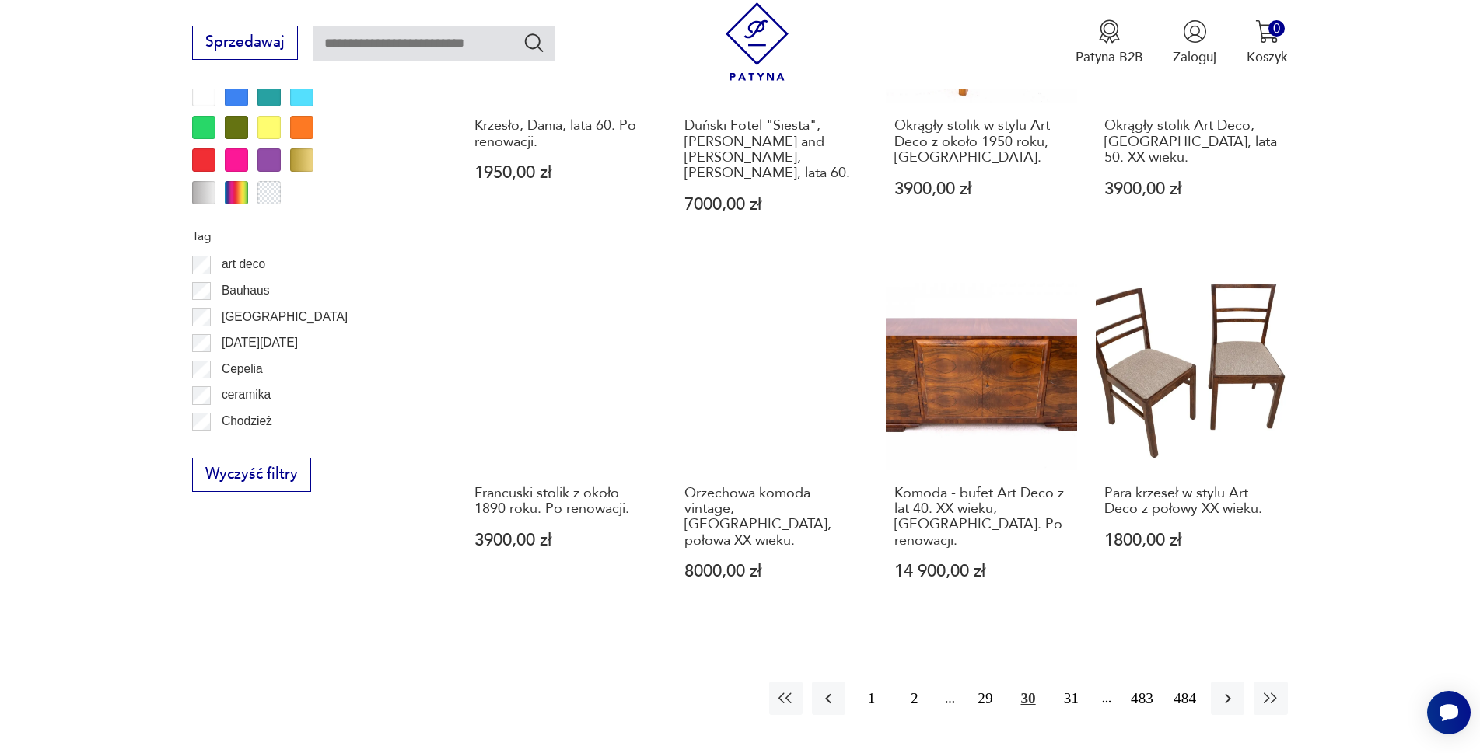
scroll to position [1633, 0]
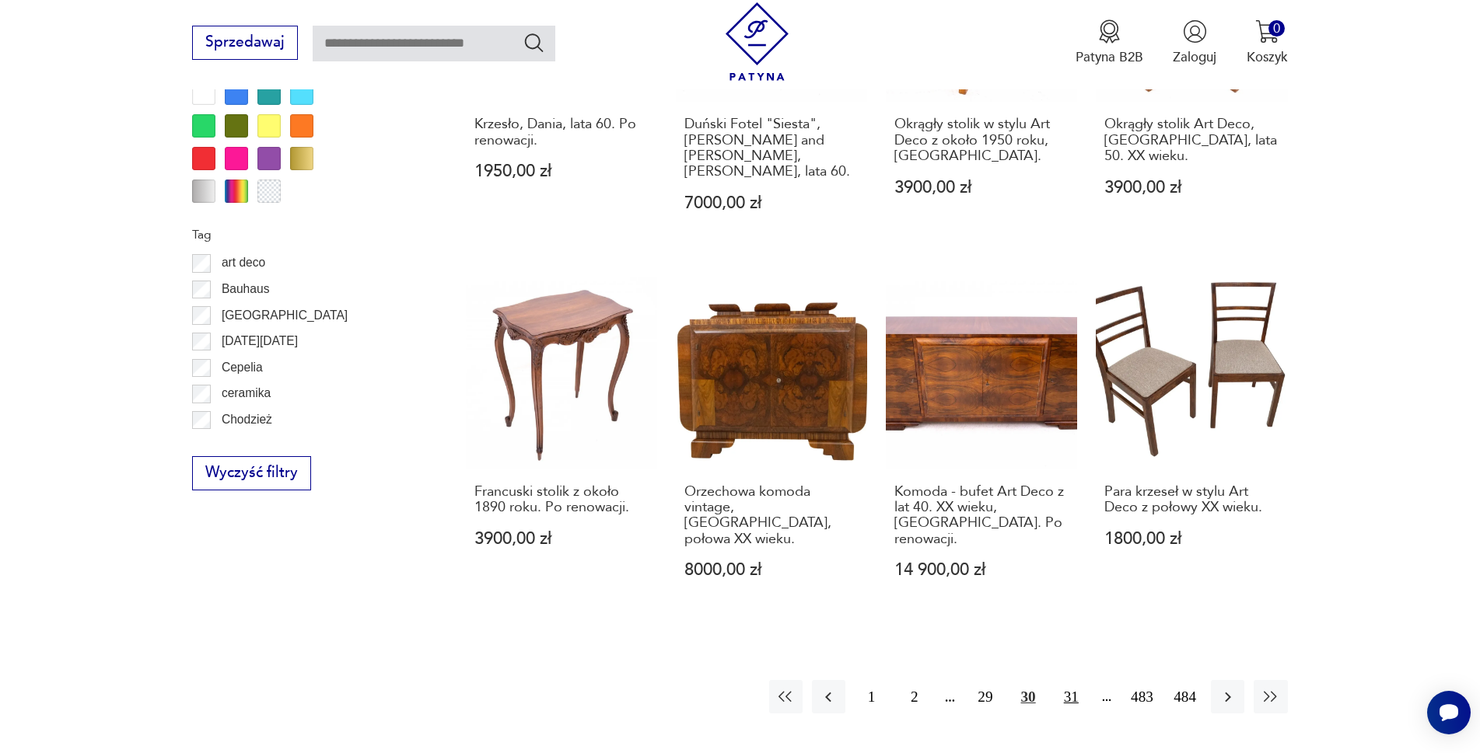
click at [1088, 680] on button "31" at bounding box center [1070, 696] width 33 height 33
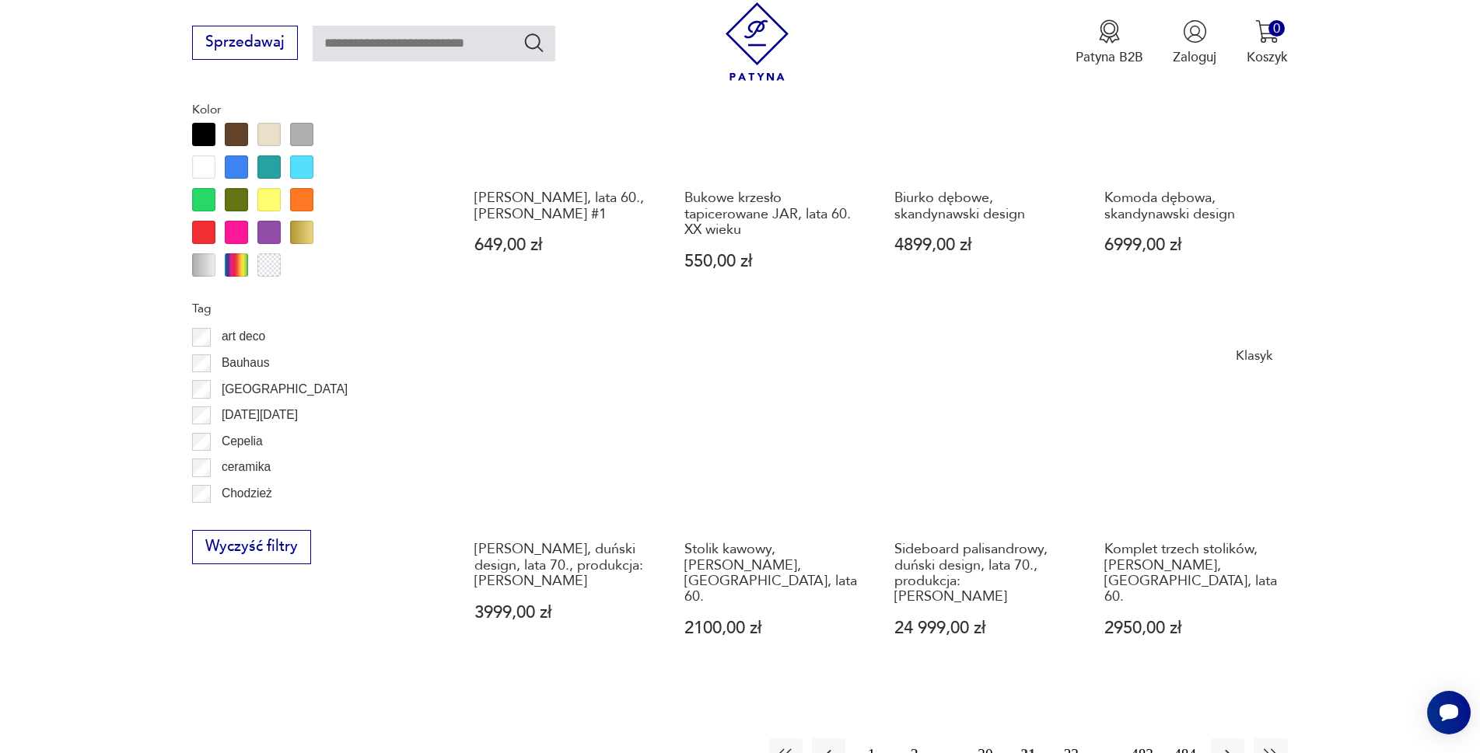
scroll to position [1633, 0]
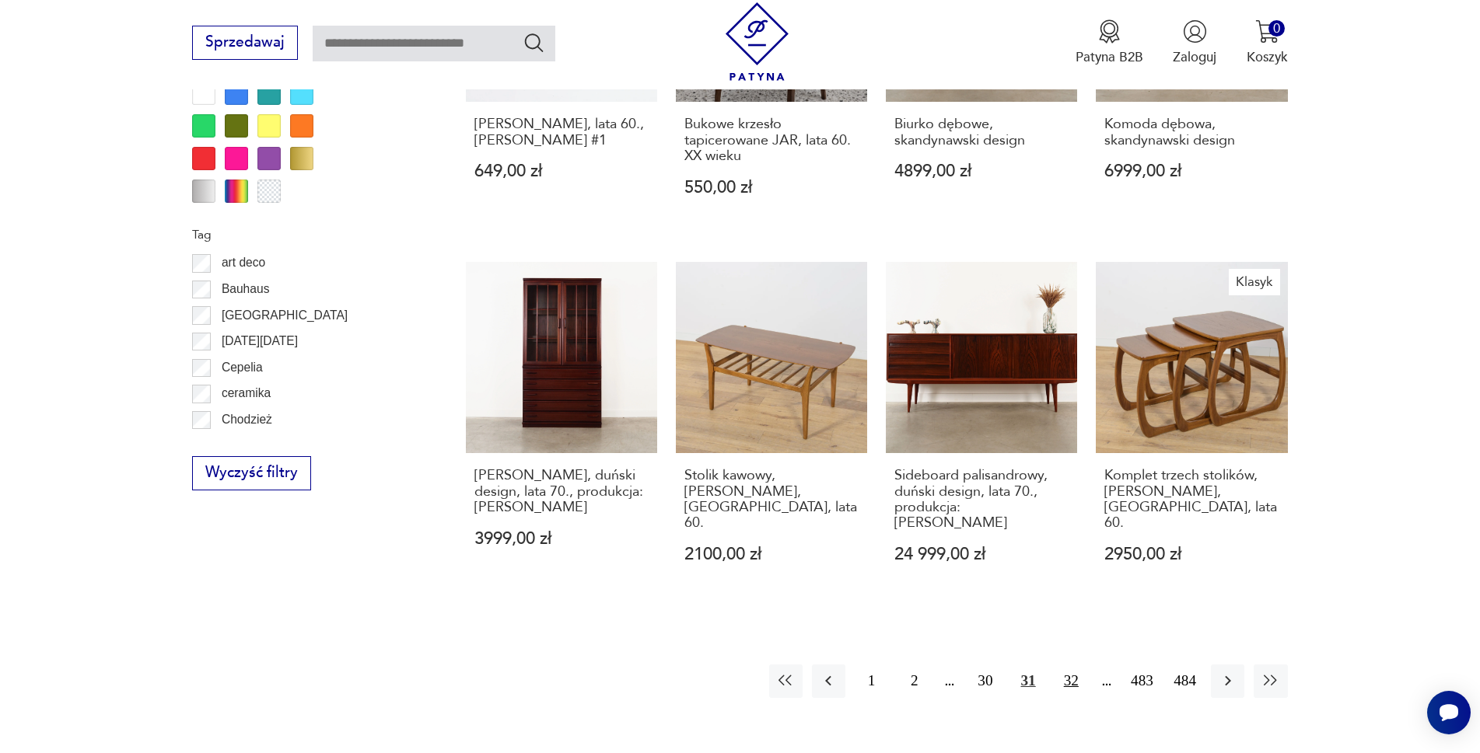
click at [1078, 665] on button "32" at bounding box center [1070, 681] width 33 height 33
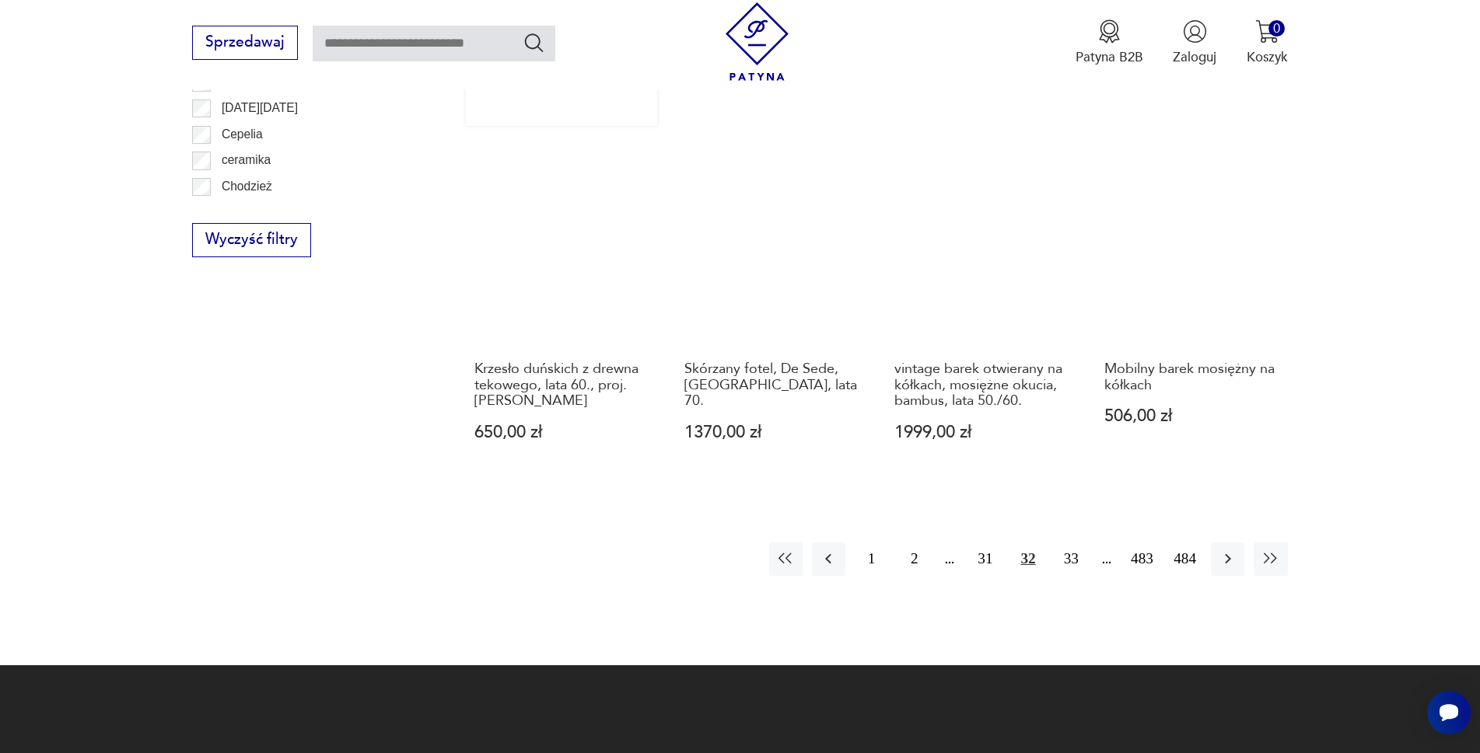
scroll to position [1944, 0]
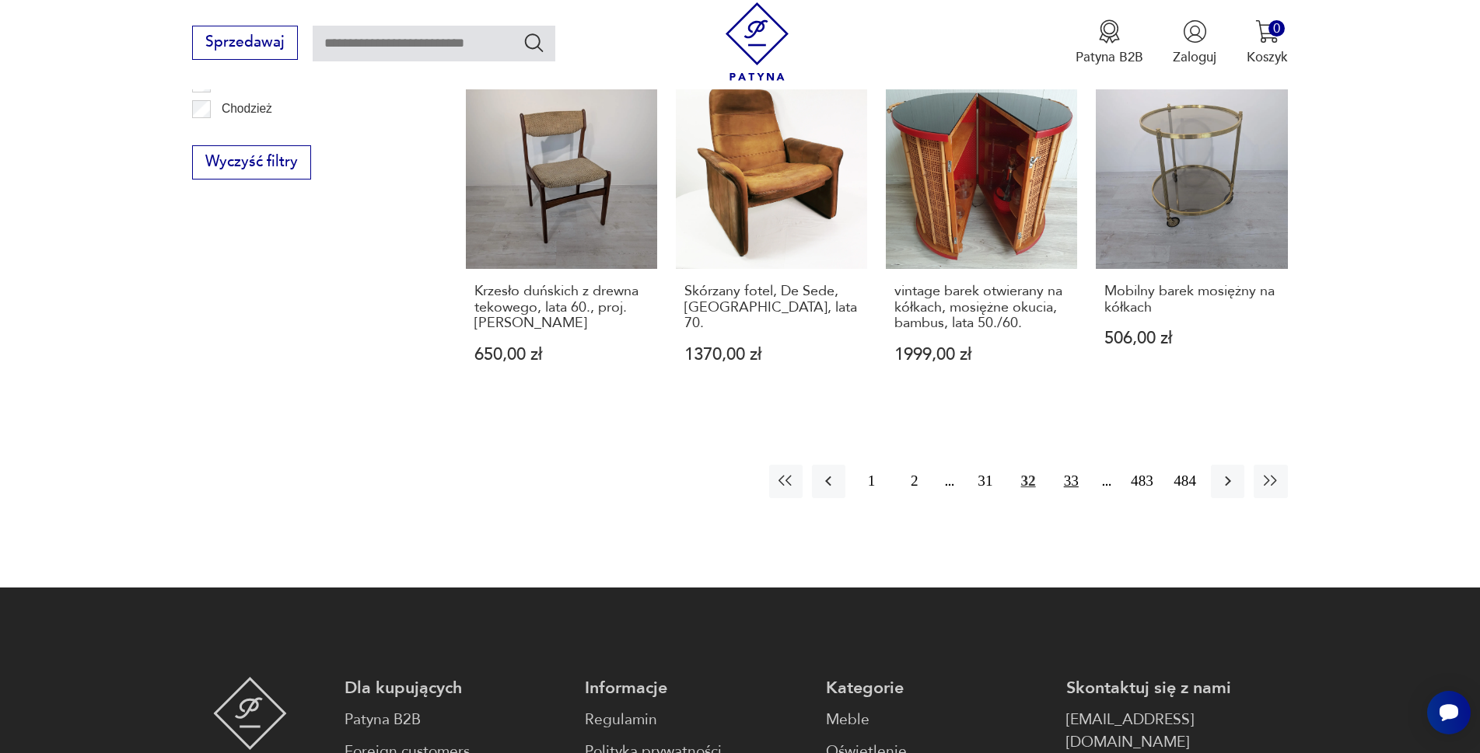
click at [1088, 498] on button "33" at bounding box center [1070, 481] width 33 height 33
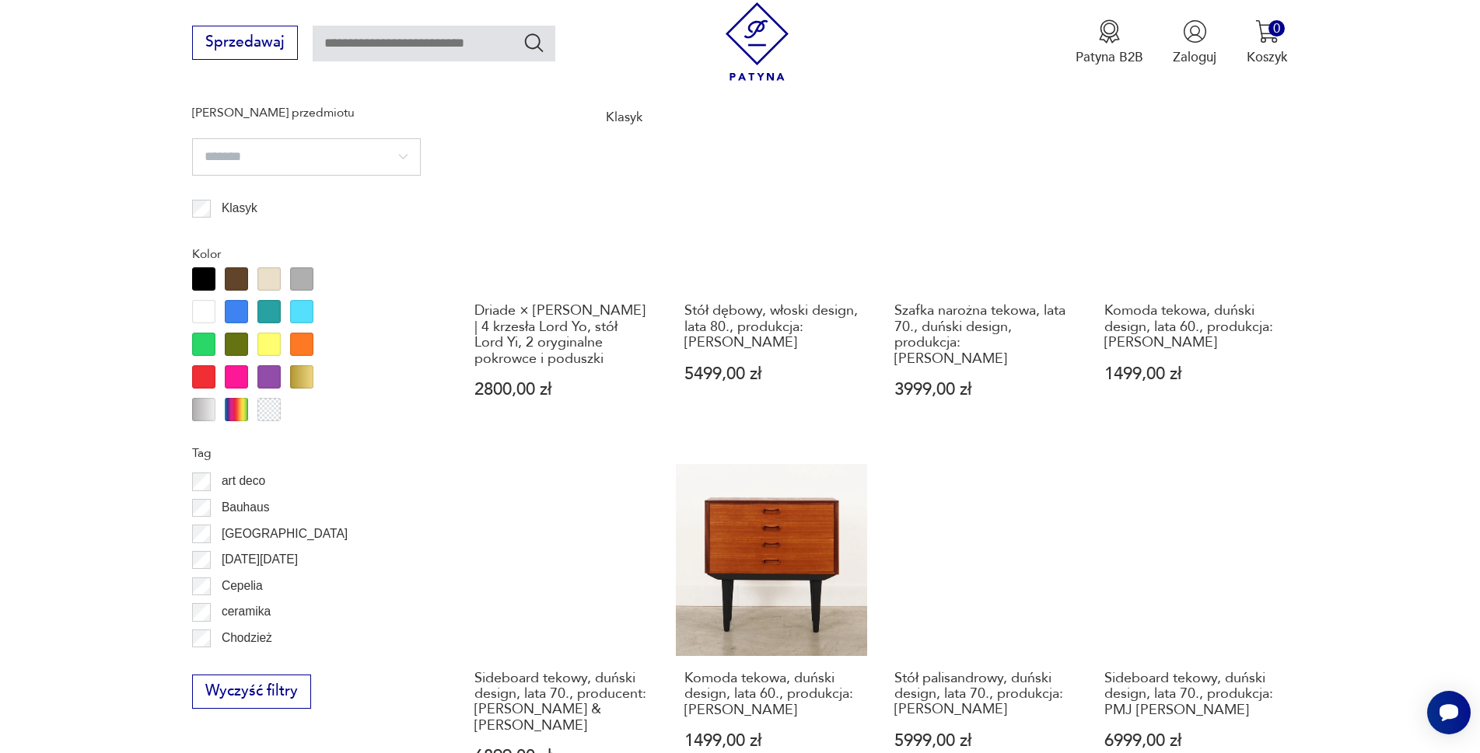
scroll to position [1633, 0]
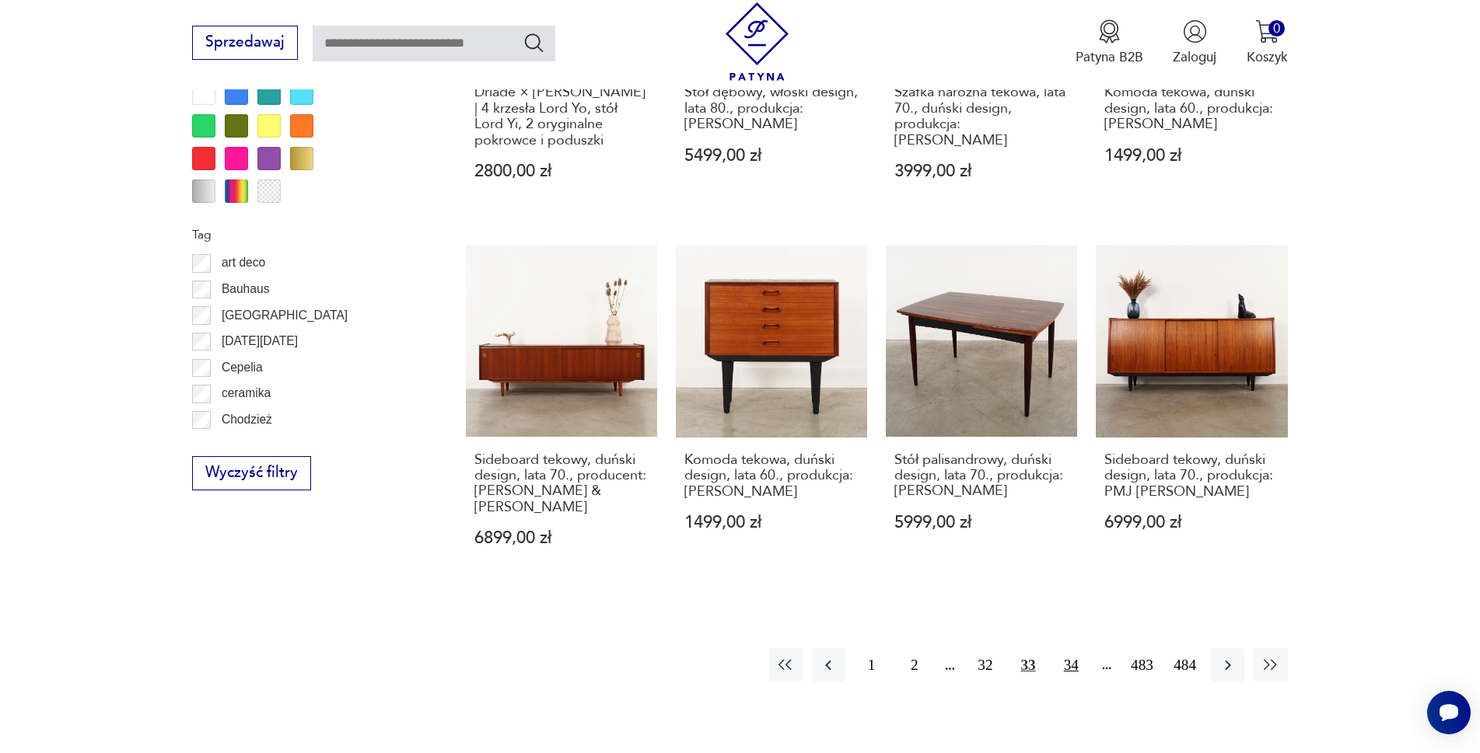
click at [1088, 648] on button "34" at bounding box center [1070, 664] width 33 height 33
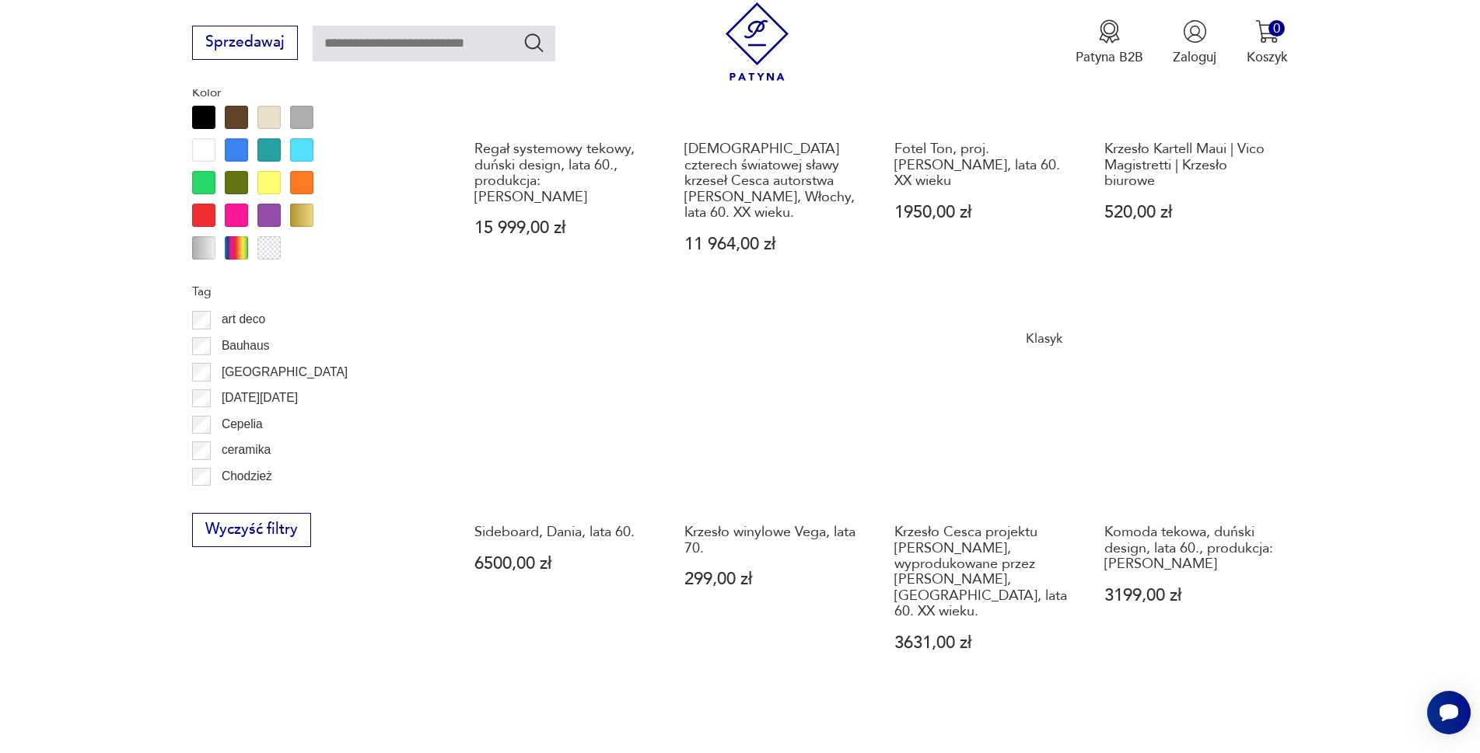
scroll to position [1711, 0]
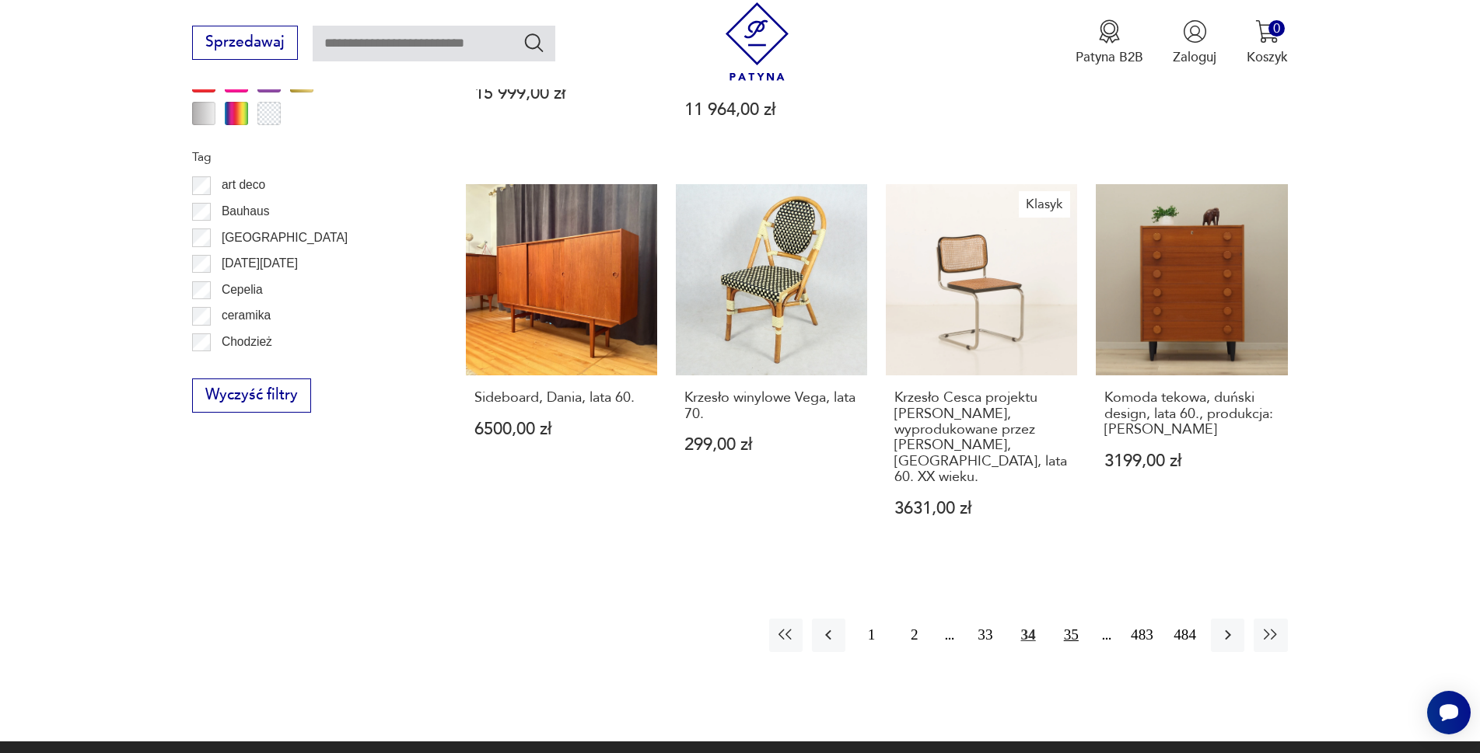
click at [1088, 620] on button "35" at bounding box center [1070, 635] width 33 height 33
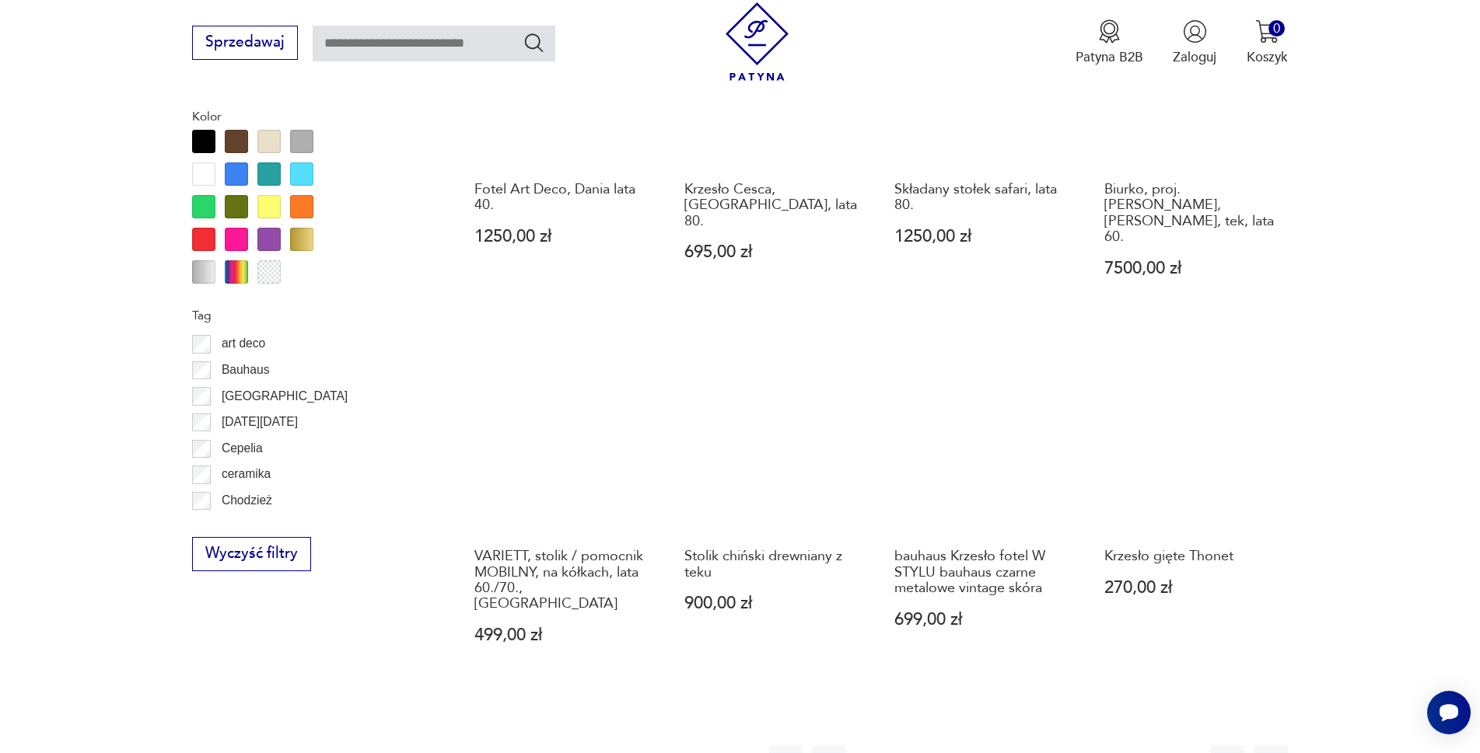
scroll to position [1555, 0]
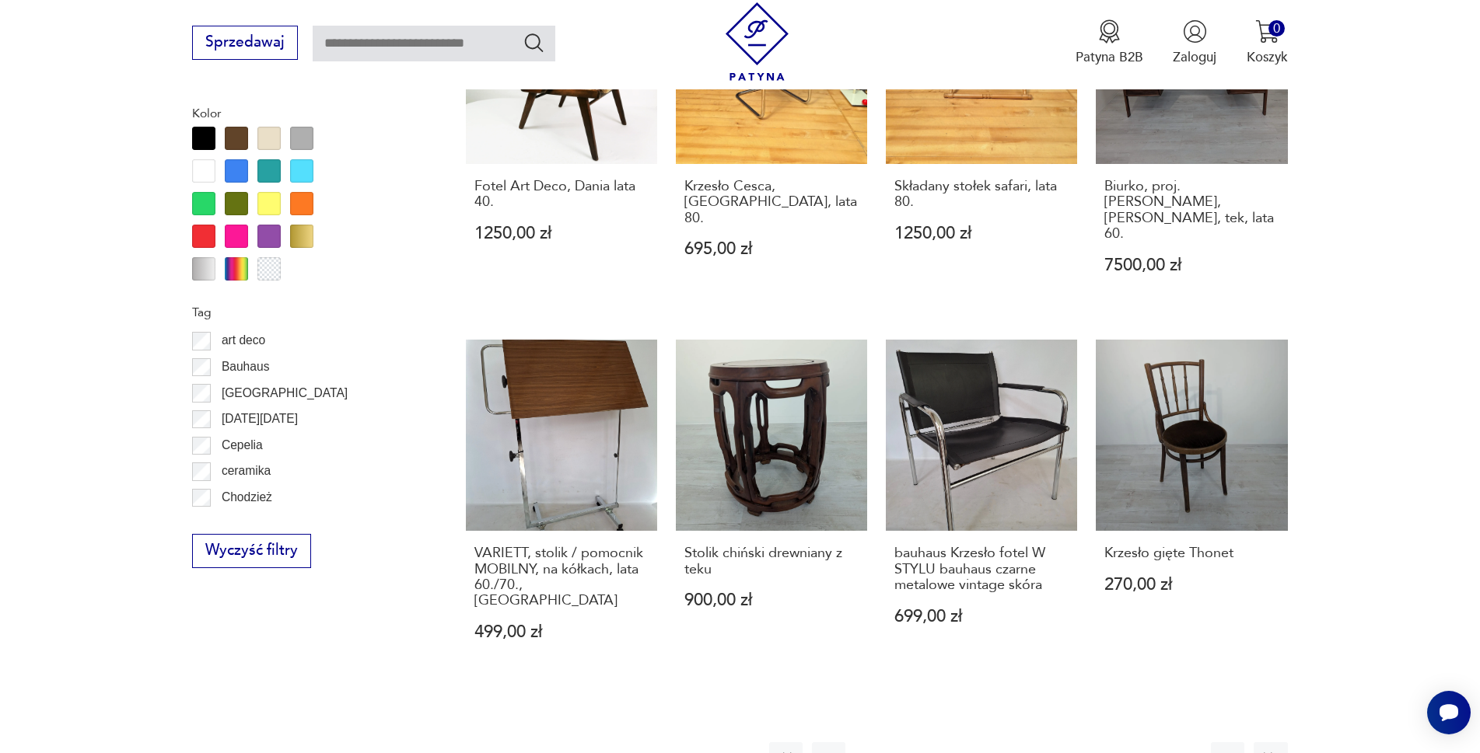
click at [1082, 743] on button "36" at bounding box center [1070, 759] width 33 height 33
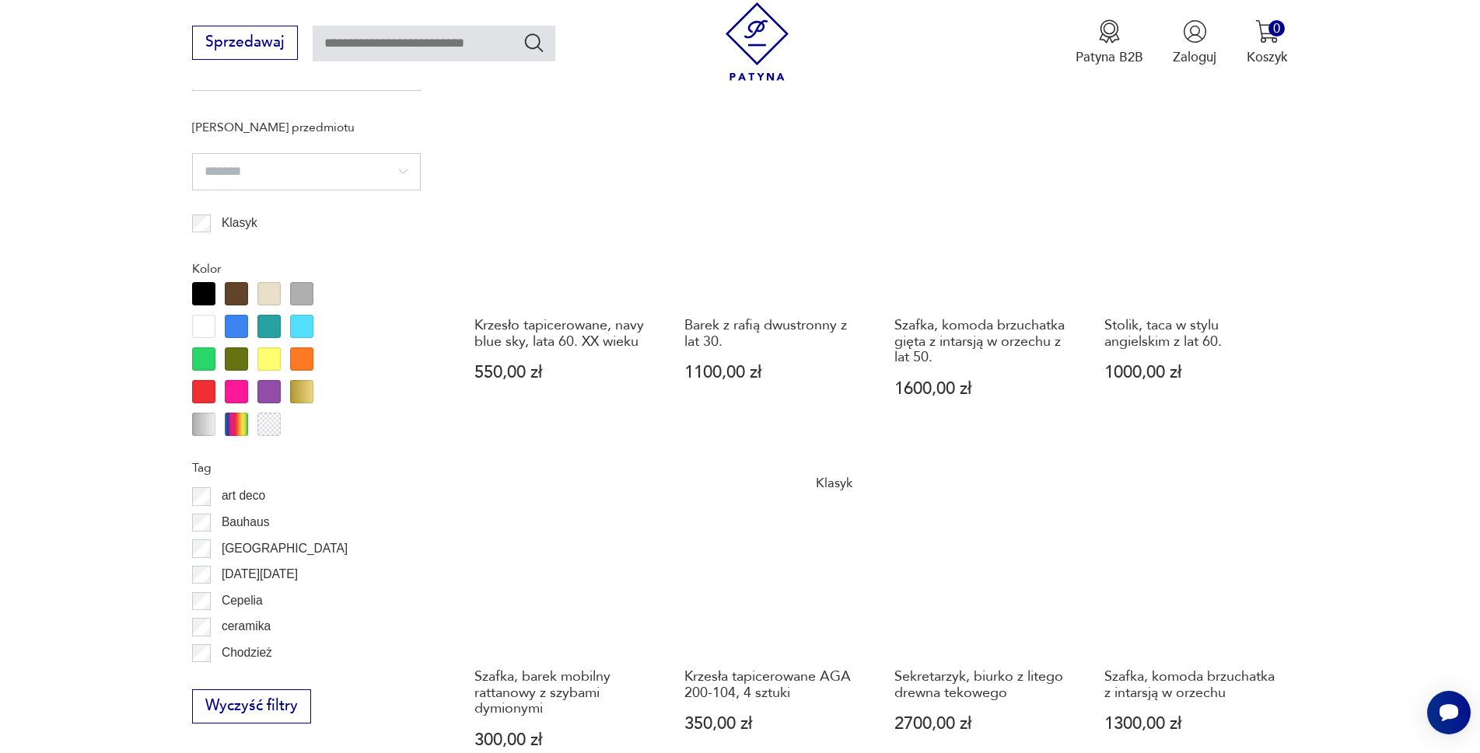
scroll to position [1633, 0]
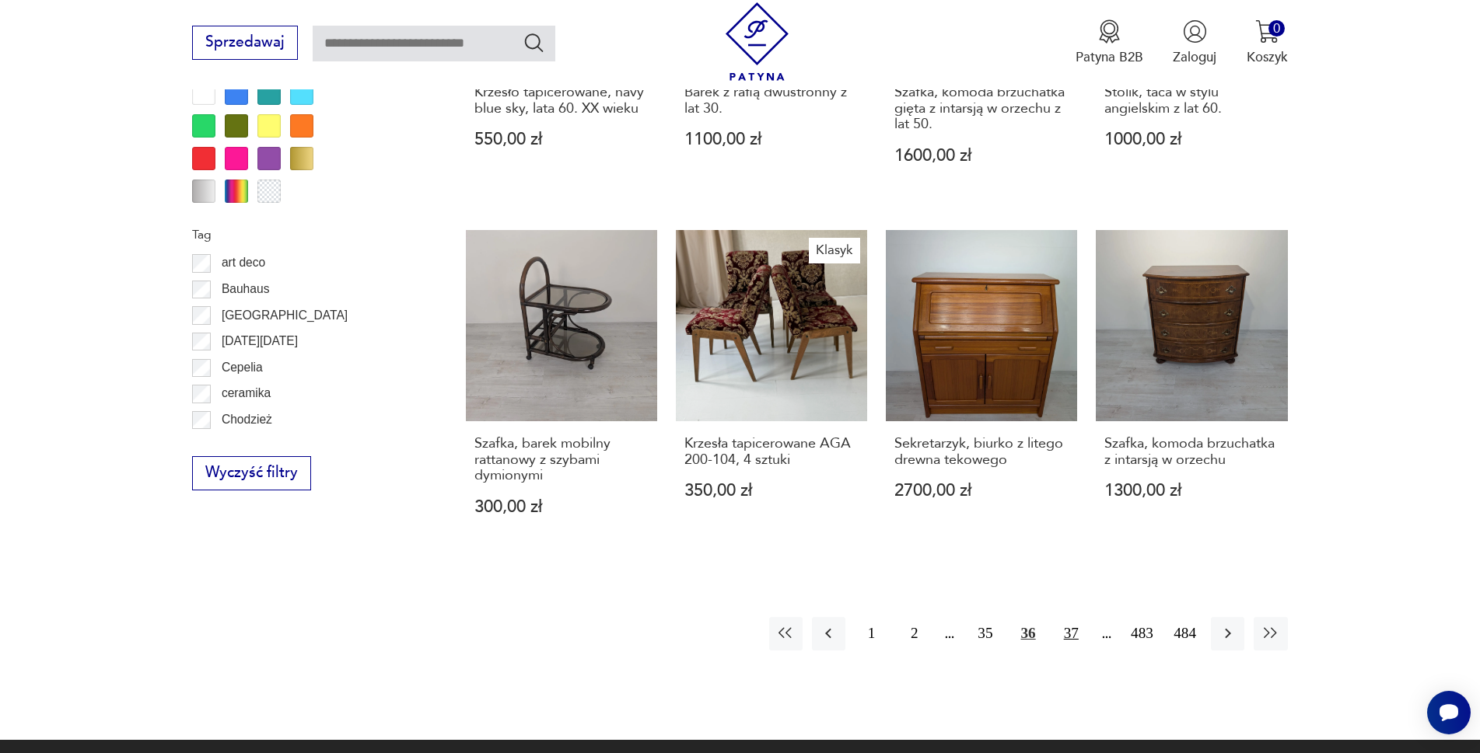
click at [1084, 617] on button "37" at bounding box center [1070, 633] width 33 height 33
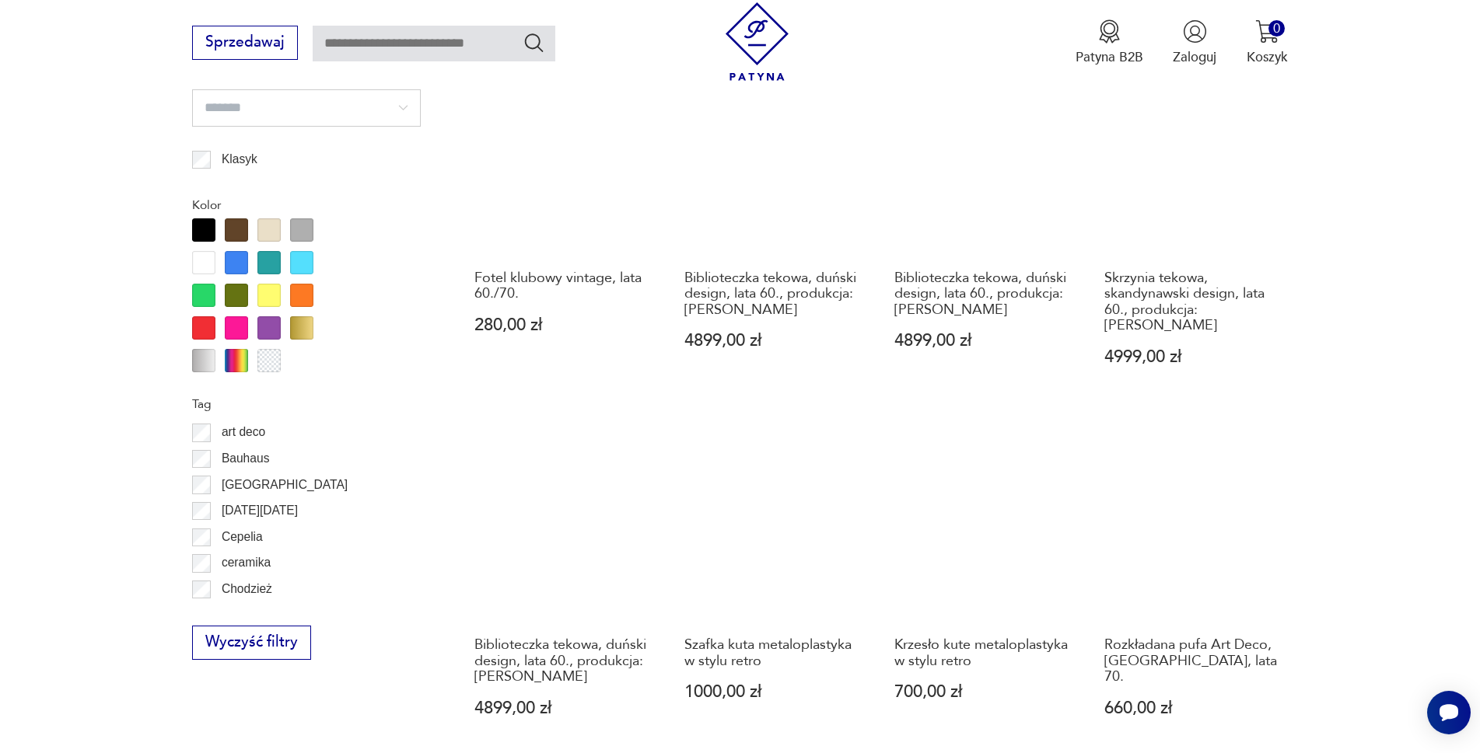
scroll to position [1633, 0]
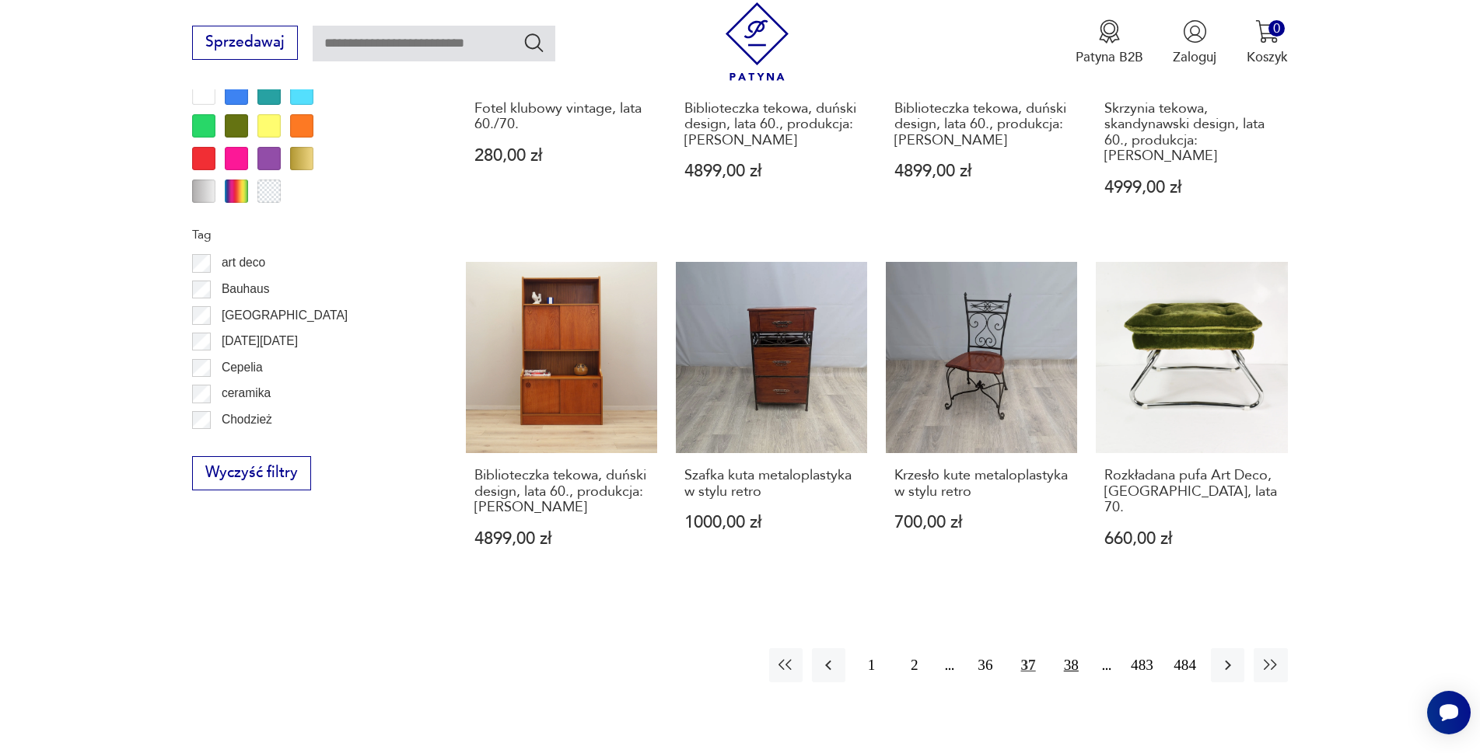
click at [1088, 648] on button "38" at bounding box center [1070, 664] width 33 height 33
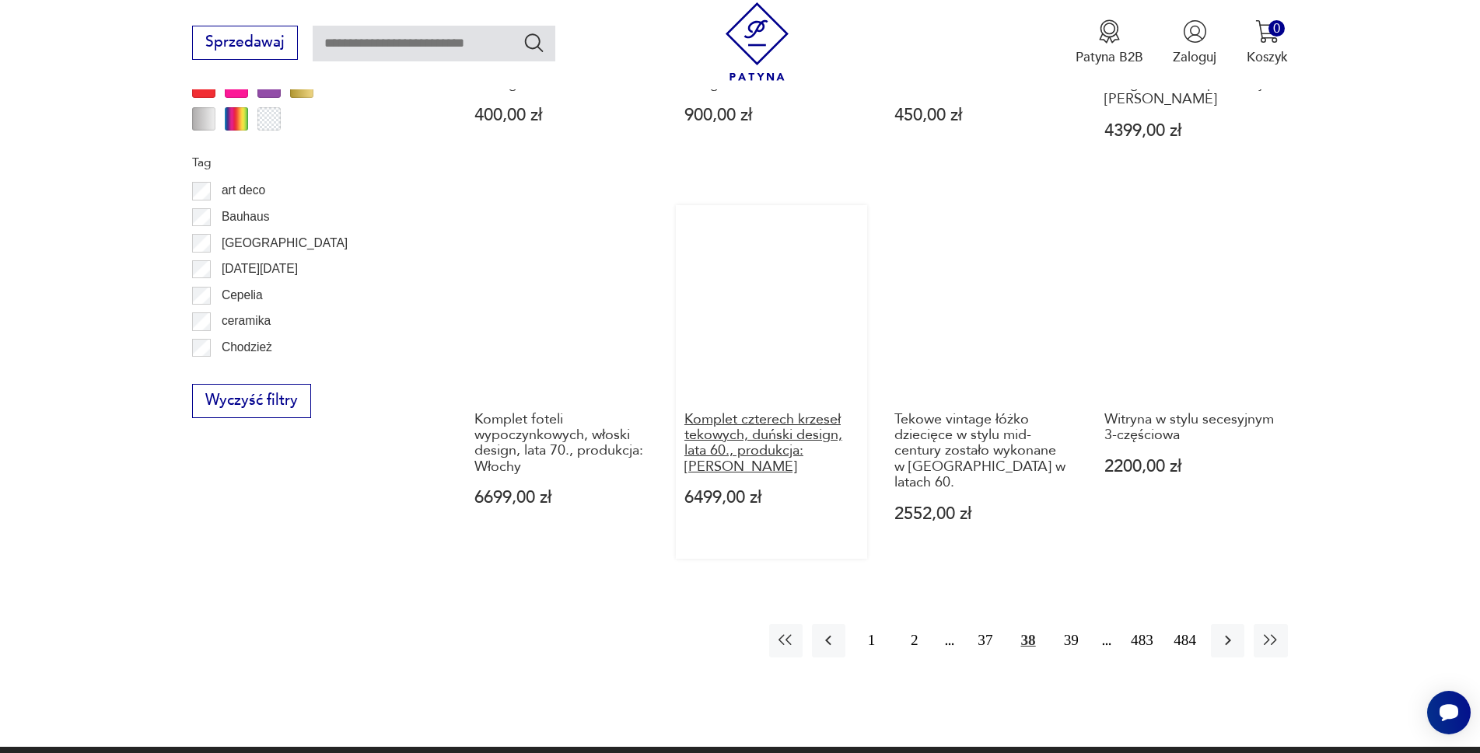
scroll to position [1711, 0]
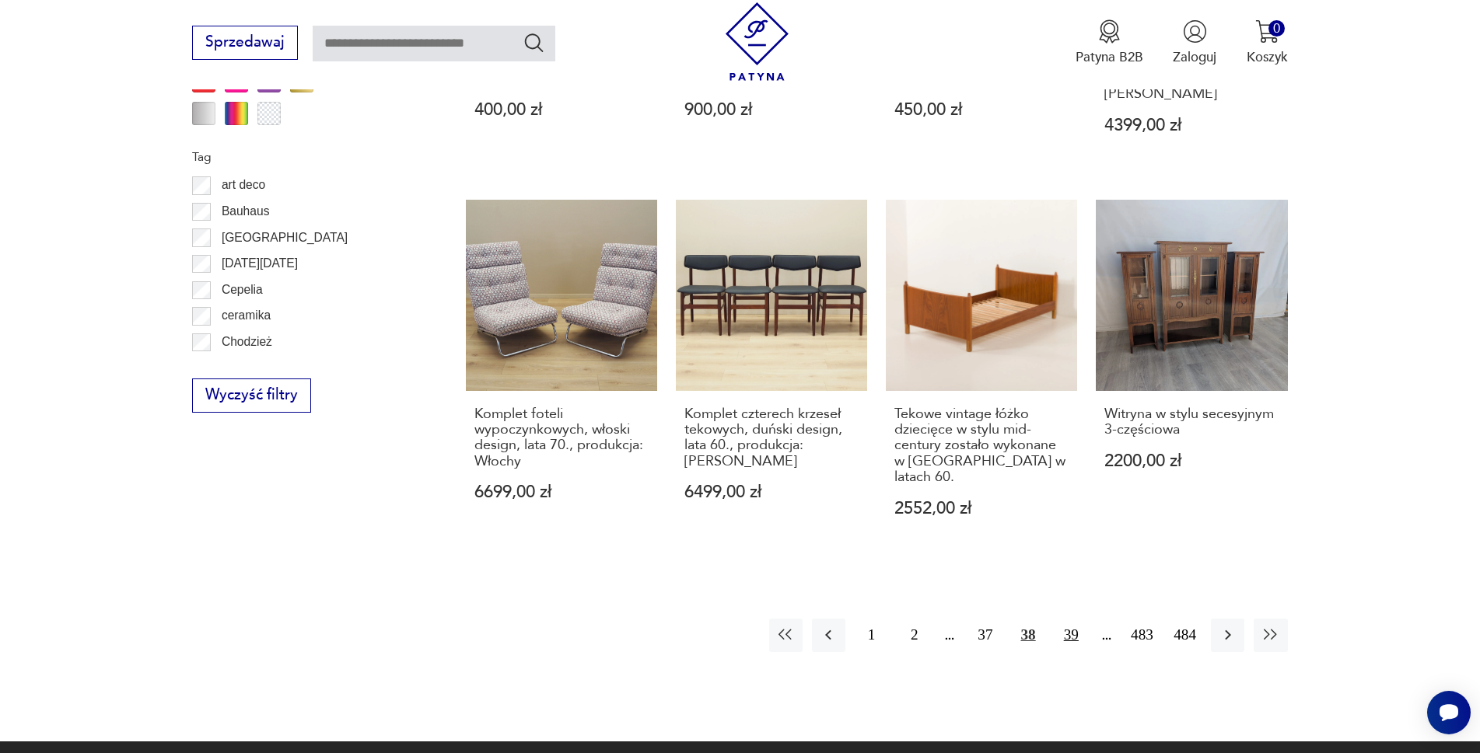
click at [1088, 619] on button "39" at bounding box center [1070, 635] width 33 height 33
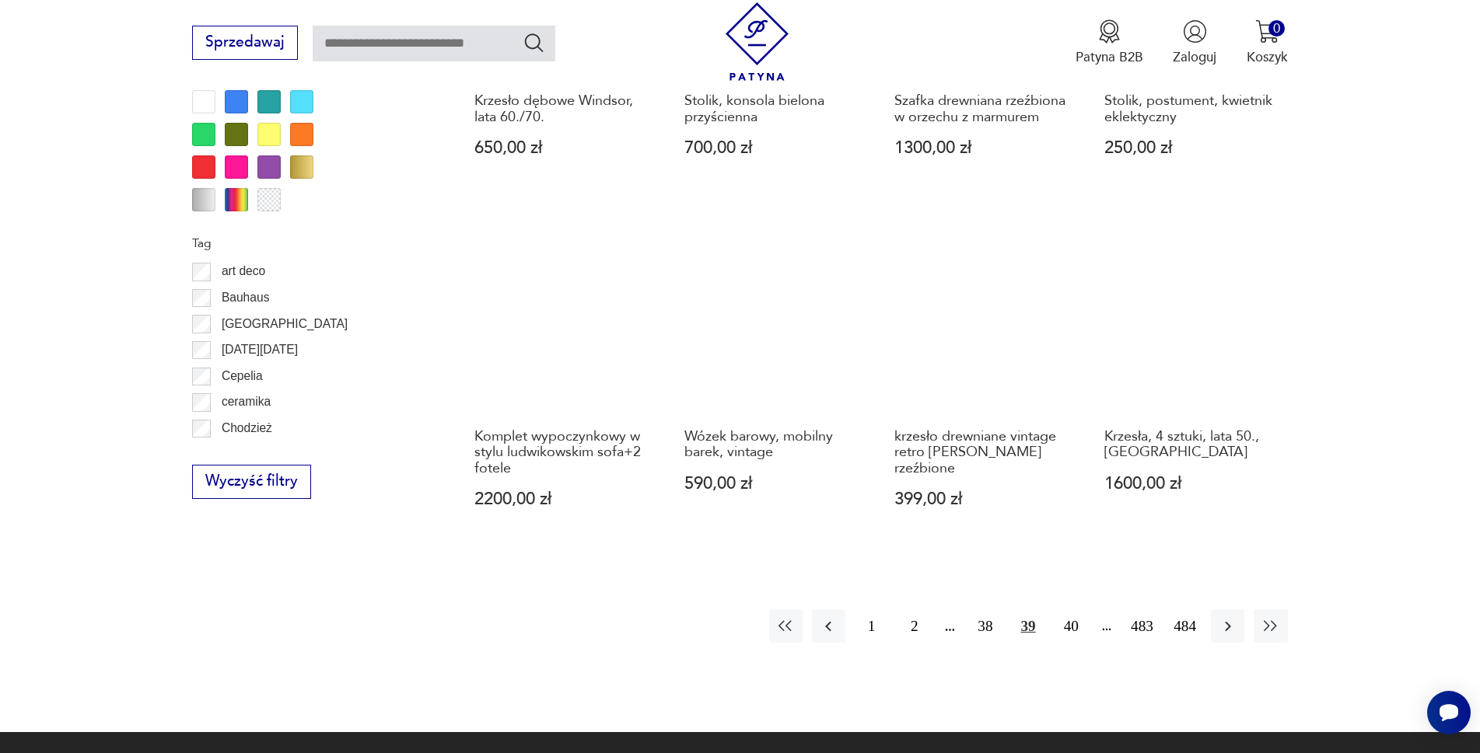
scroll to position [1633, 0]
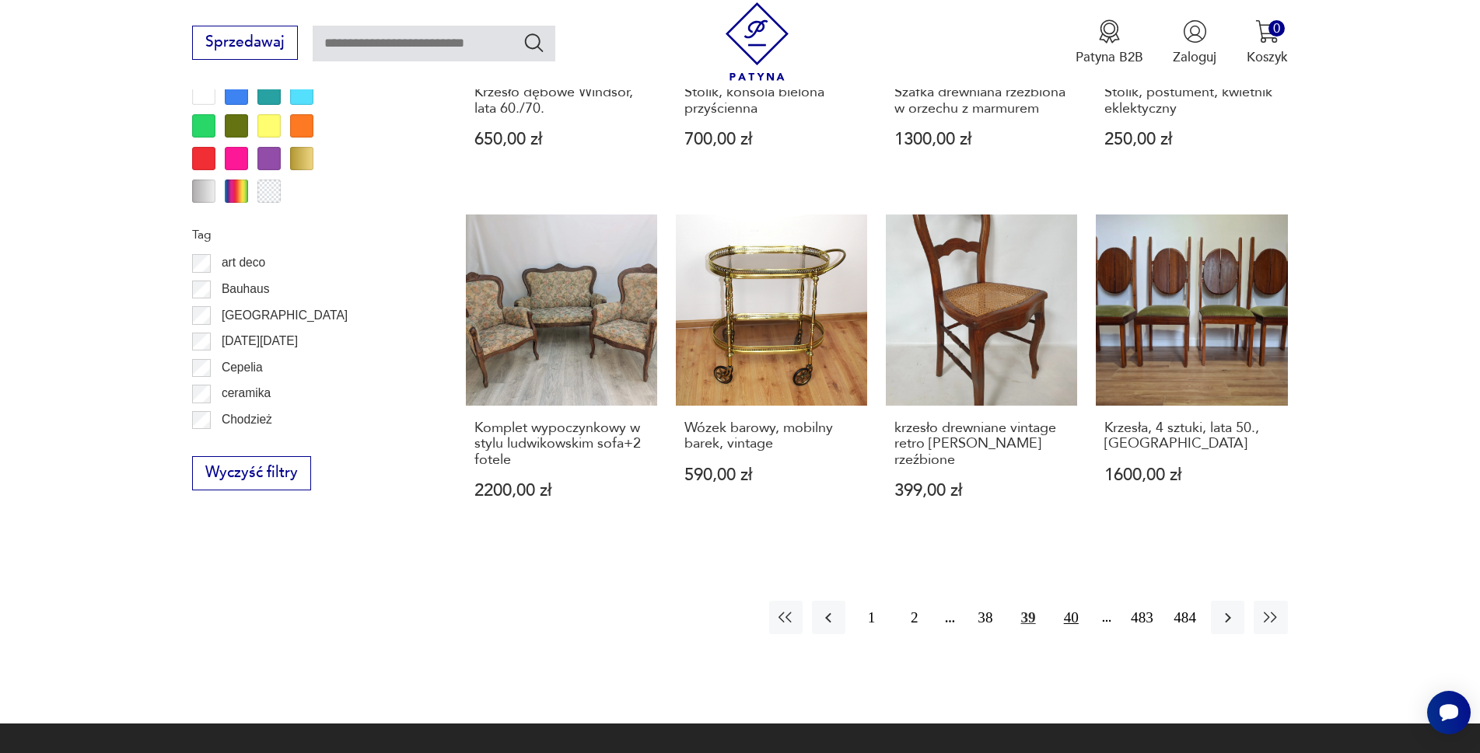
click at [1086, 601] on button "40" at bounding box center [1070, 617] width 33 height 33
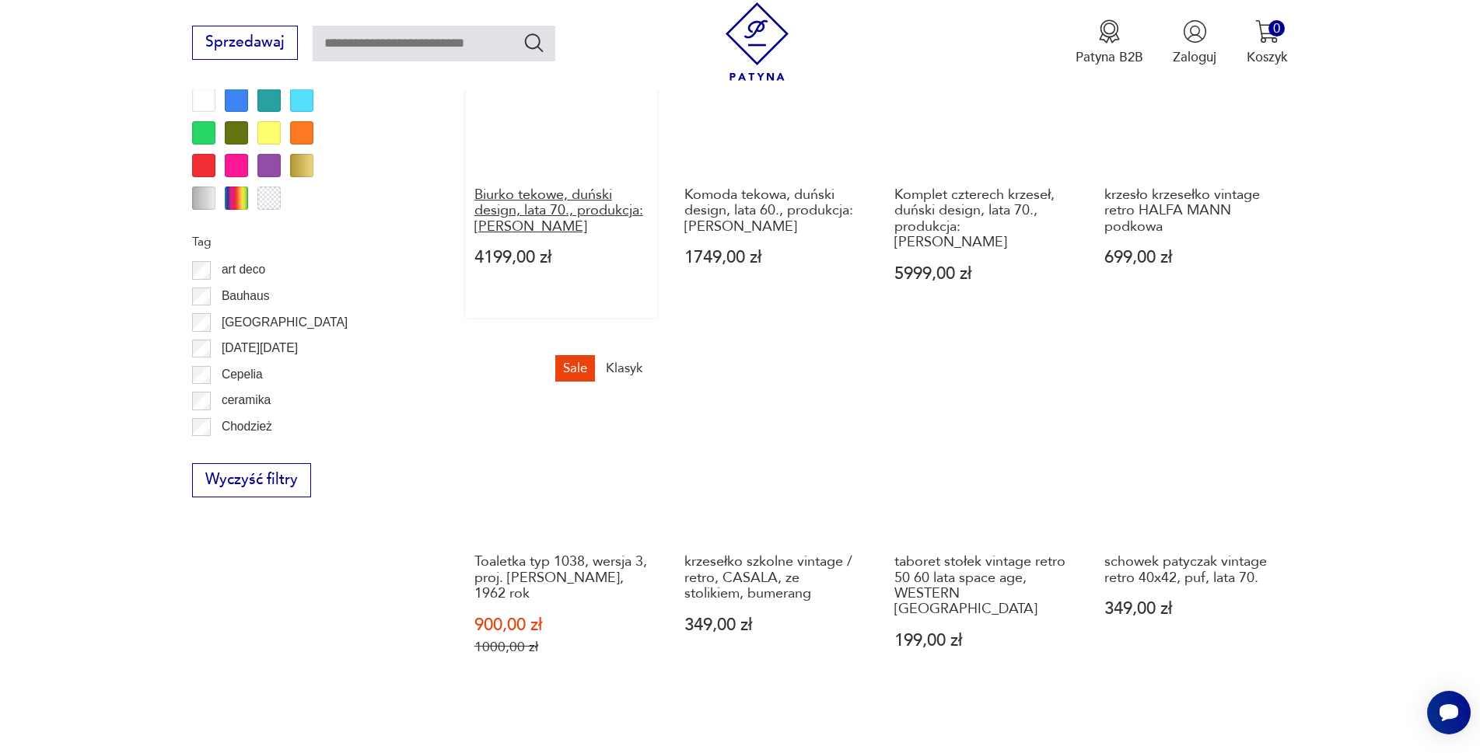
scroll to position [1633, 0]
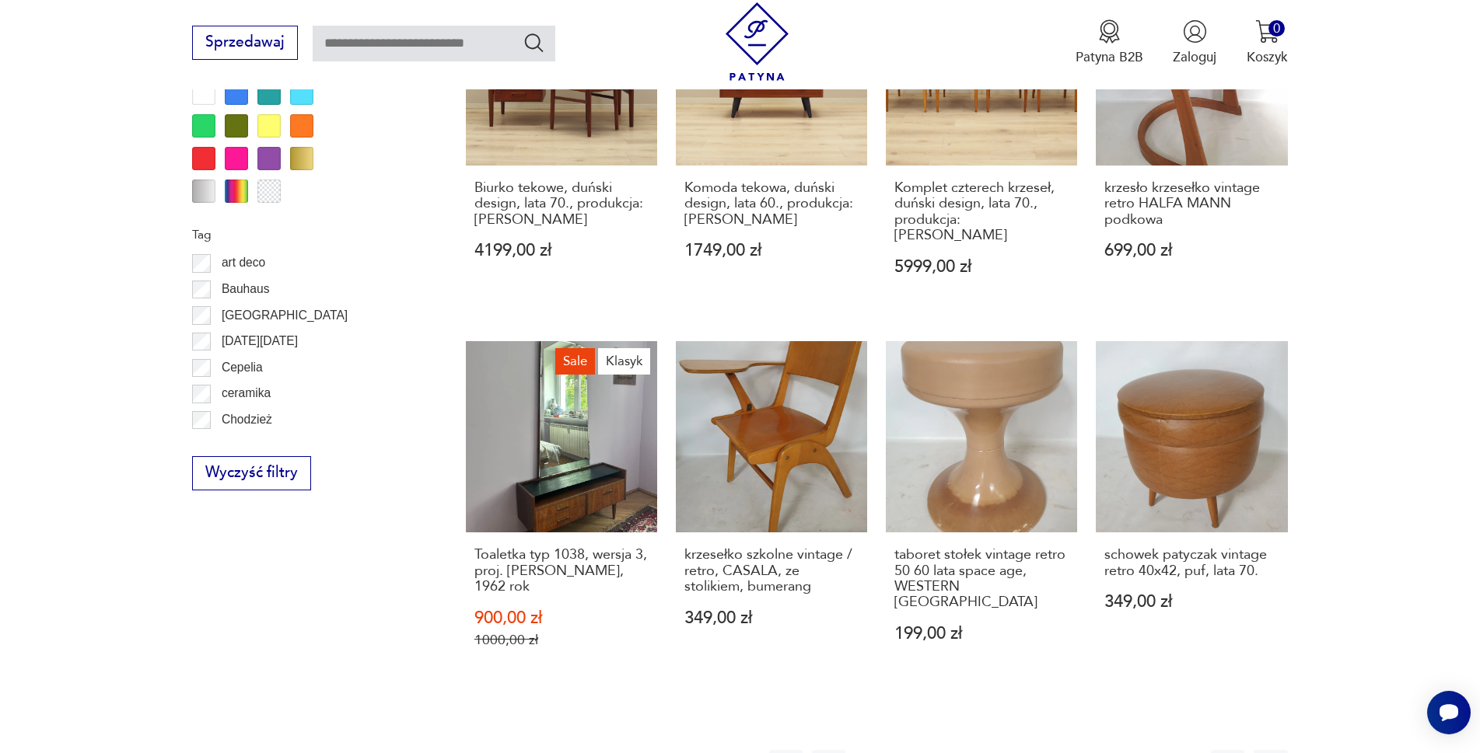
click at [1088, 750] on button "41" at bounding box center [1070, 766] width 33 height 33
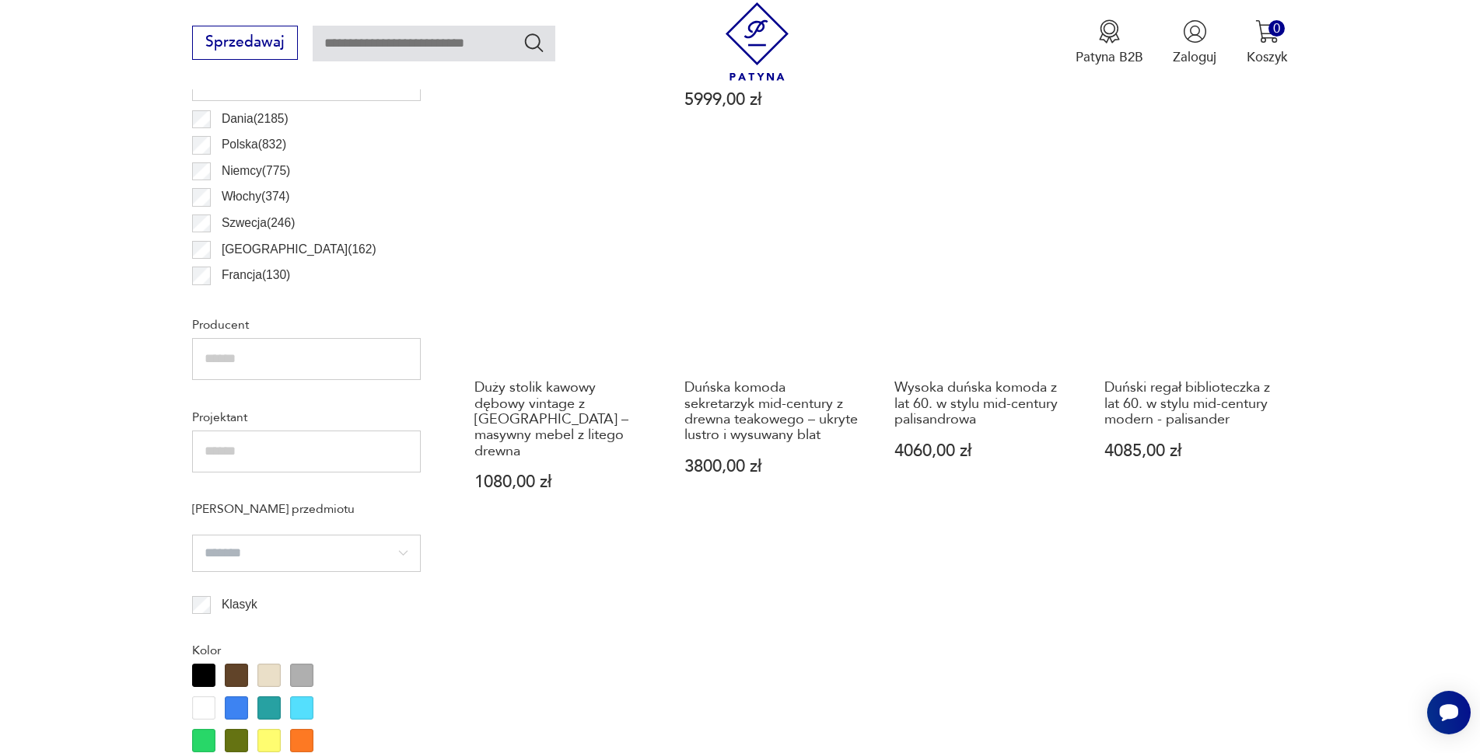
scroll to position [1011, 0]
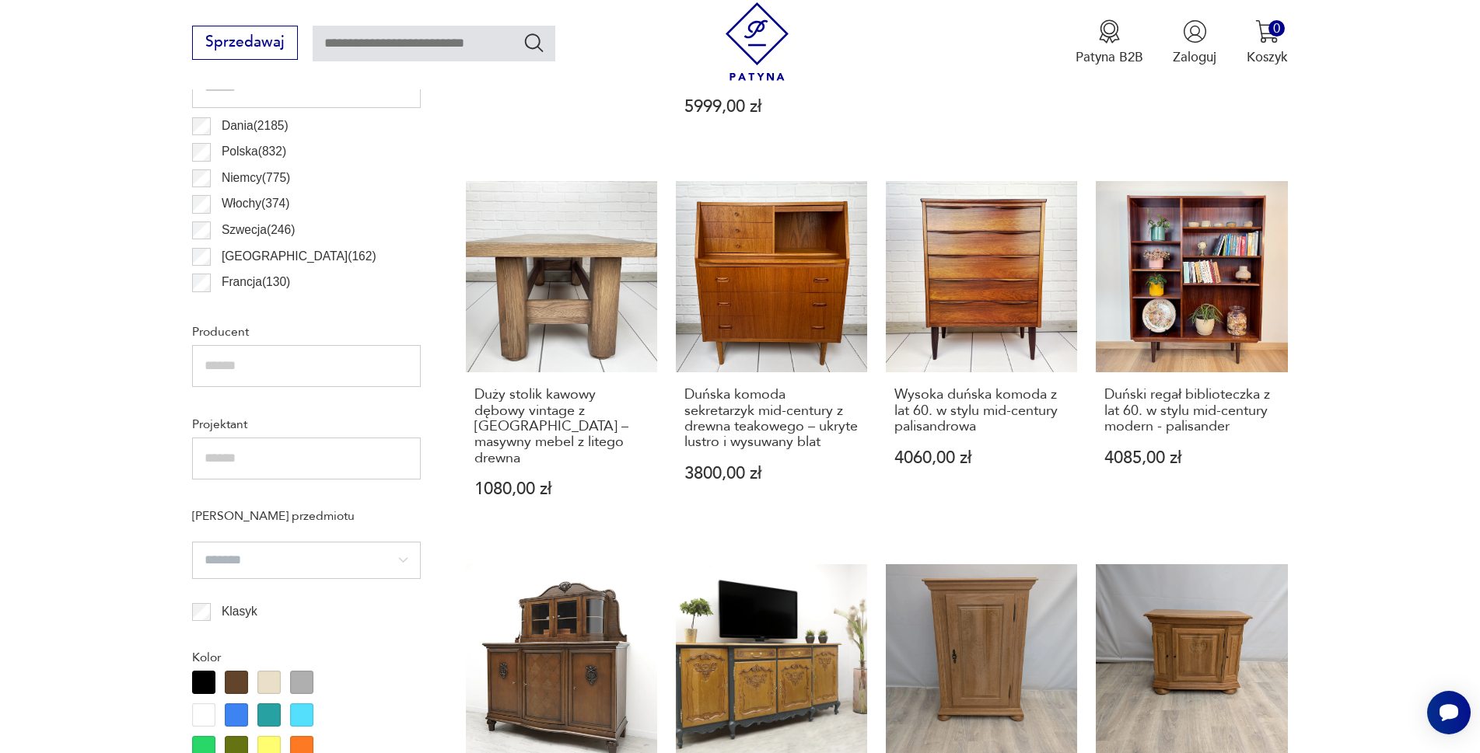
click at [237, 162] on p "Polska ( 832 )" at bounding box center [254, 152] width 65 height 20
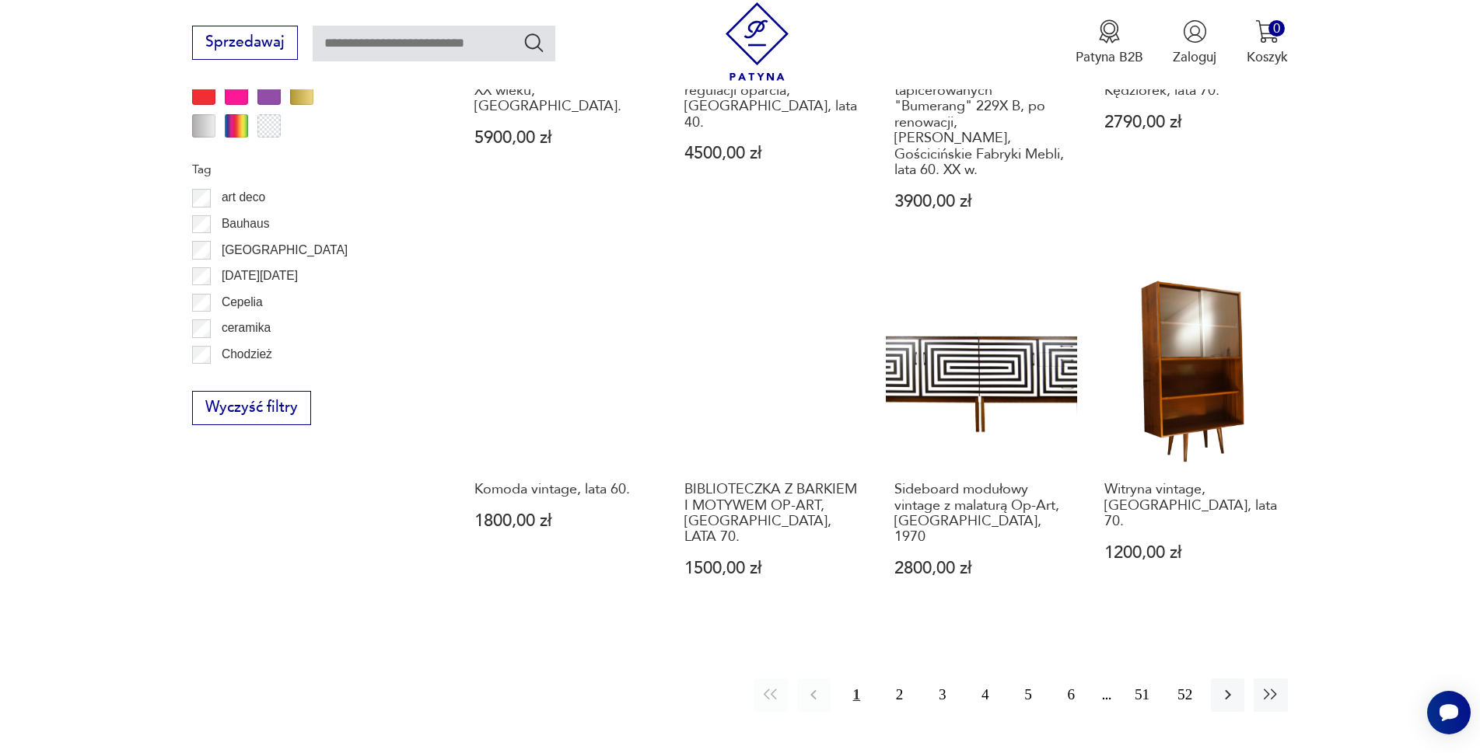
scroll to position [1711, 0]
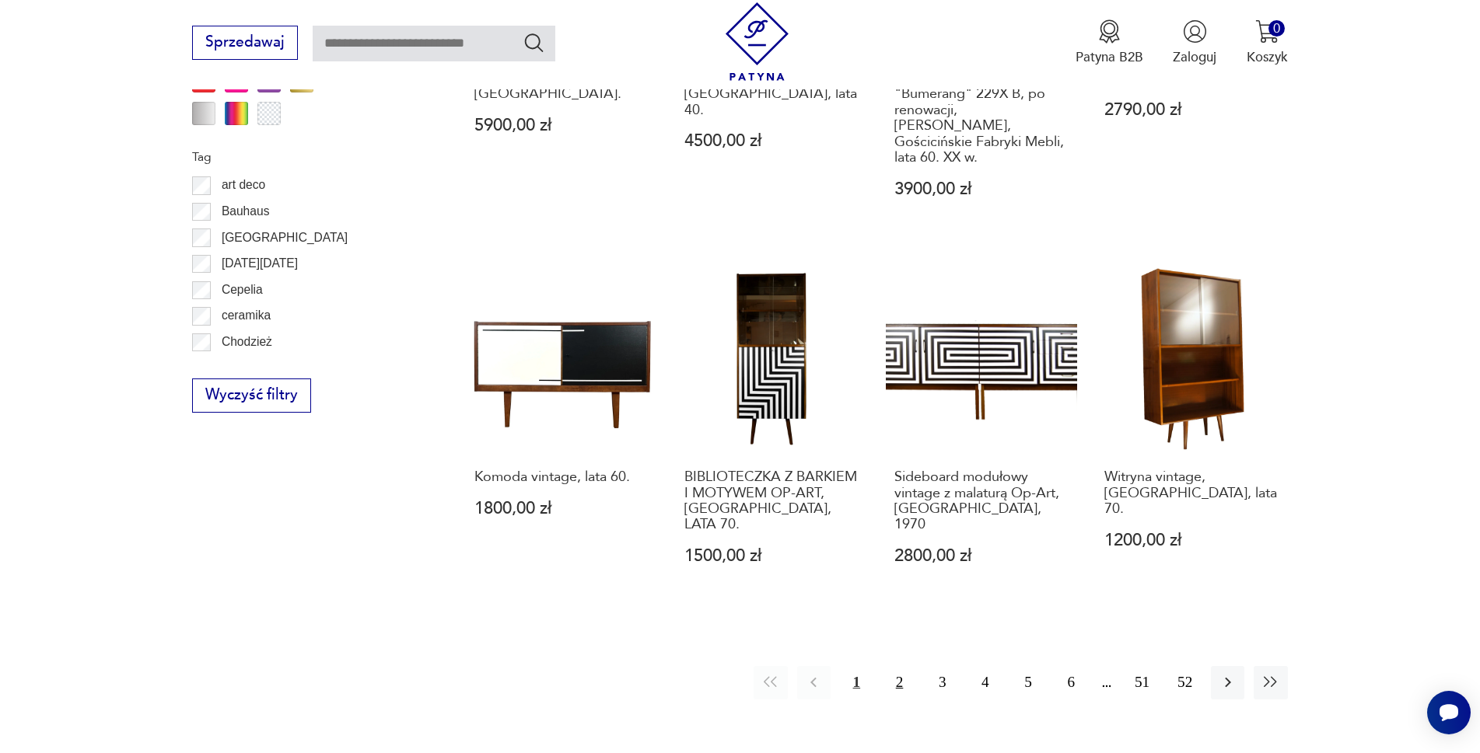
click at [916, 666] on button "2" at bounding box center [899, 682] width 33 height 33
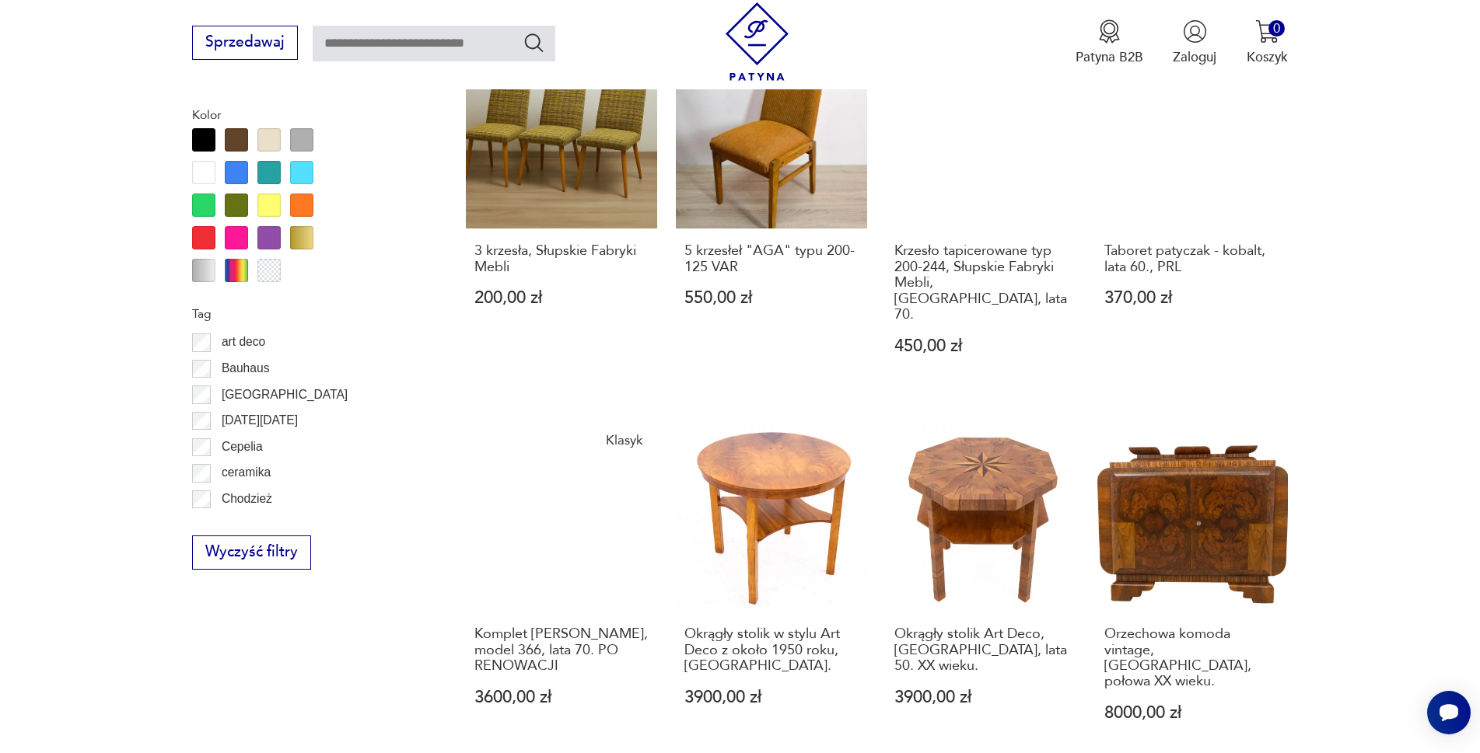
scroll to position [1711, 0]
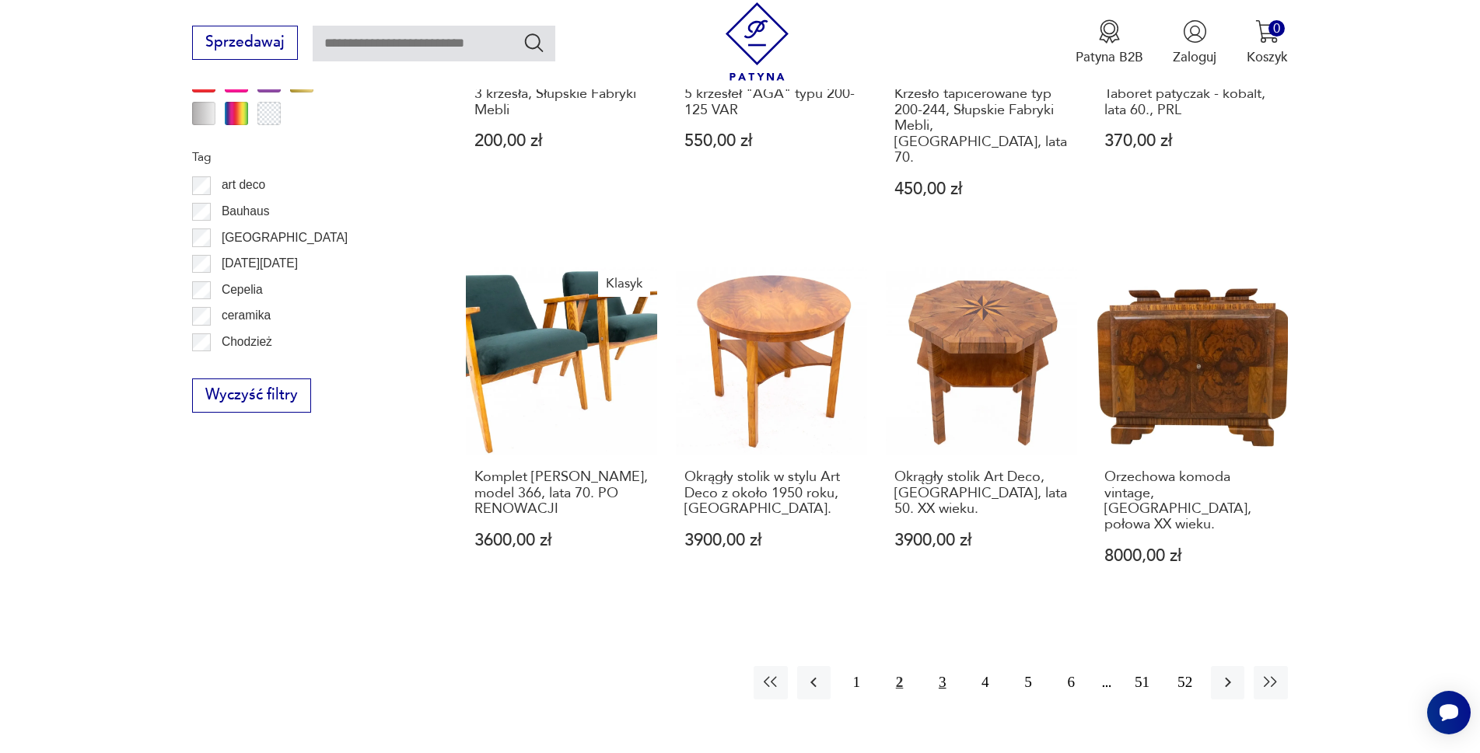
click at [956, 666] on button "3" at bounding box center [941, 682] width 33 height 33
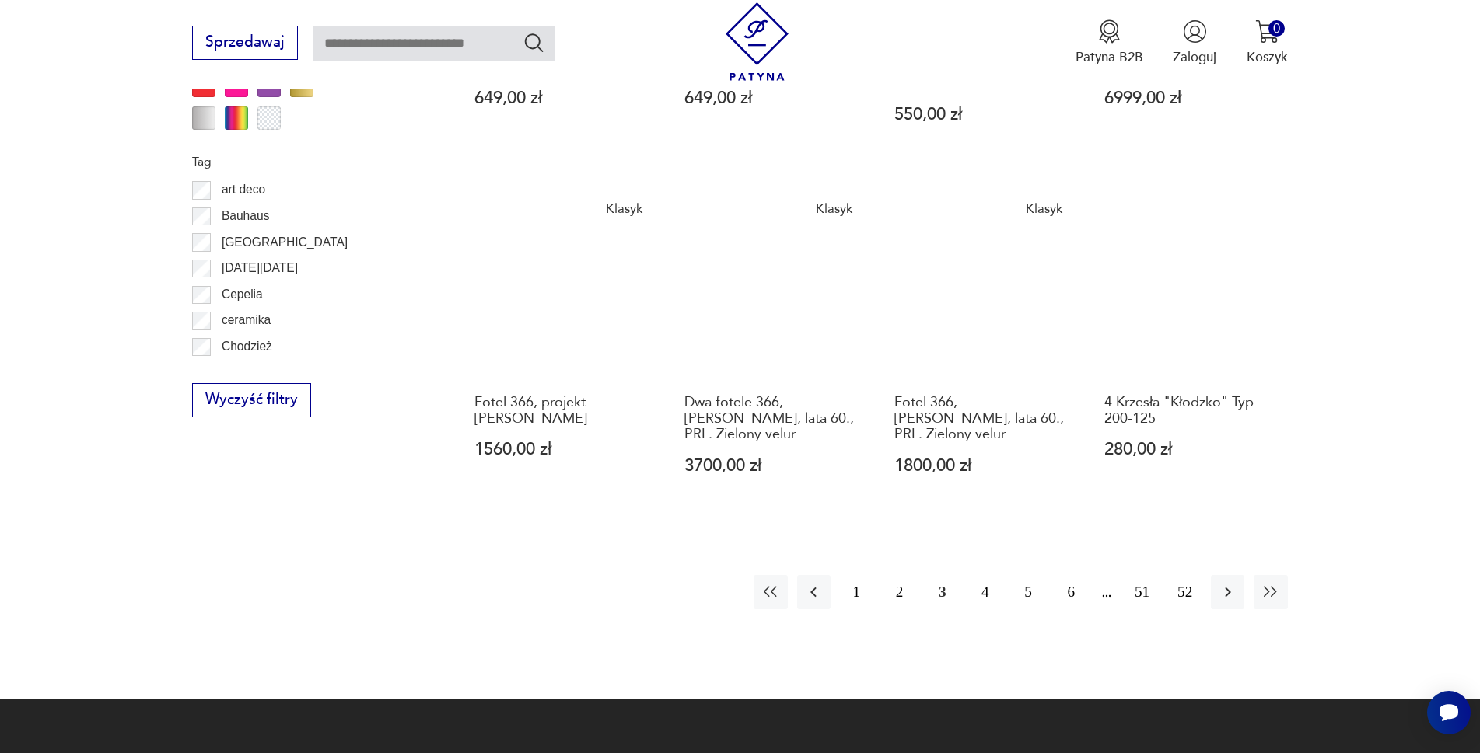
scroll to position [1711, 0]
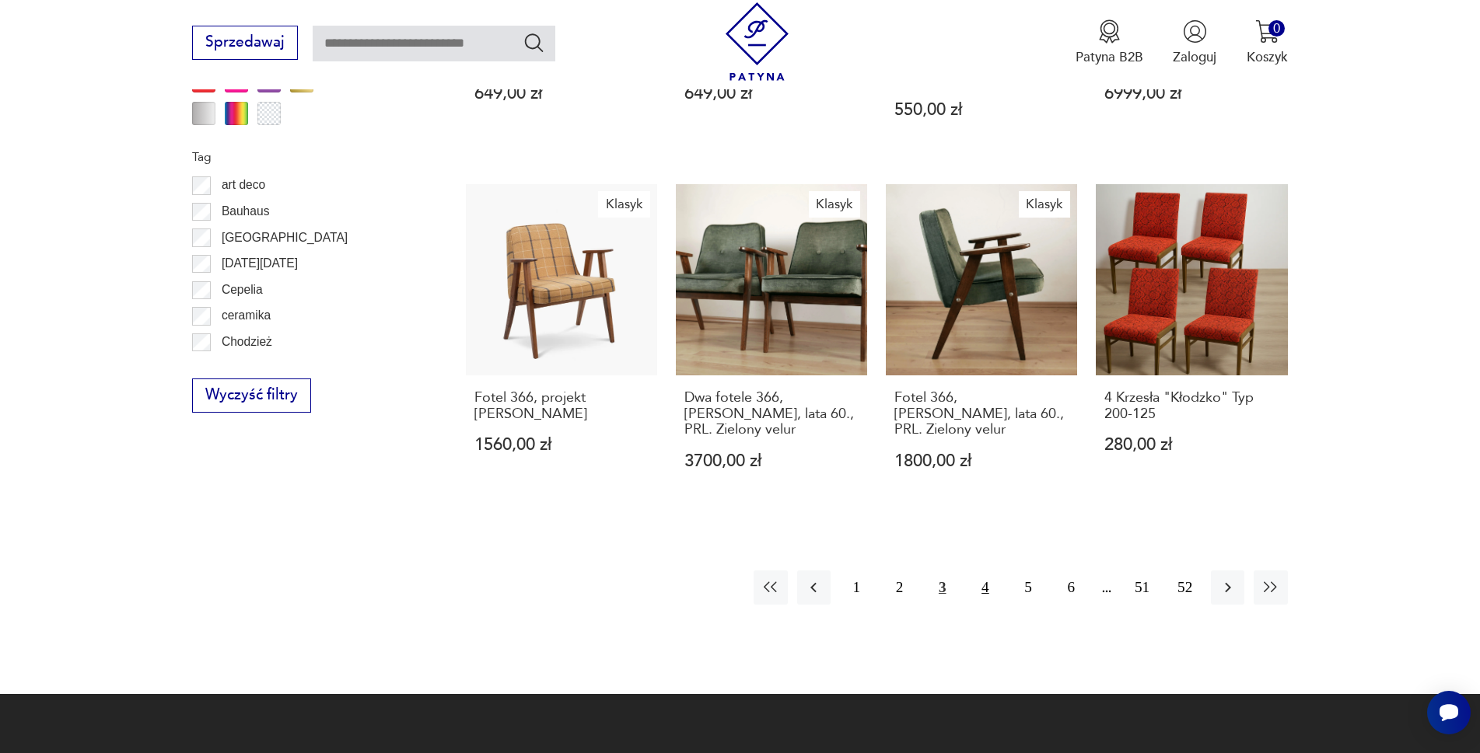
click at [996, 571] on button "4" at bounding box center [984, 587] width 33 height 33
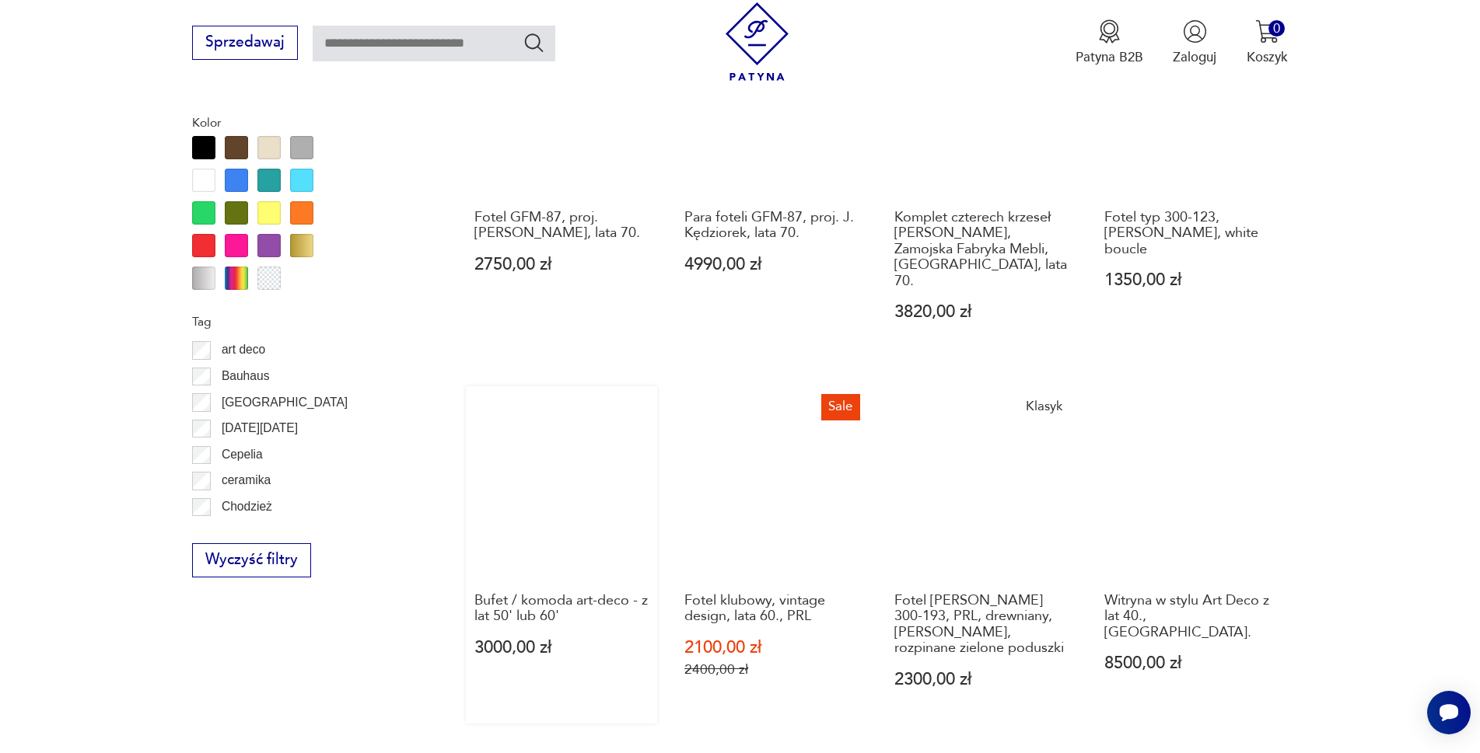
scroll to position [1711, 0]
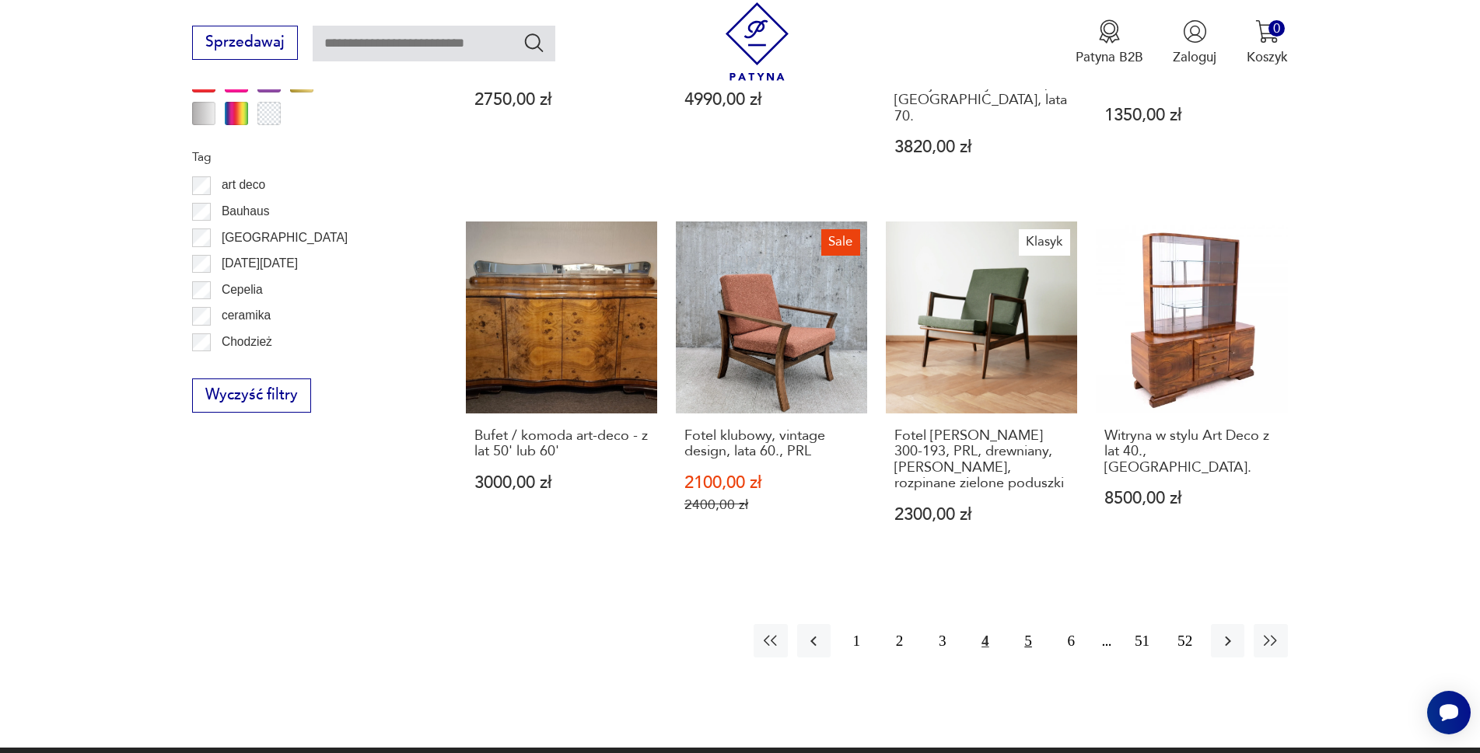
click at [1045, 624] on button "5" at bounding box center [1028, 640] width 33 height 33
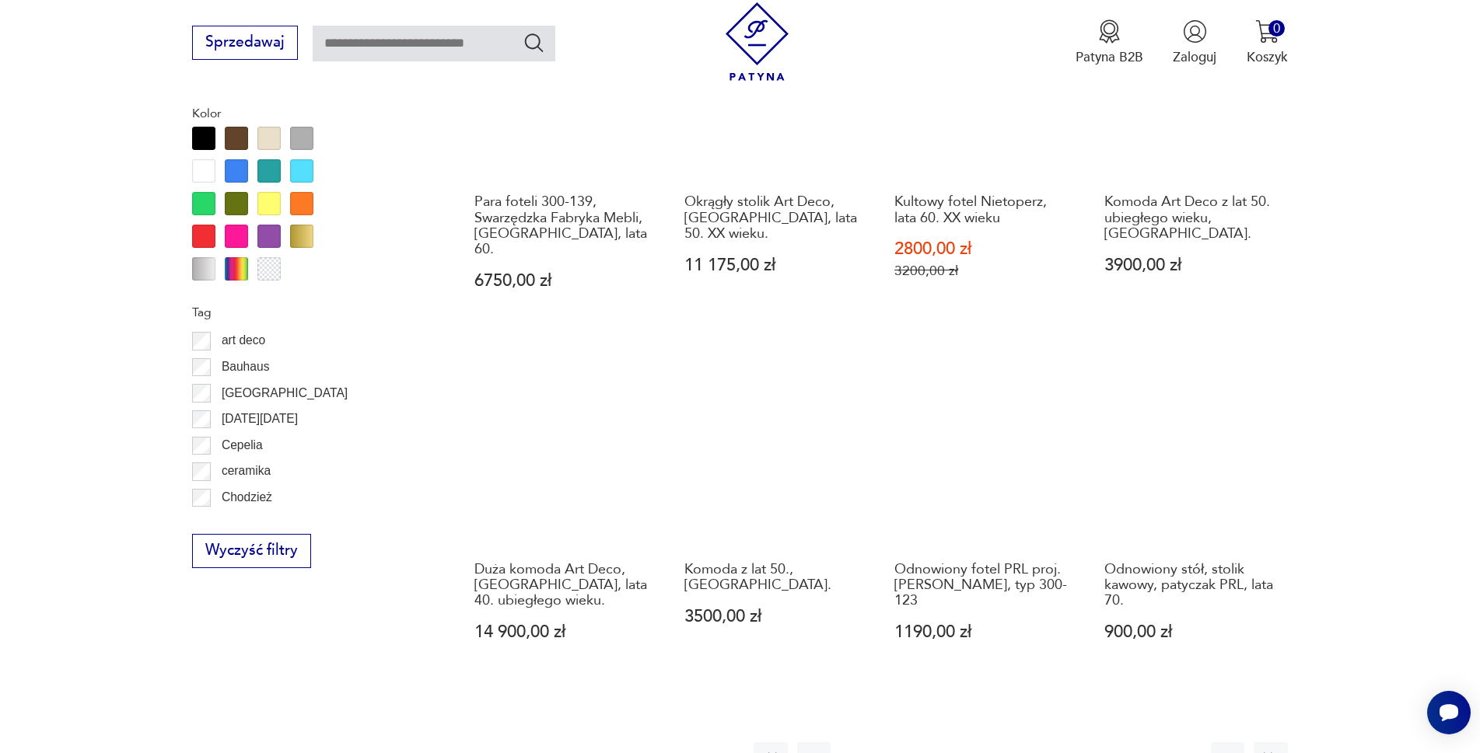
scroll to position [1633, 0]
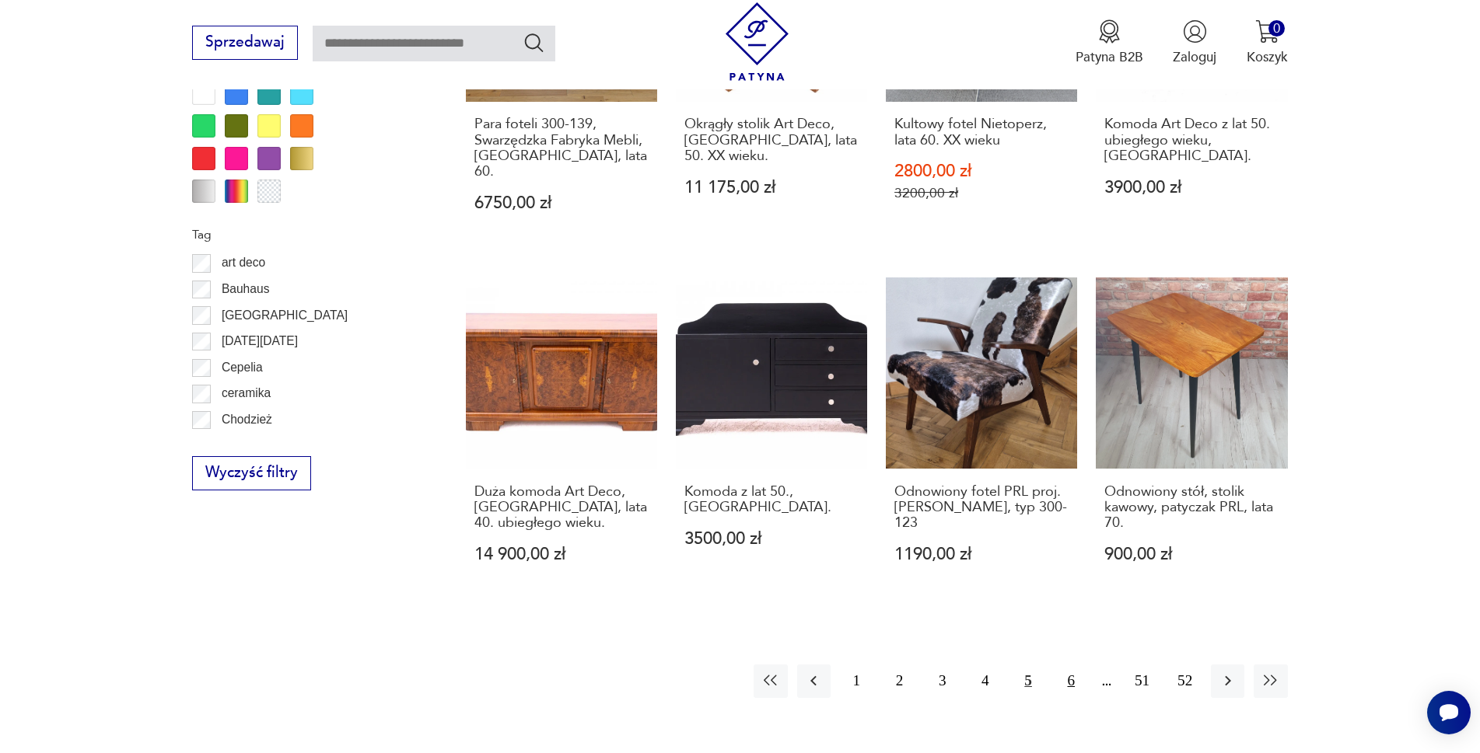
click at [1088, 665] on button "6" at bounding box center [1070, 681] width 33 height 33
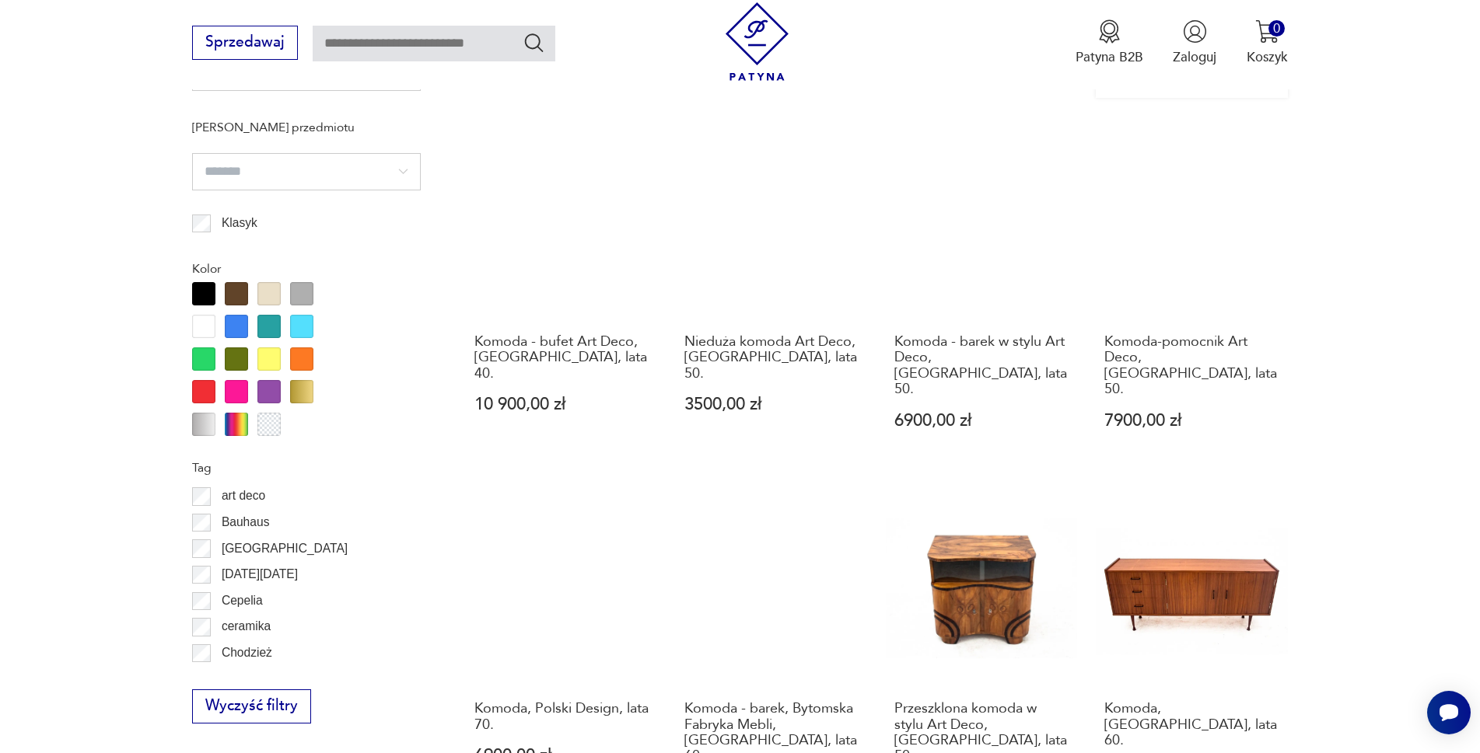
scroll to position [1633, 0]
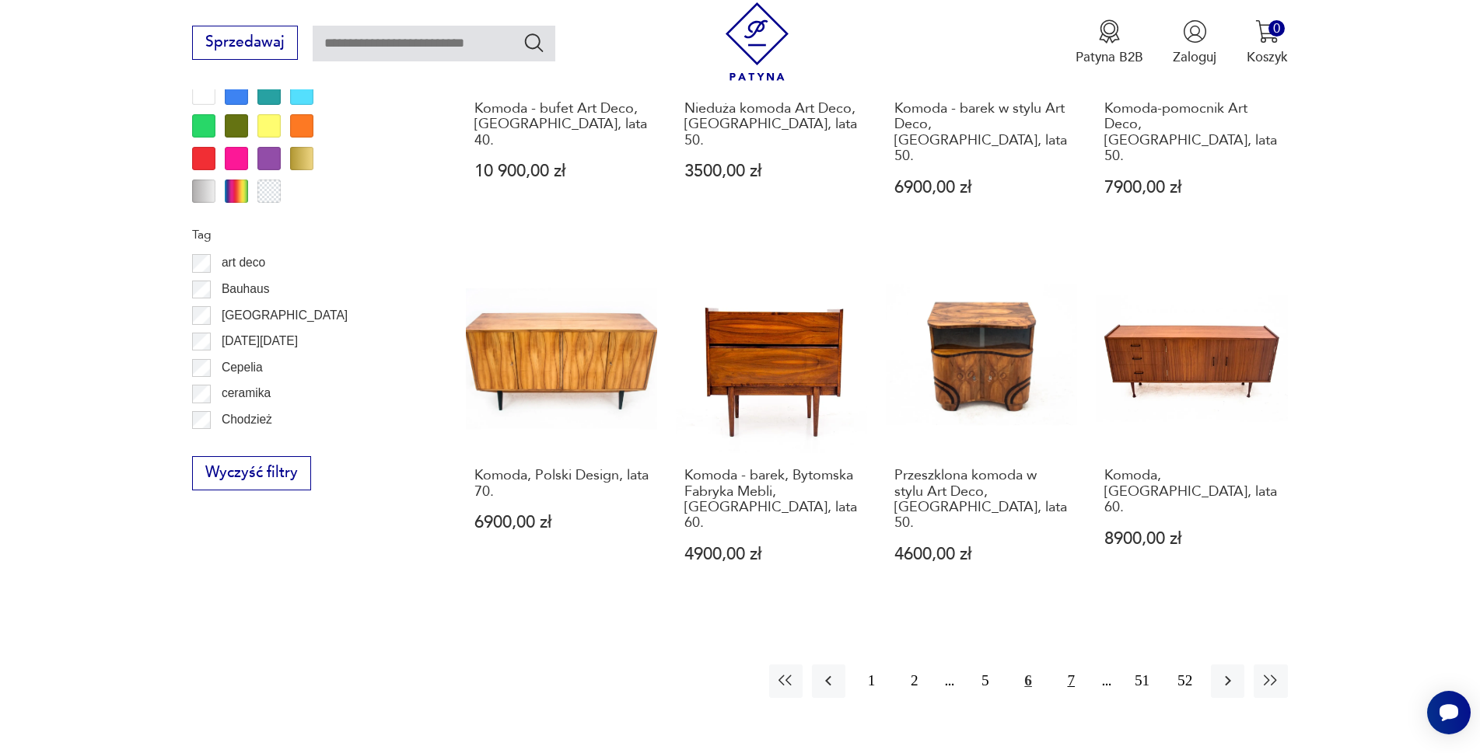
click at [1088, 665] on button "7" at bounding box center [1070, 681] width 33 height 33
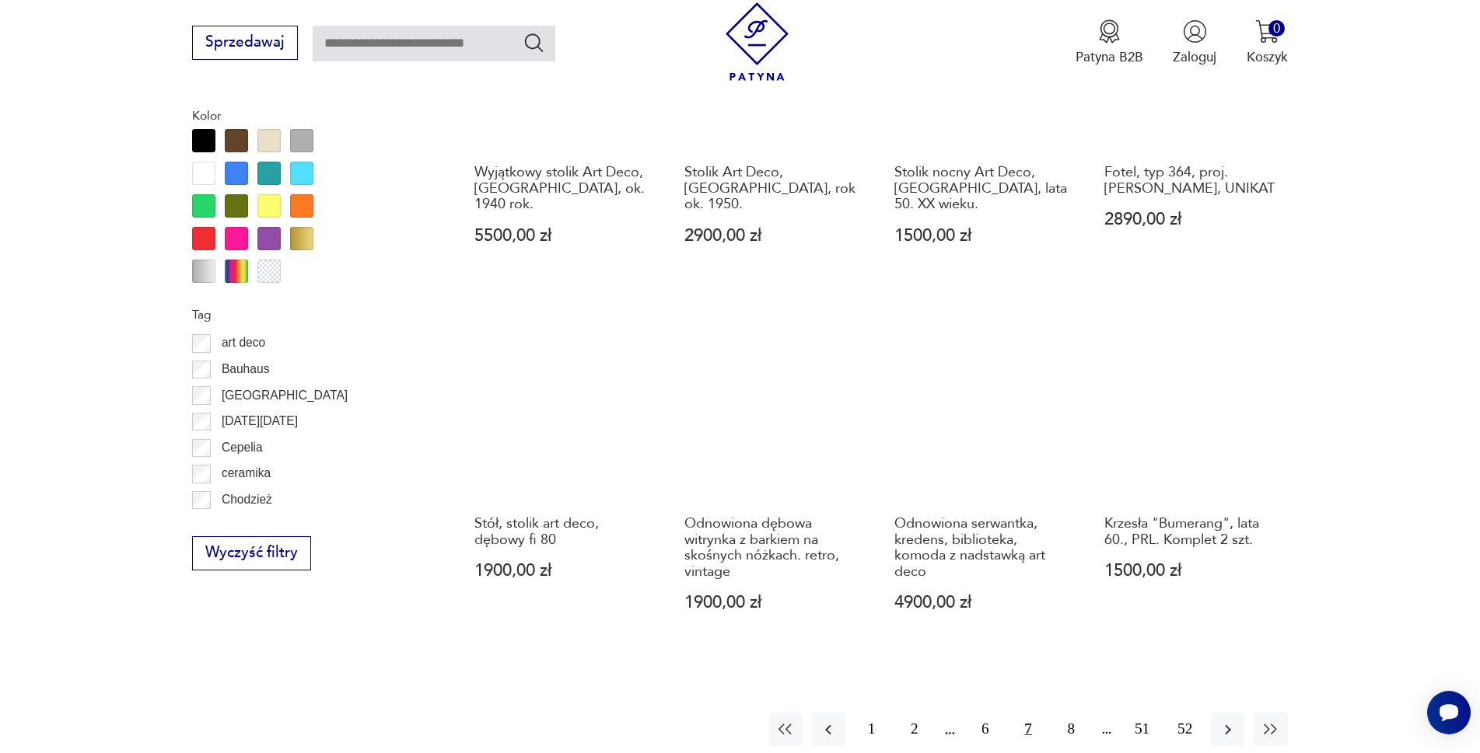
scroll to position [1711, 0]
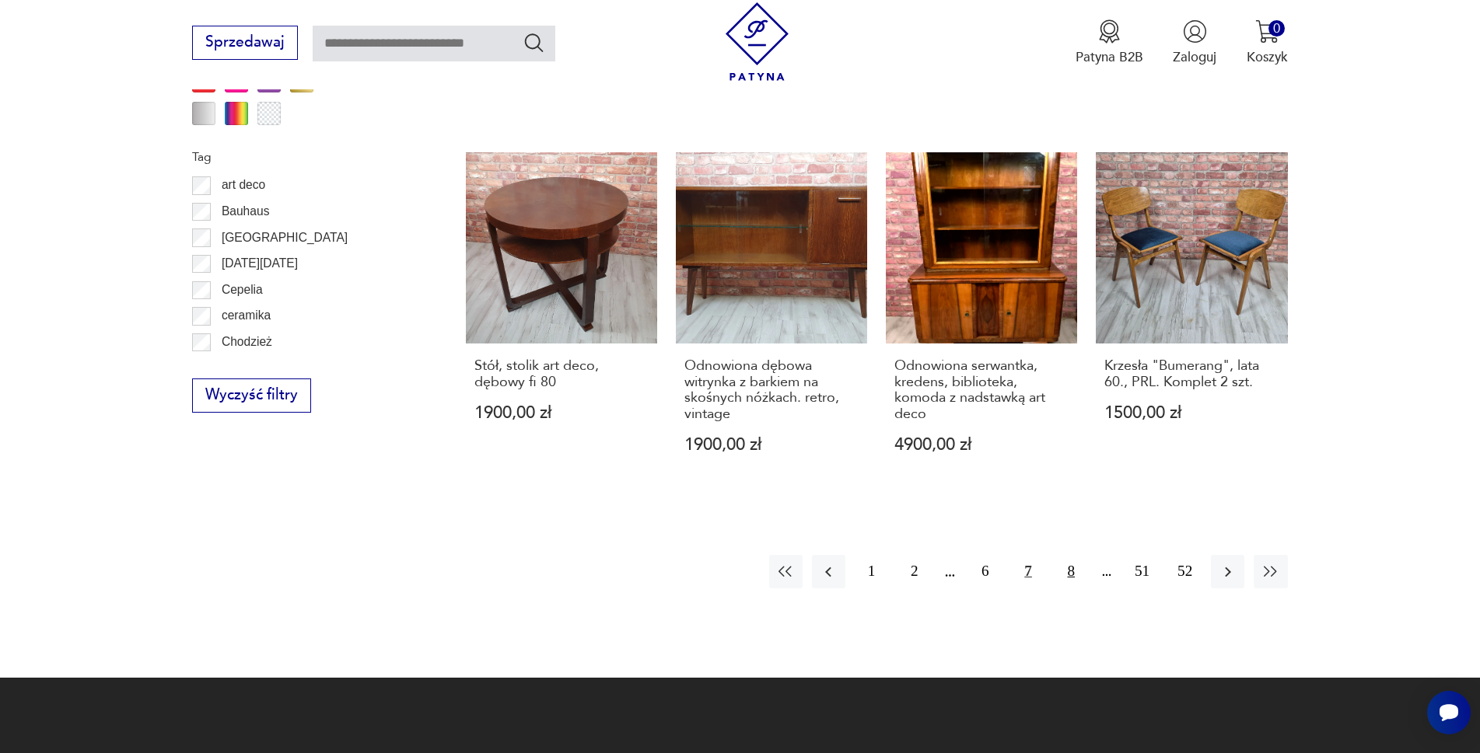
click at [1085, 555] on button "8" at bounding box center [1070, 571] width 33 height 33
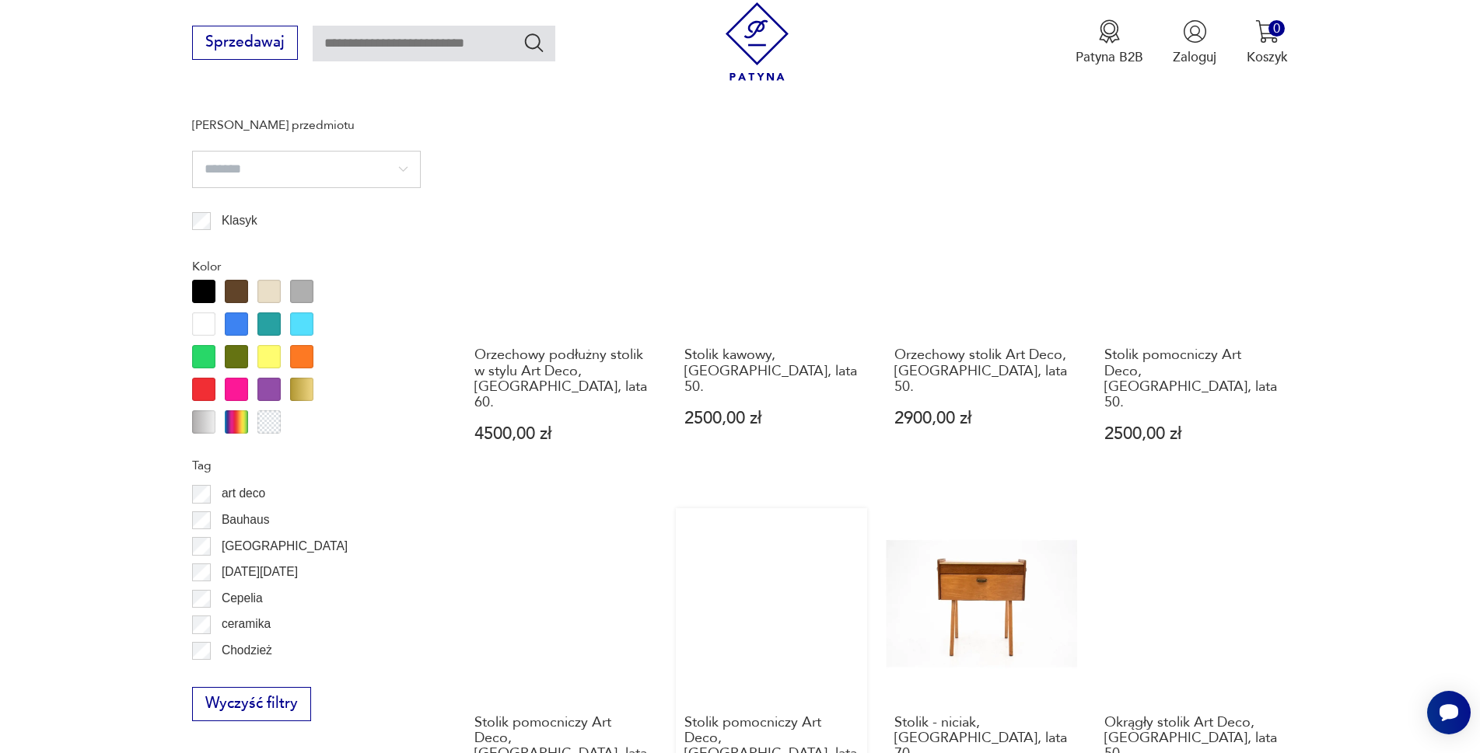
scroll to position [1555, 0]
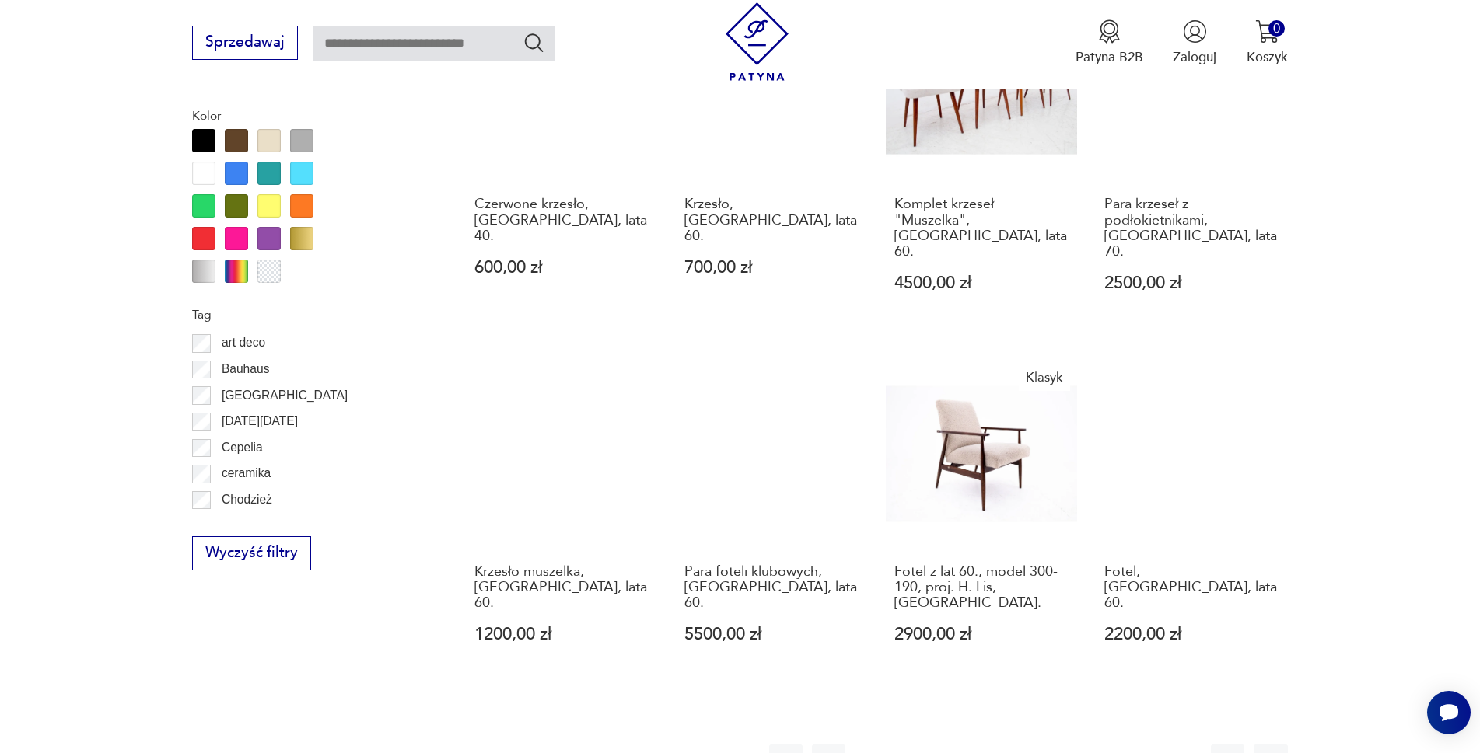
scroll to position [1555, 0]
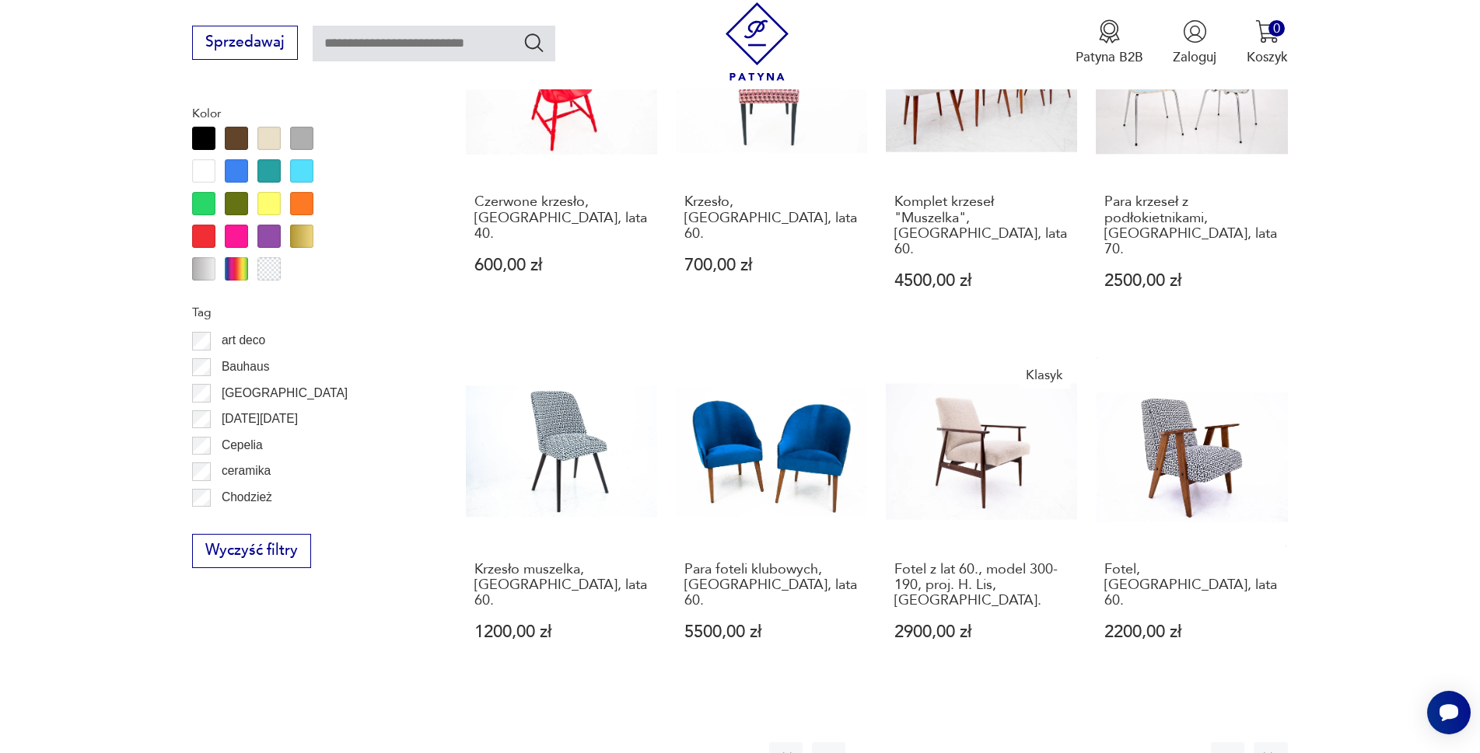
click at [1088, 743] on button "10" at bounding box center [1070, 759] width 33 height 33
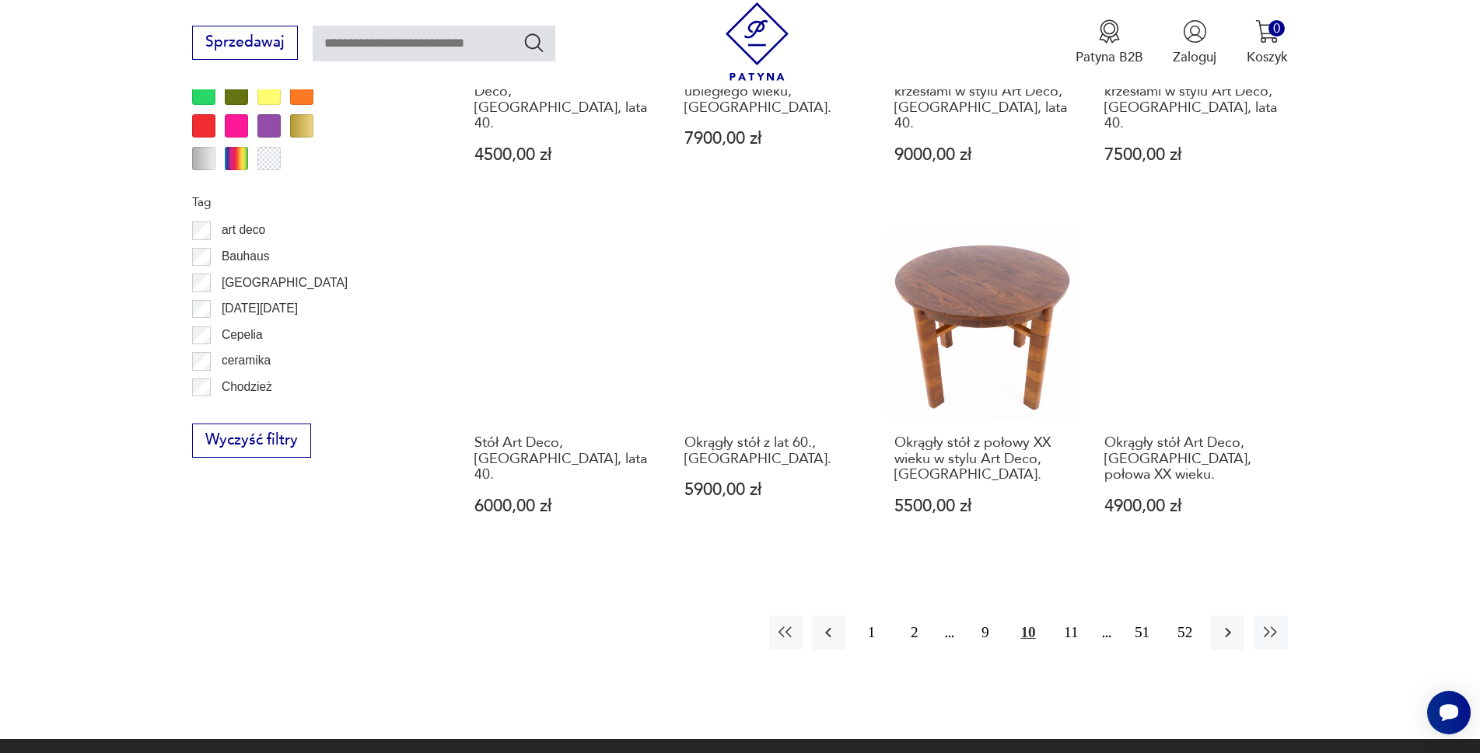
scroll to position [1711, 0]
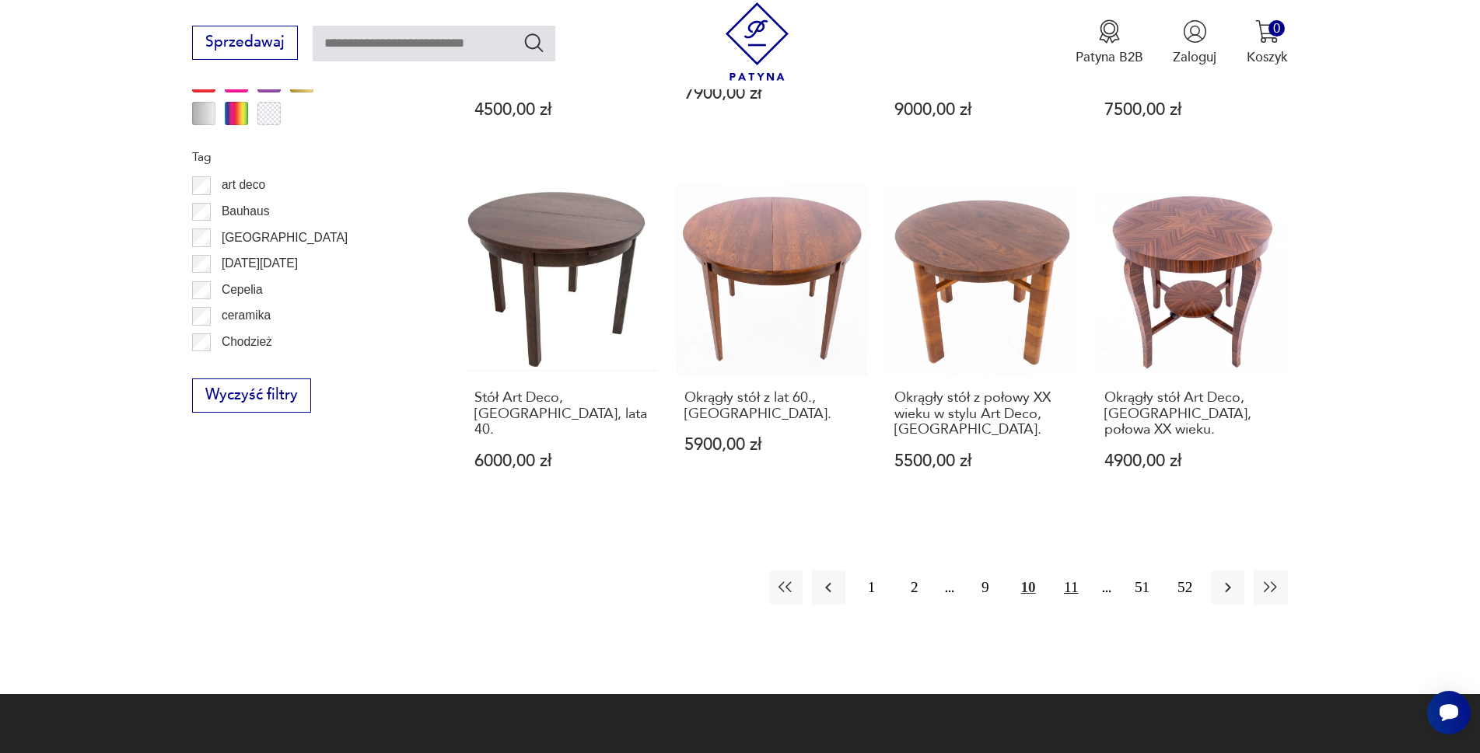
click at [1088, 571] on button "11" at bounding box center [1070, 587] width 33 height 33
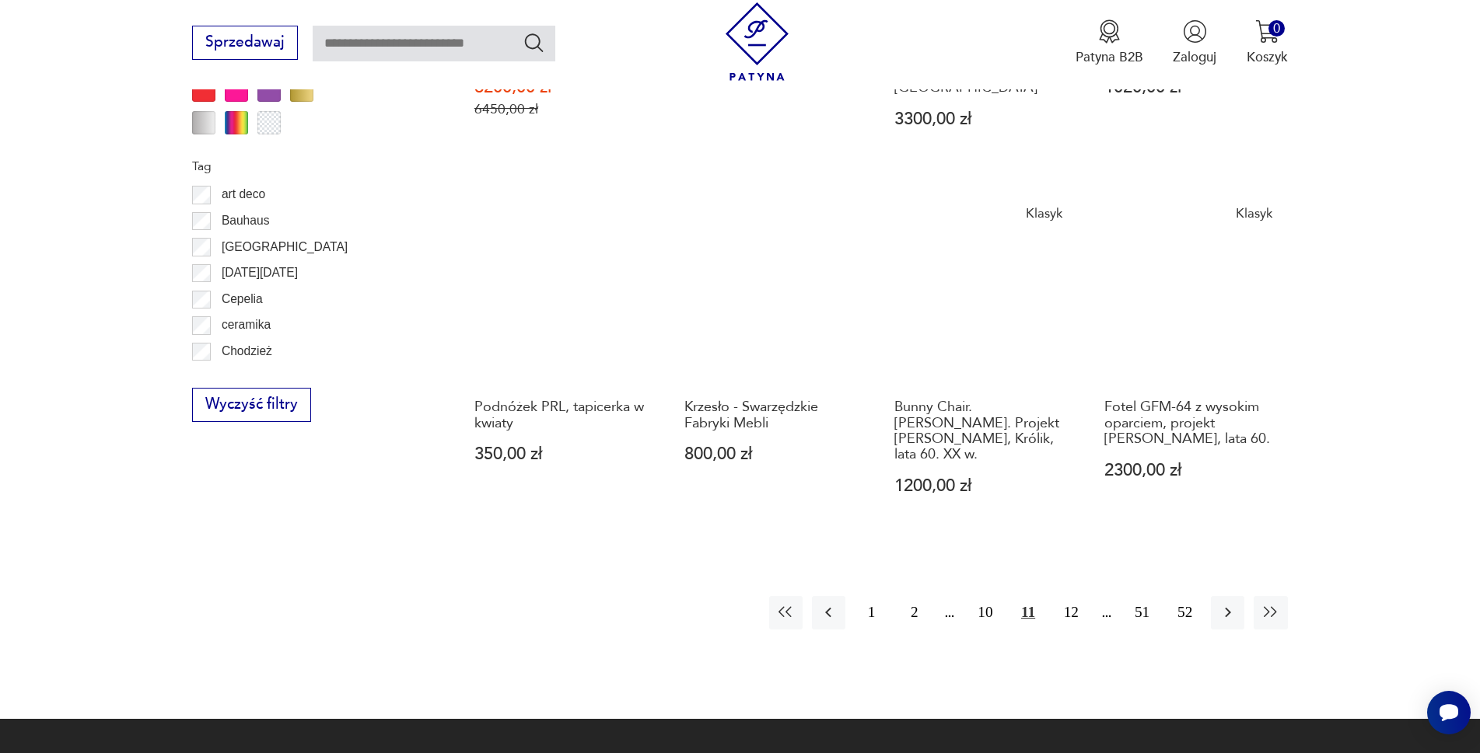
scroll to position [1711, 0]
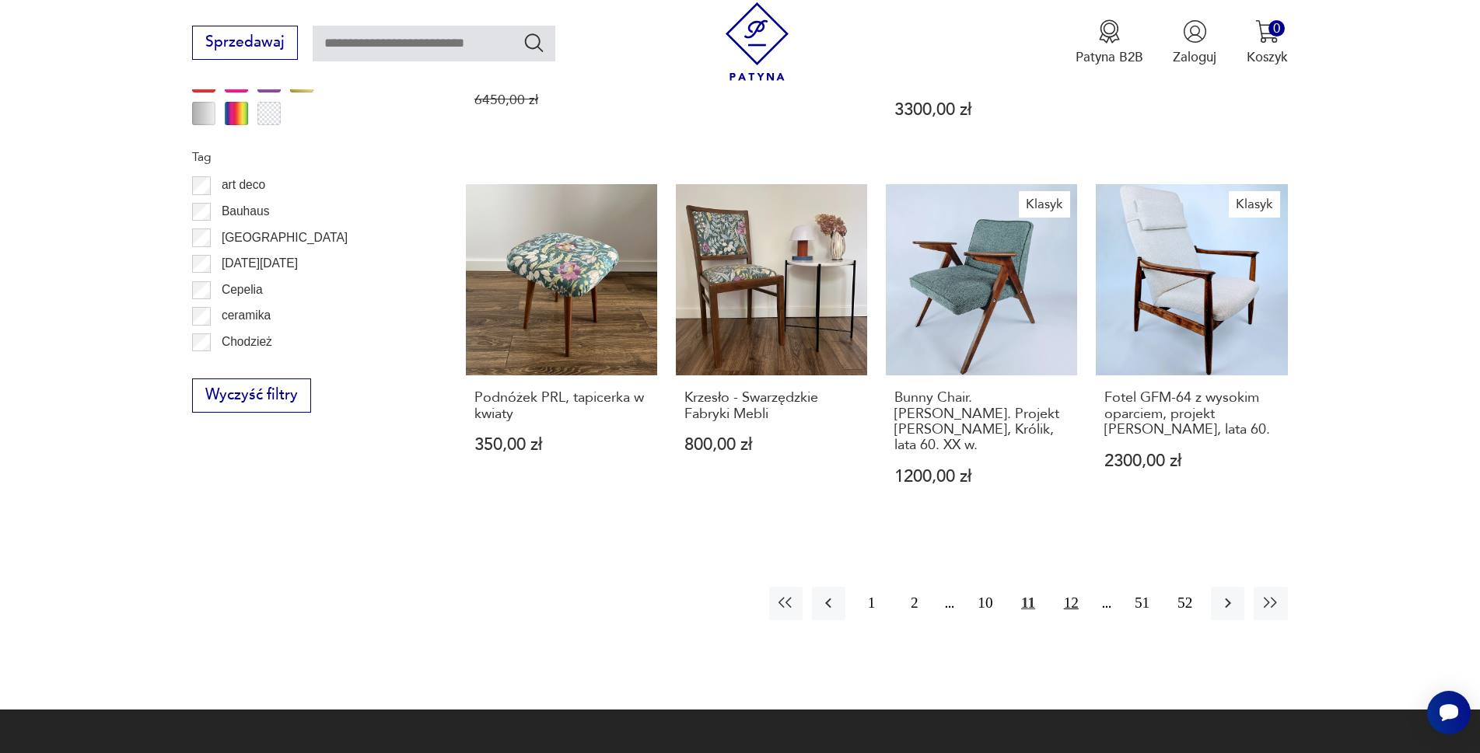
click at [1082, 587] on button "12" at bounding box center [1070, 603] width 33 height 33
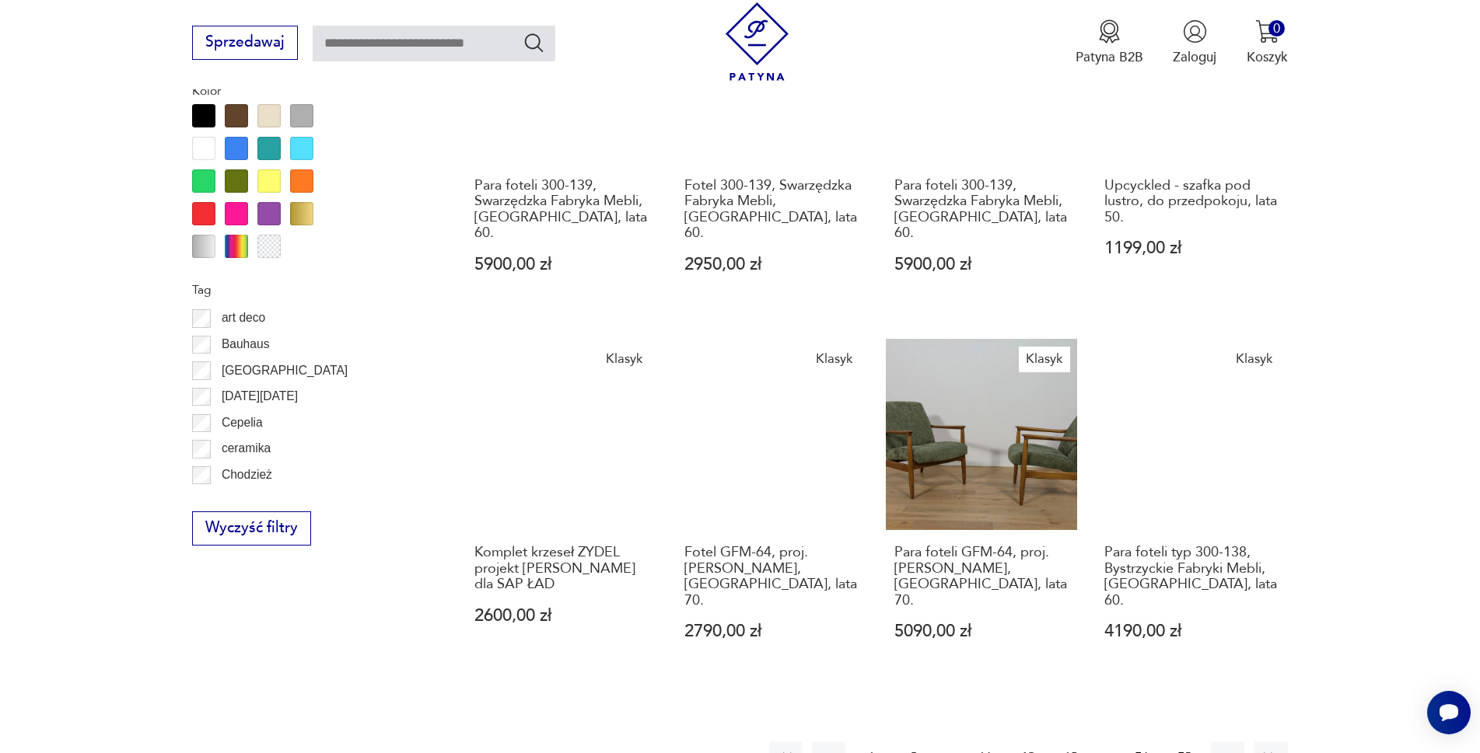
scroll to position [1655, 0]
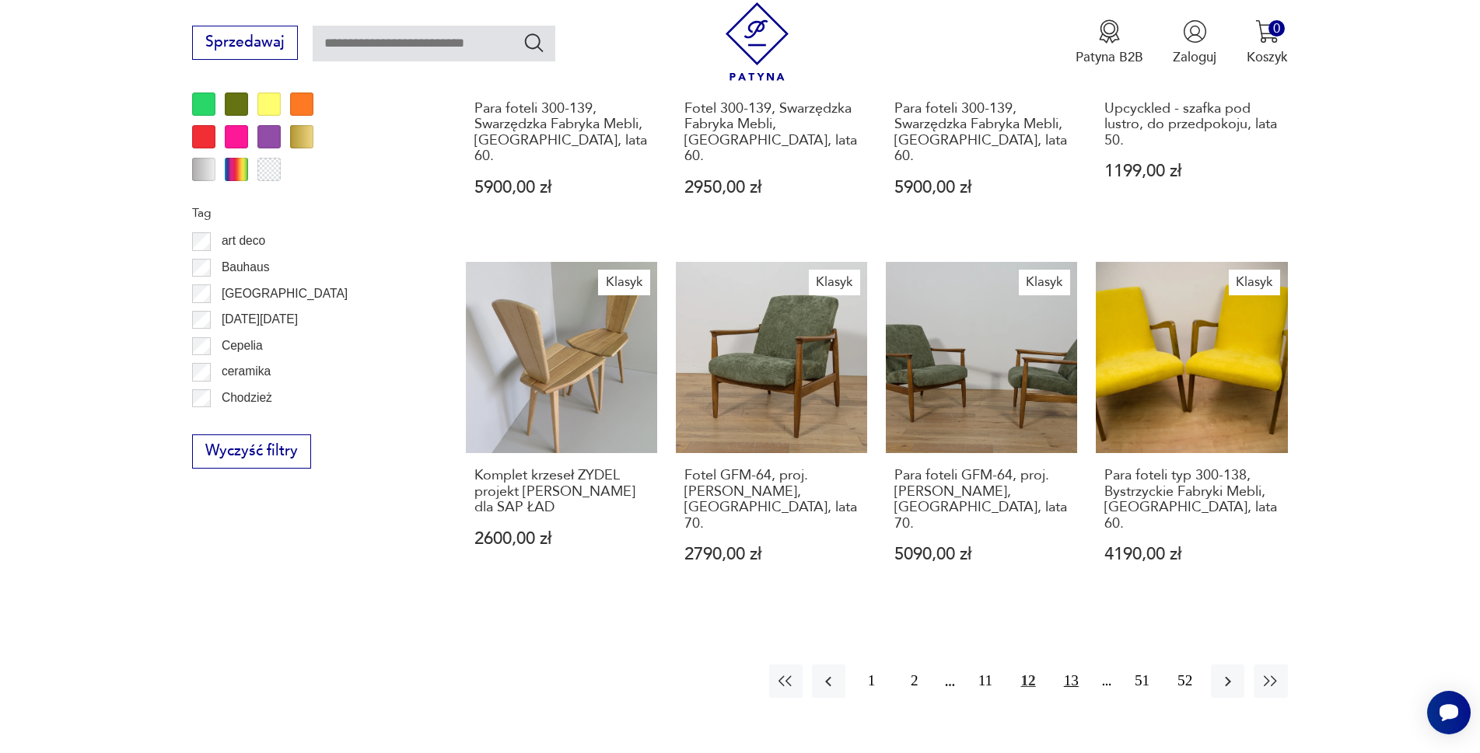
click at [1083, 665] on button "13" at bounding box center [1070, 681] width 33 height 33
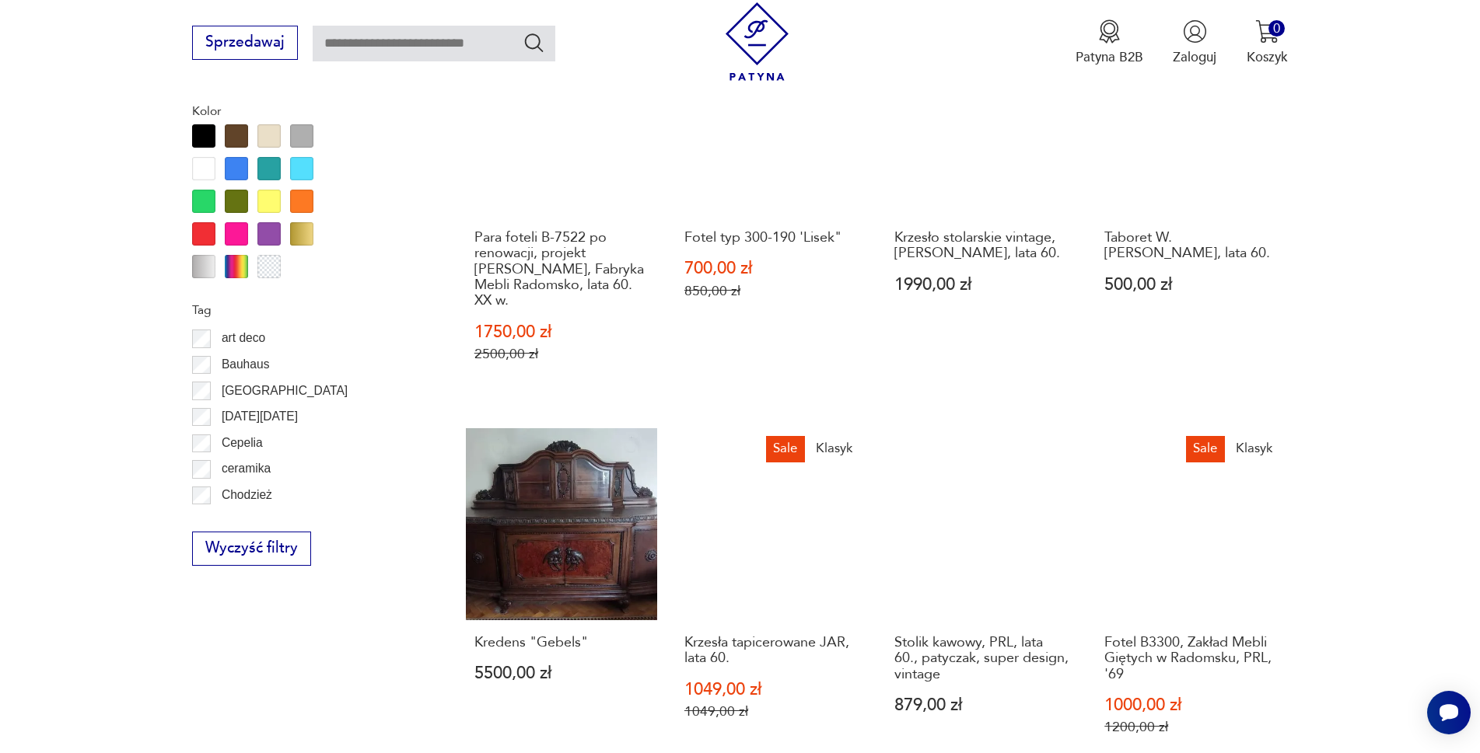
scroll to position [1711, 0]
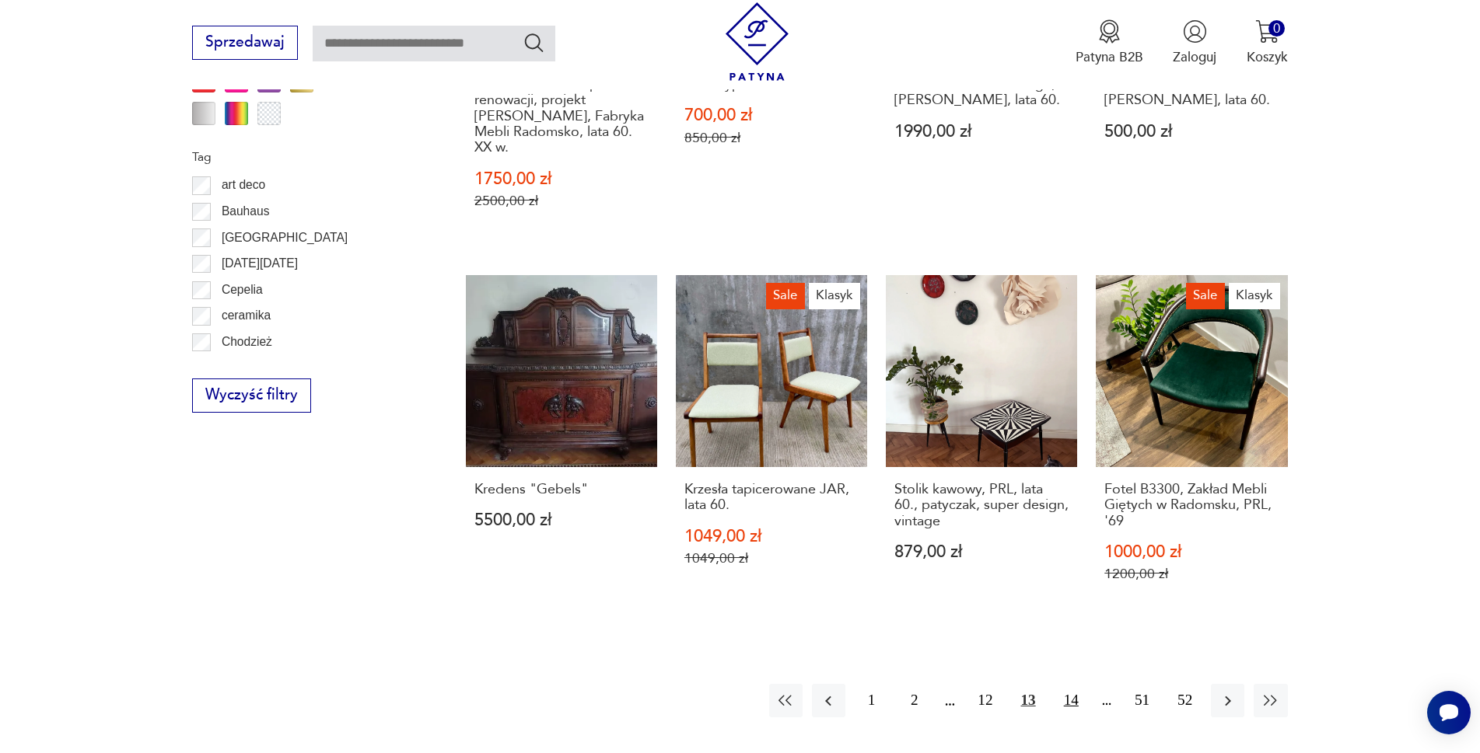
click at [1088, 684] on button "14" at bounding box center [1070, 700] width 33 height 33
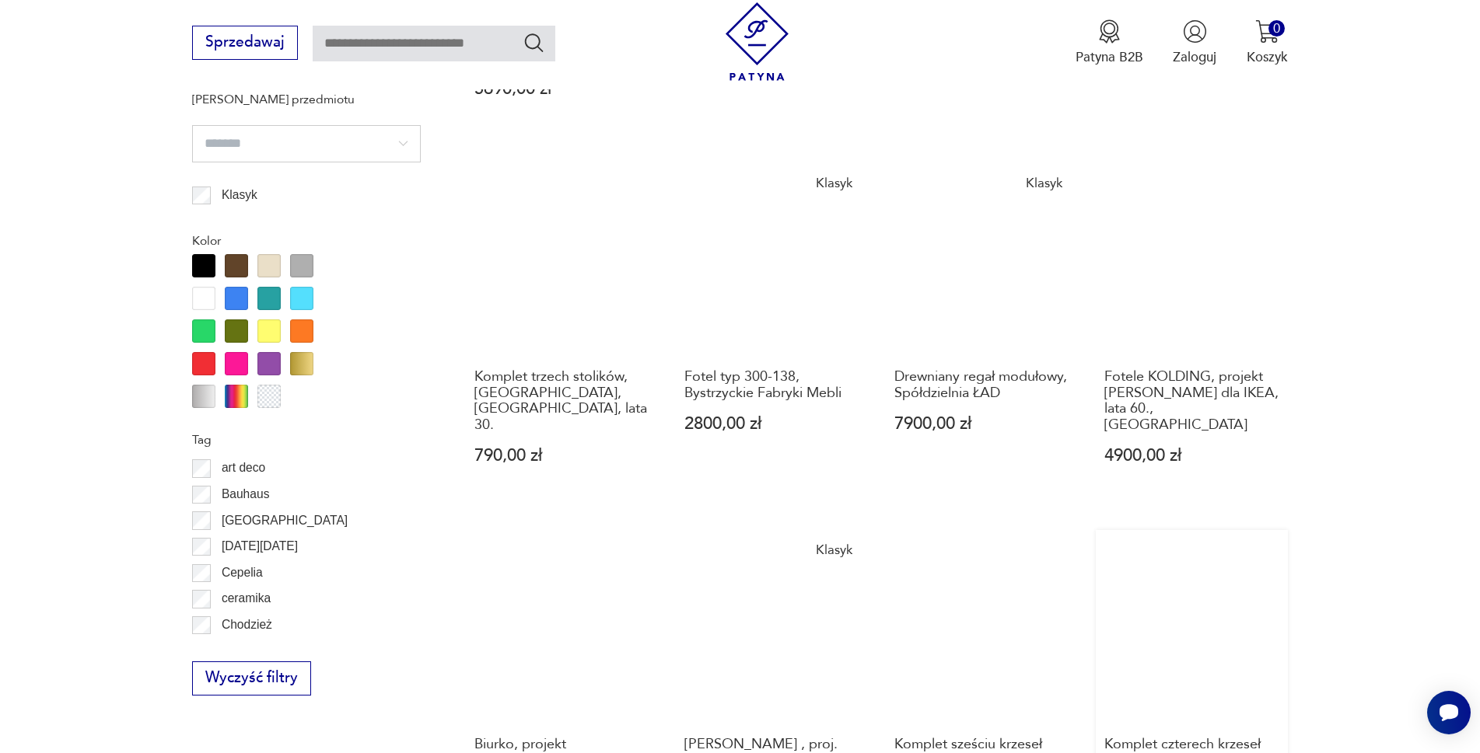
scroll to position [1477, 0]
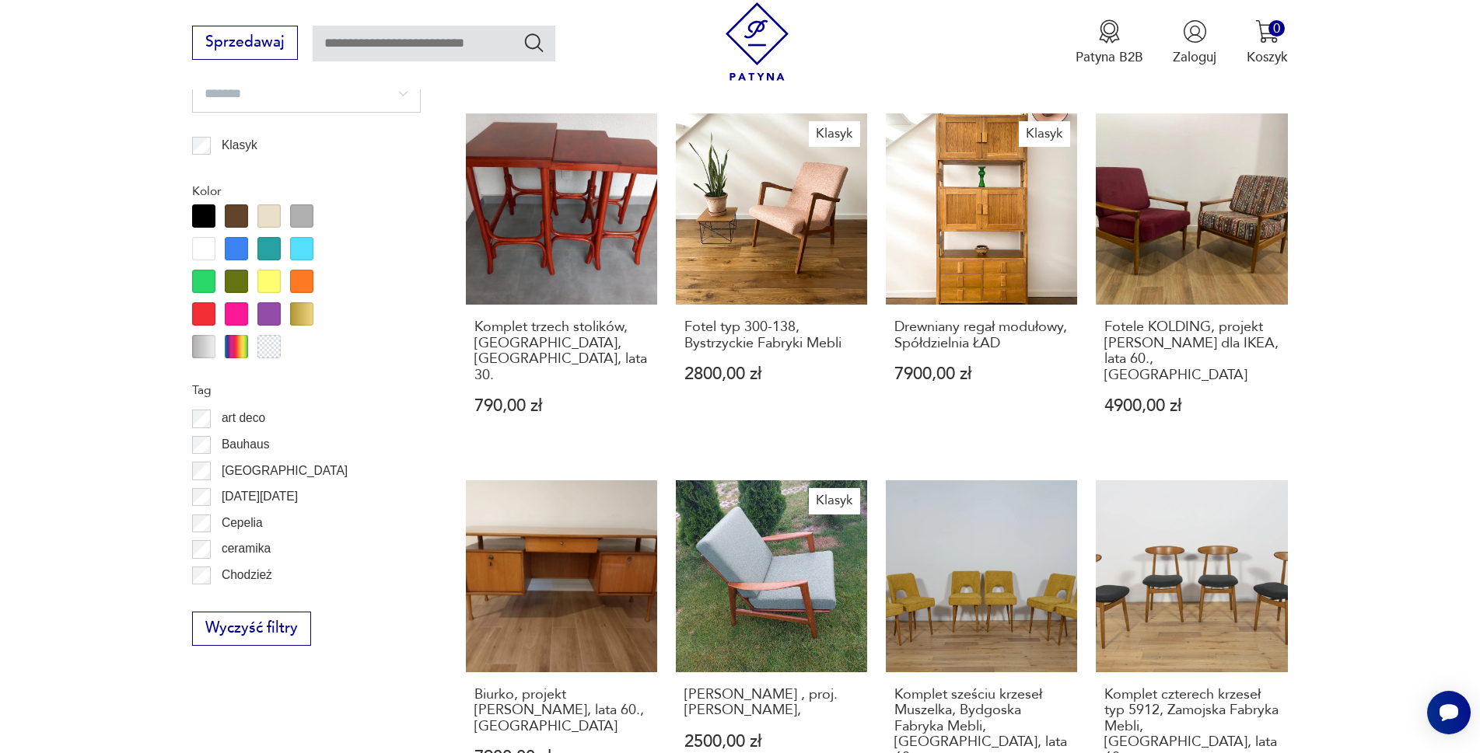
click at [222, 533] on p "Cepelia" at bounding box center [242, 523] width 41 height 20
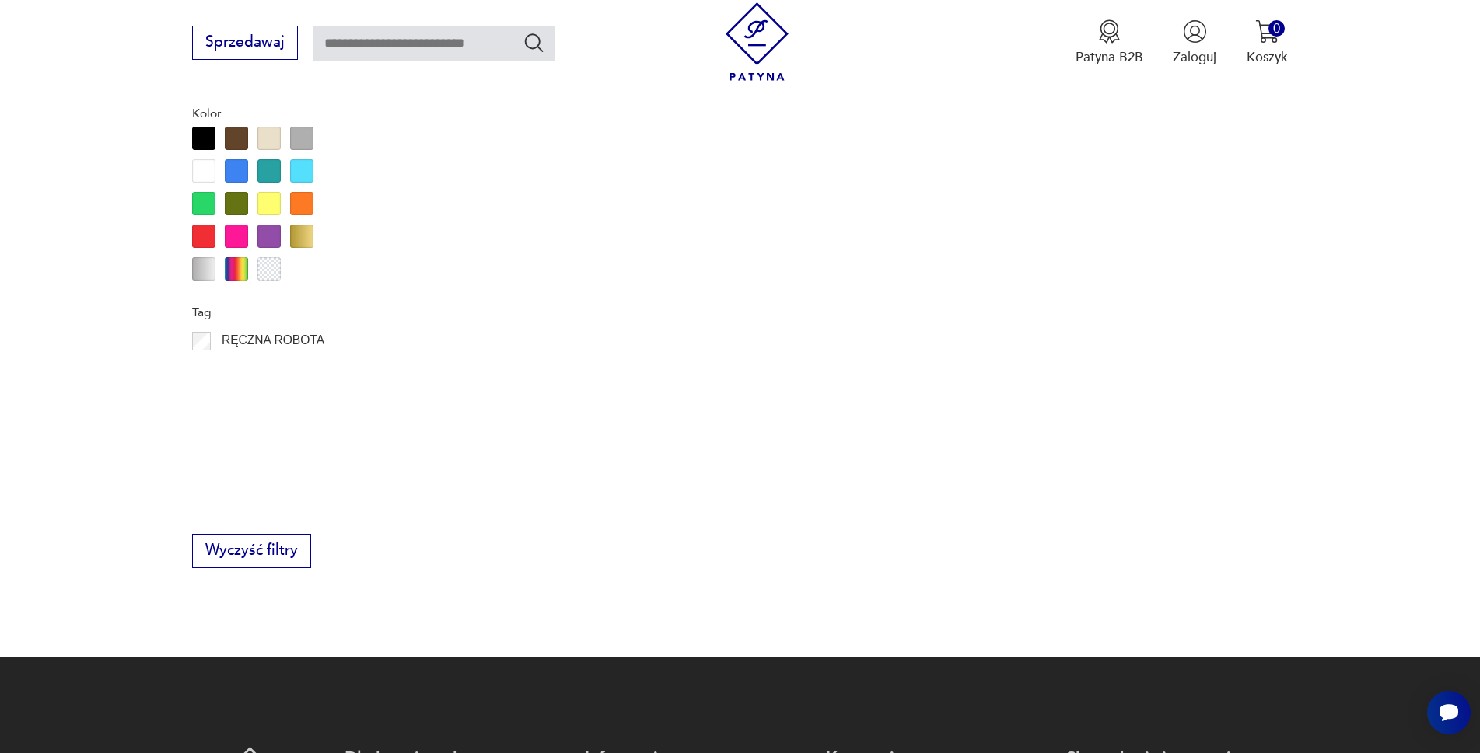
scroll to position [1011, 0]
click at [232, 425] on p "porcelana" at bounding box center [249, 415] width 54 height 20
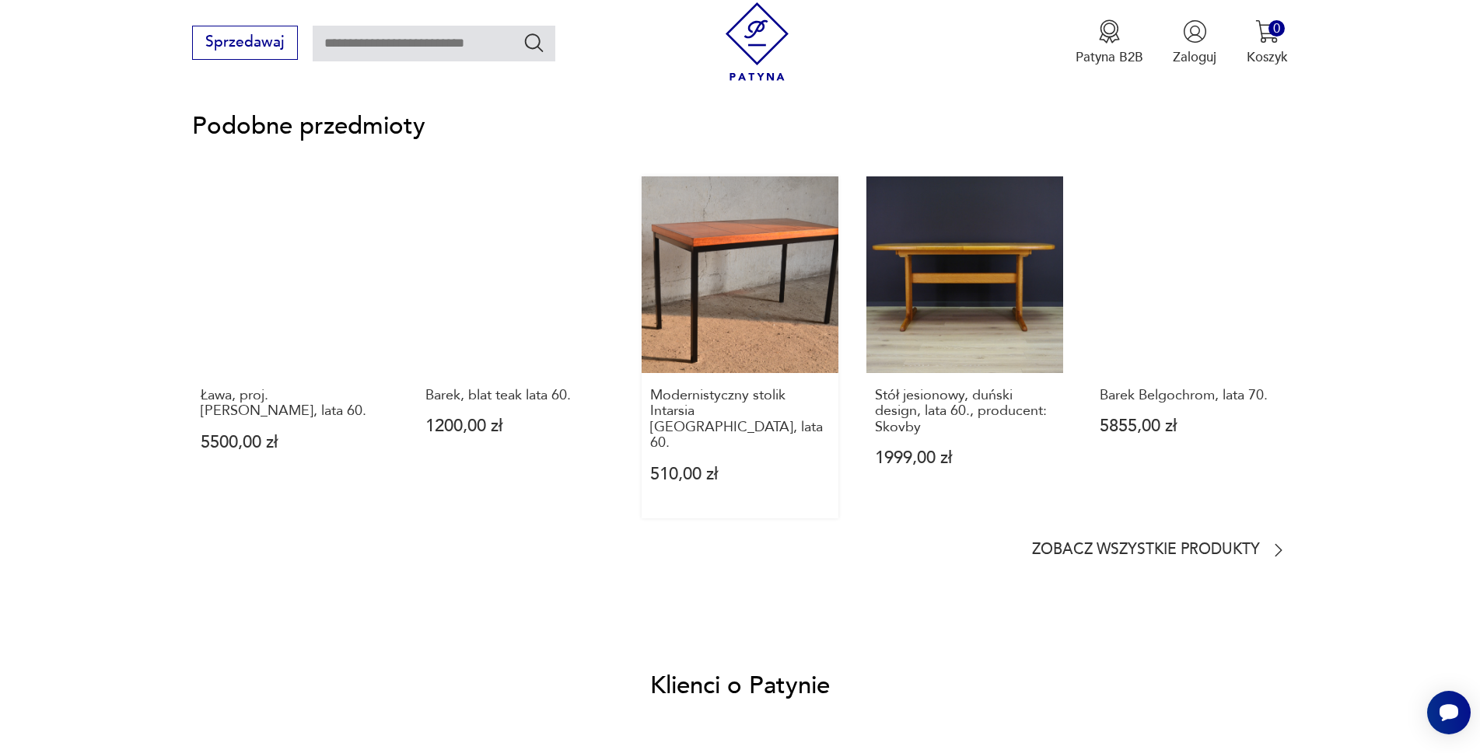
scroll to position [1477, 0]
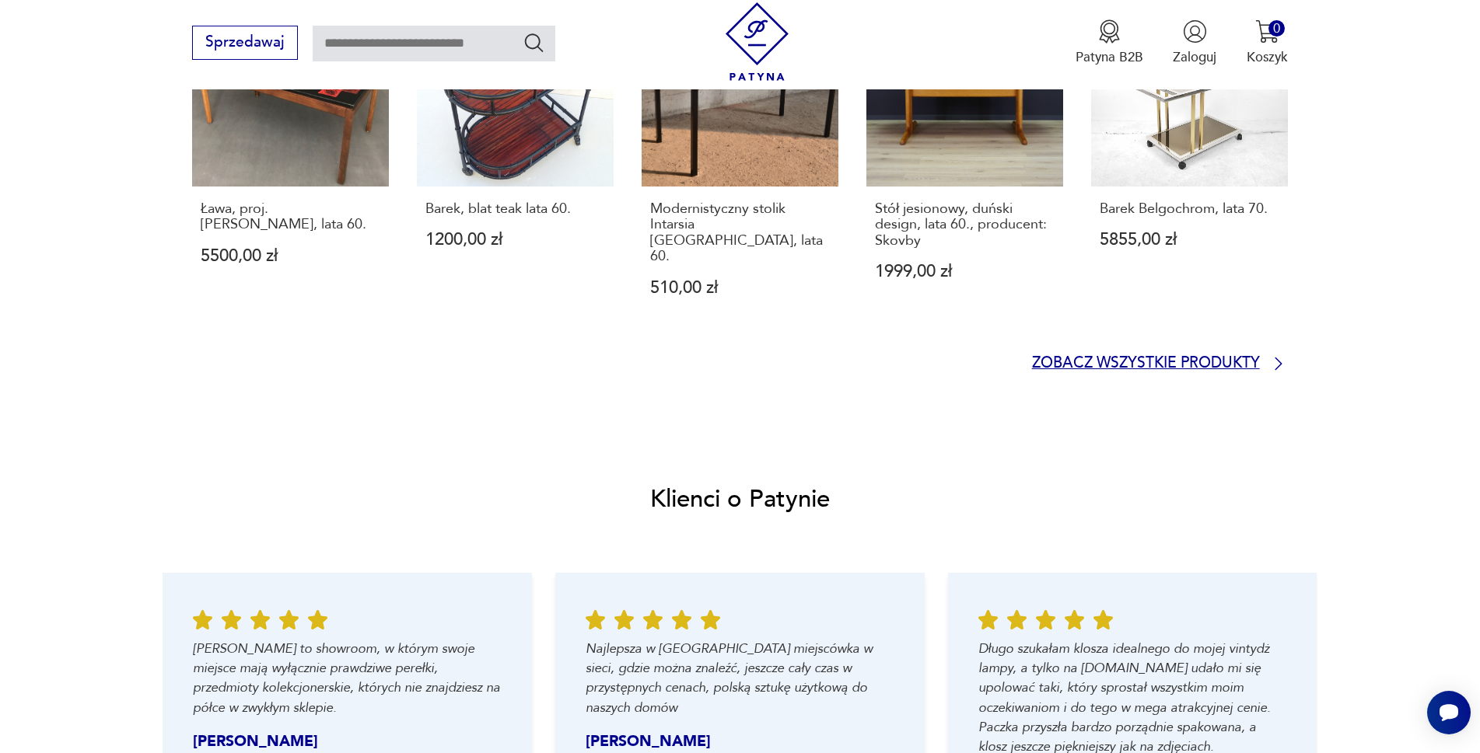
click at [1260, 370] on p "Zobacz wszystkie produkty" at bounding box center [1146, 364] width 228 height 12
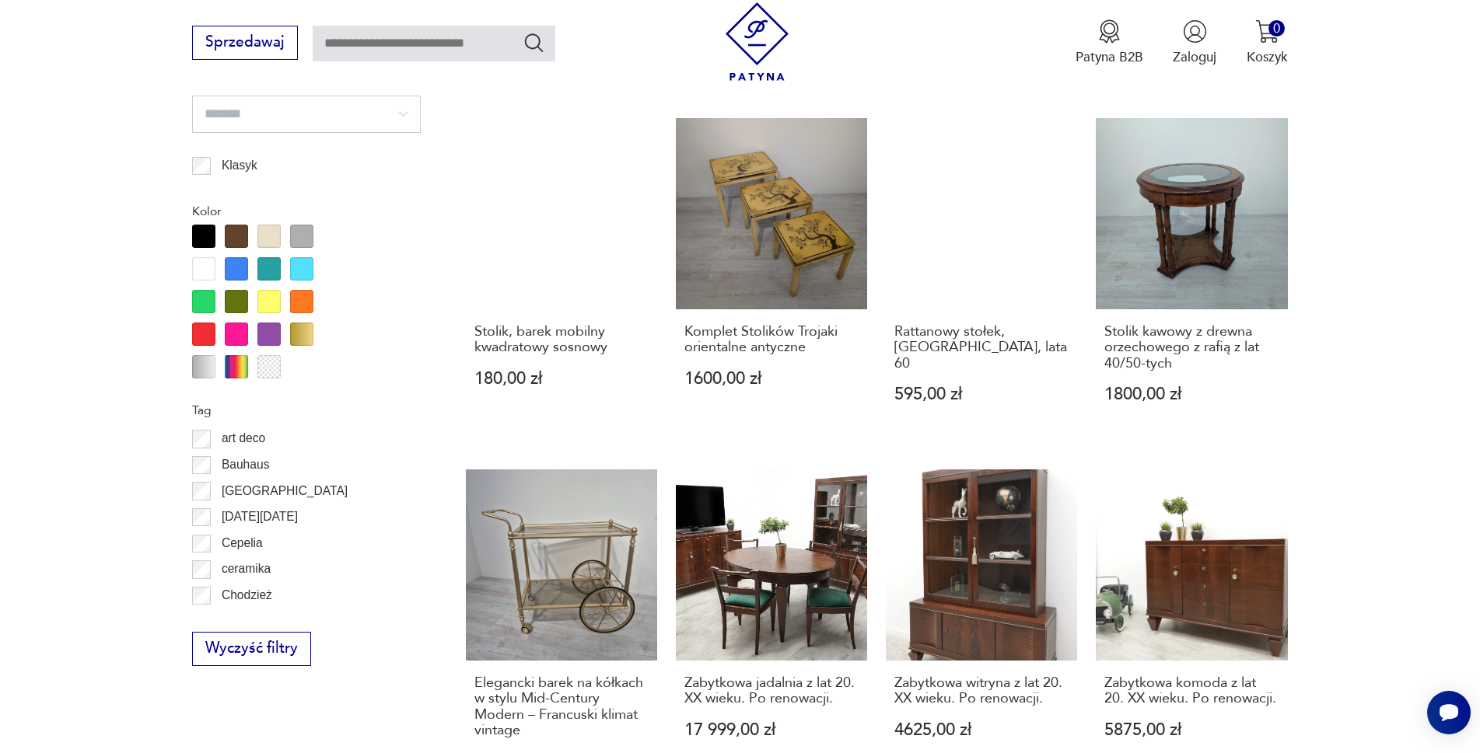
scroll to position [1690, 0]
